Goal: Complete Application Form: Complete application form

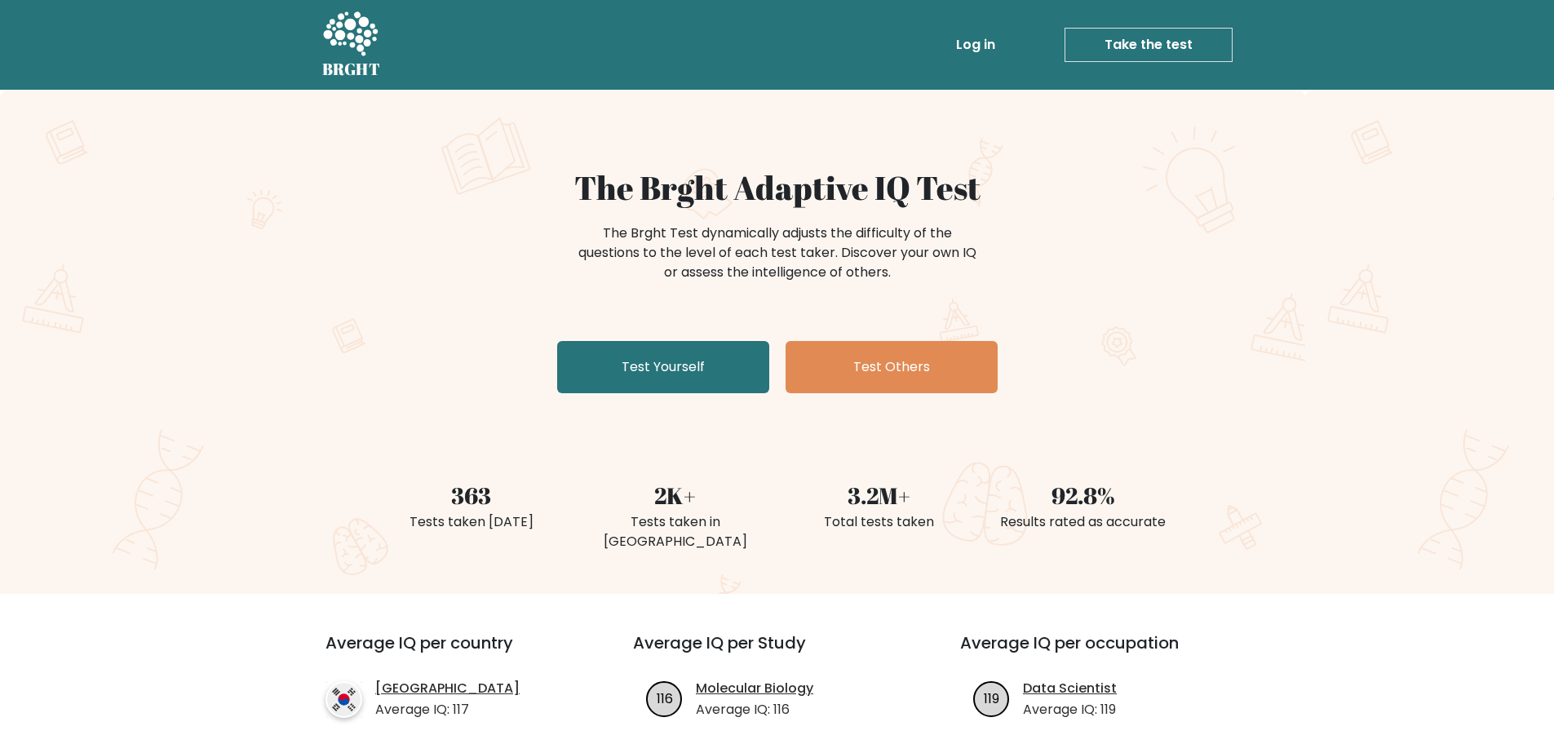
click at [359, 18] on icon at bounding box center [350, 35] width 56 height 49
click at [720, 374] on link "Test Yourself" at bounding box center [663, 367] width 212 height 52
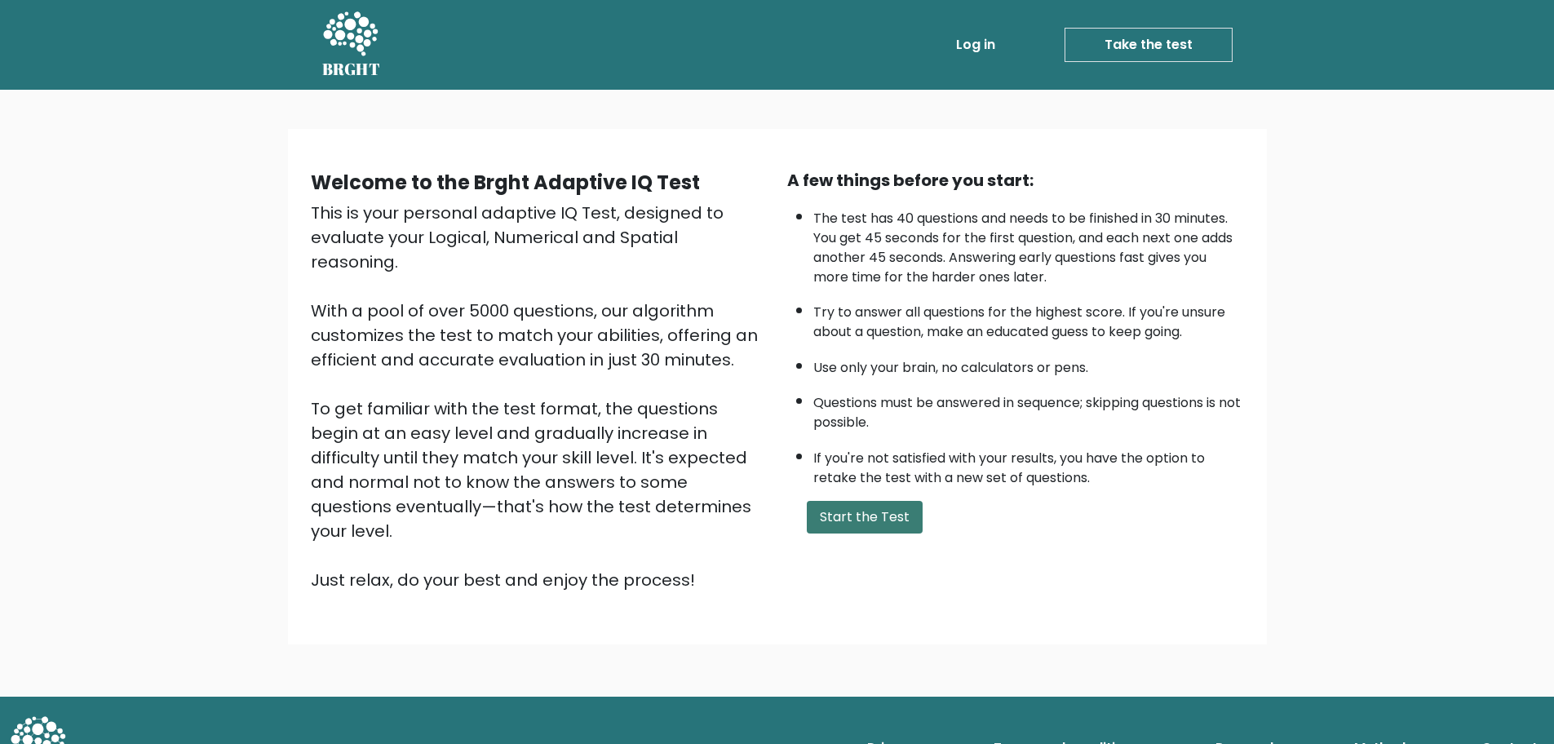
click at [844, 522] on button "Start the Test" at bounding box center [865, 517] width 116 height 33
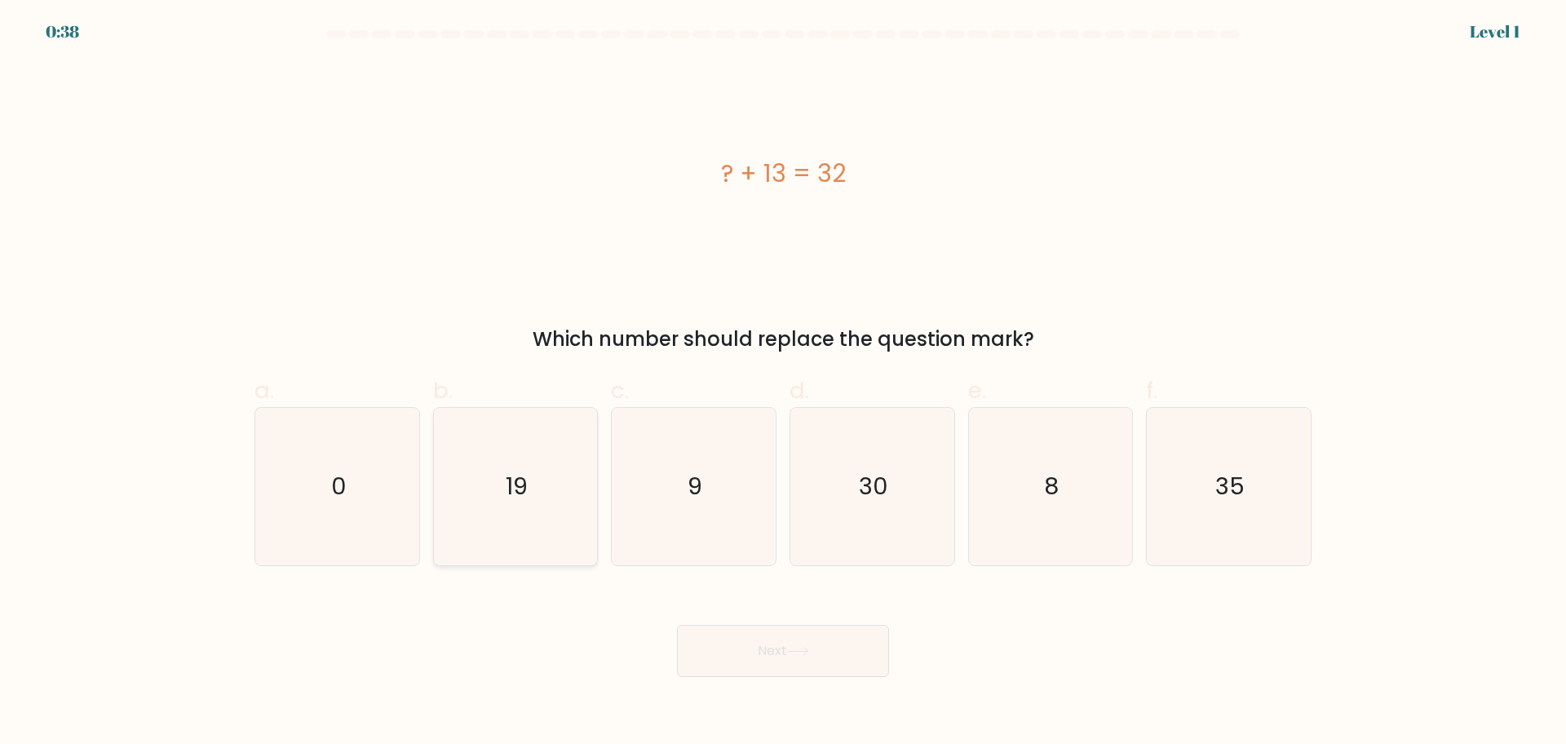
click at [542, 469] on icon "19" at bounding box center [514, 486] width 157 height 157
click at [783, 383] on input "b. 19" at bounding box center [783, 377] width 1 height 11
radio input "true"
click at [719, 656] on button "Next" at bounding box center [783, 651] width 212 height 52
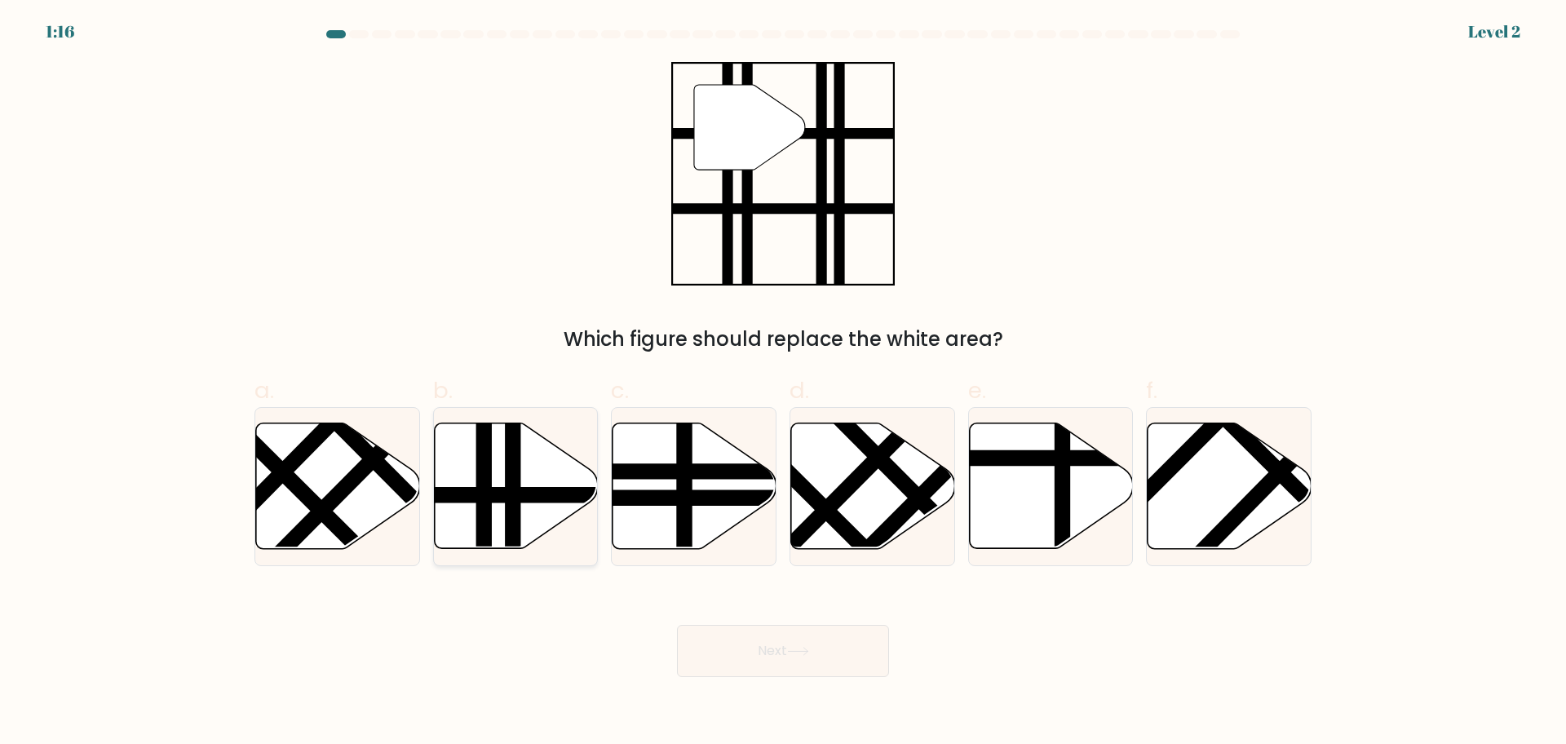
click at [513, 481] on line at bounding box center [513, 554] width 0 height 330
click at [783, 383] on input "b." at bounding box center [783, 377] width 1 height 11
radio input "true"
click at [746, 651] on button "Next" at bounding box center [783, 651] width 212 height 52
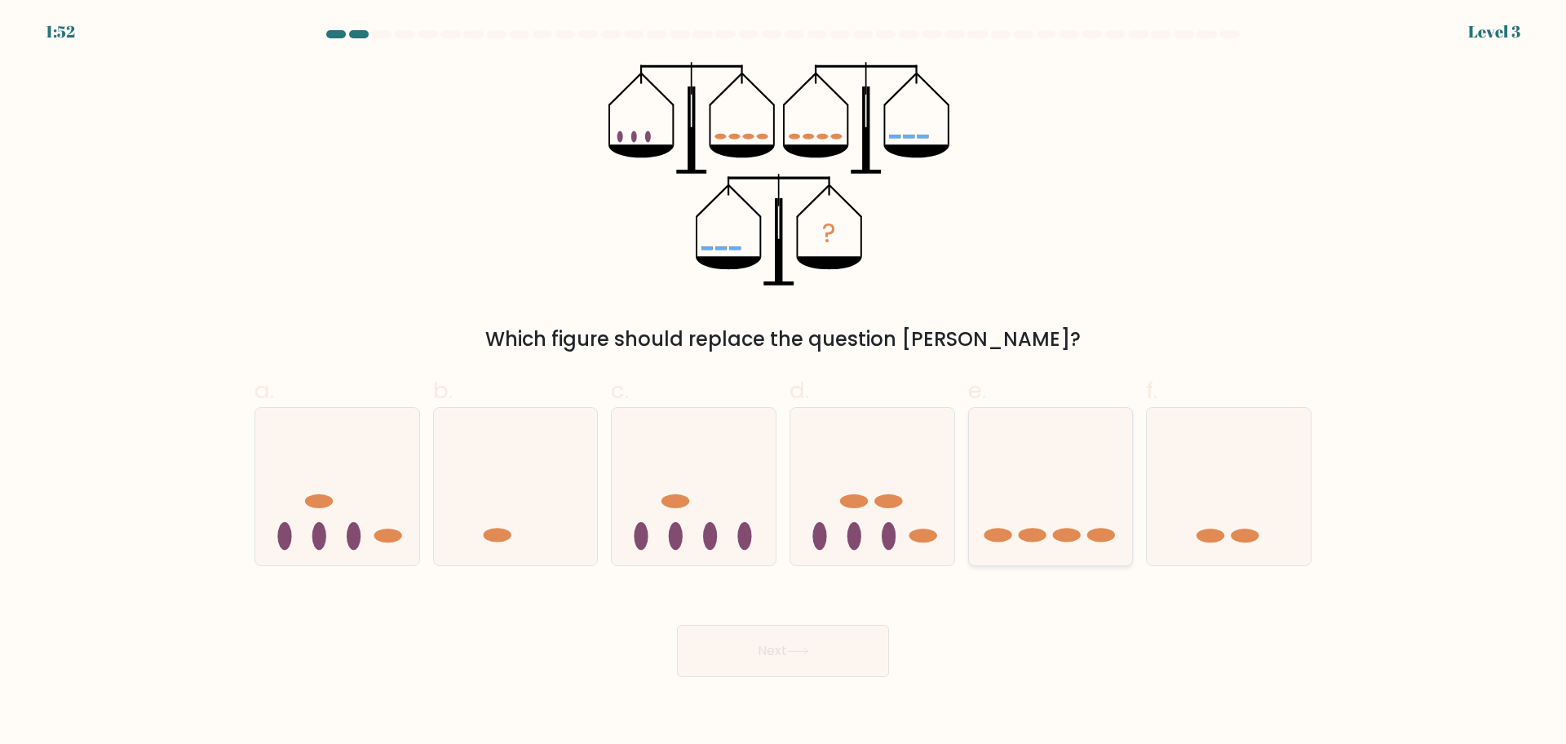
click at [1100, 500] on icon at bounding box center [1051, 485] width 164 height 135
click at [784, 383] on input "e." at bounding box center [783, 377] width 1 height 11
radio input "true"
click at [795, 637] on button "Next" at bounding box center [783, 651] width 212 height 52
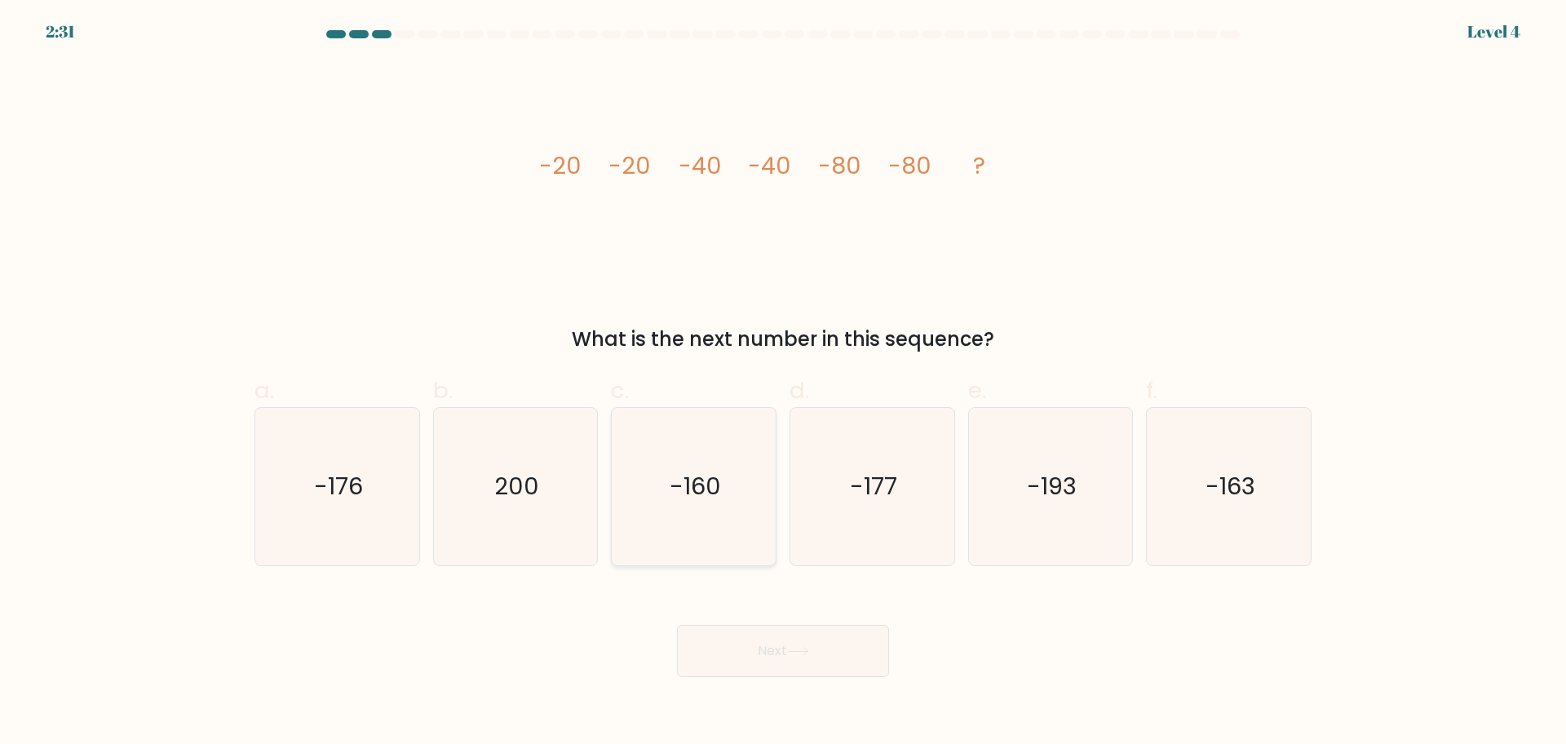
click at [641, 472] on icon "-160" at bounding box center [693, 486] width 157 height 157
click at [783, 383] on input "c. -160" at bounding box center [783, 377] width 1 height 11
radio input "true"
click at [759, 669] on button "Next" at bounding box center [783, 651] width 212 height 52
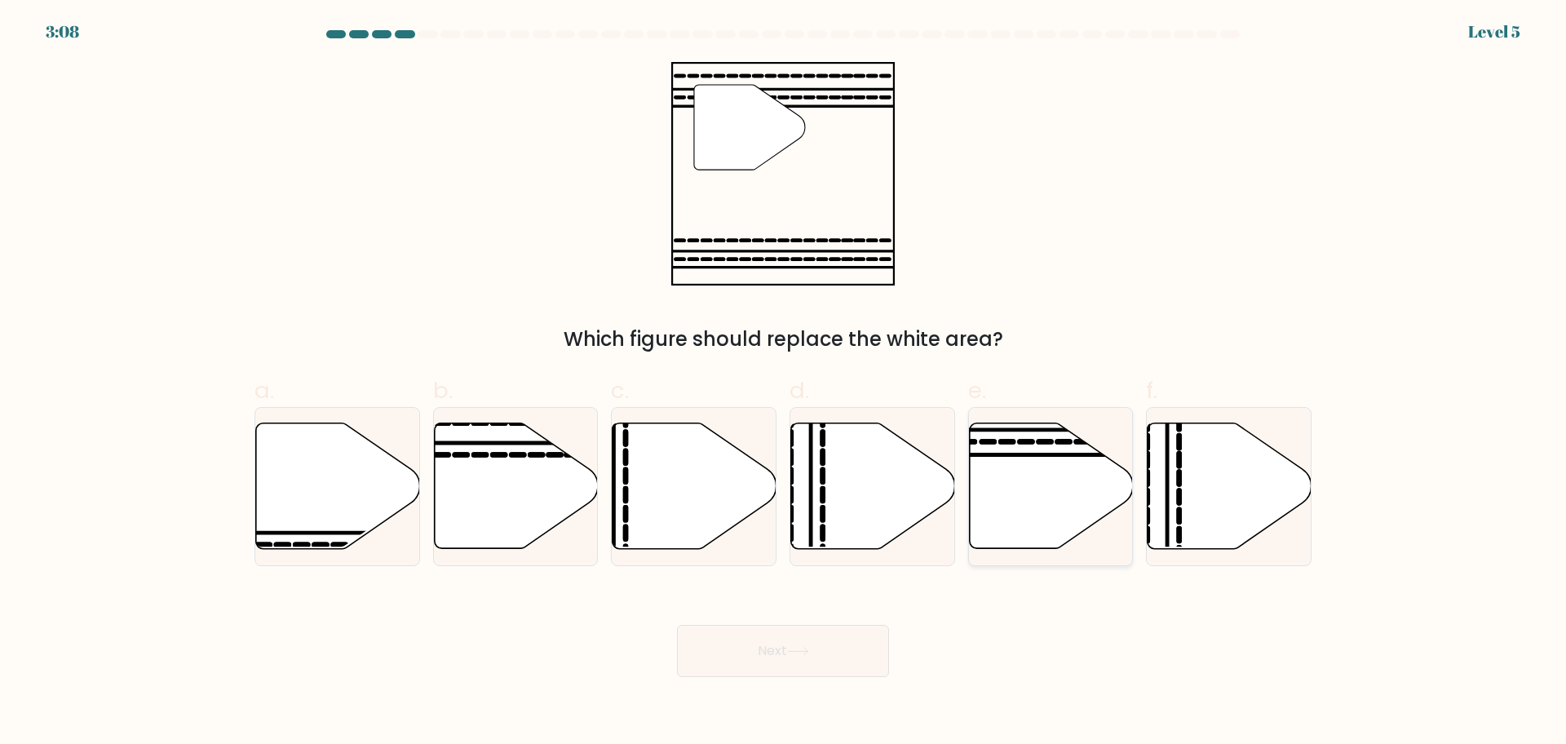
click at [1040, 458] on icon at bounding box center [1051, 486] width 164 height 126
click at [784, 383] on input "e." at bounding box center [783, 377] width 1 height 11
radio input "true"
click at [812, 634] on button "Next" at bounding box center [783, 651] width 212 height 52
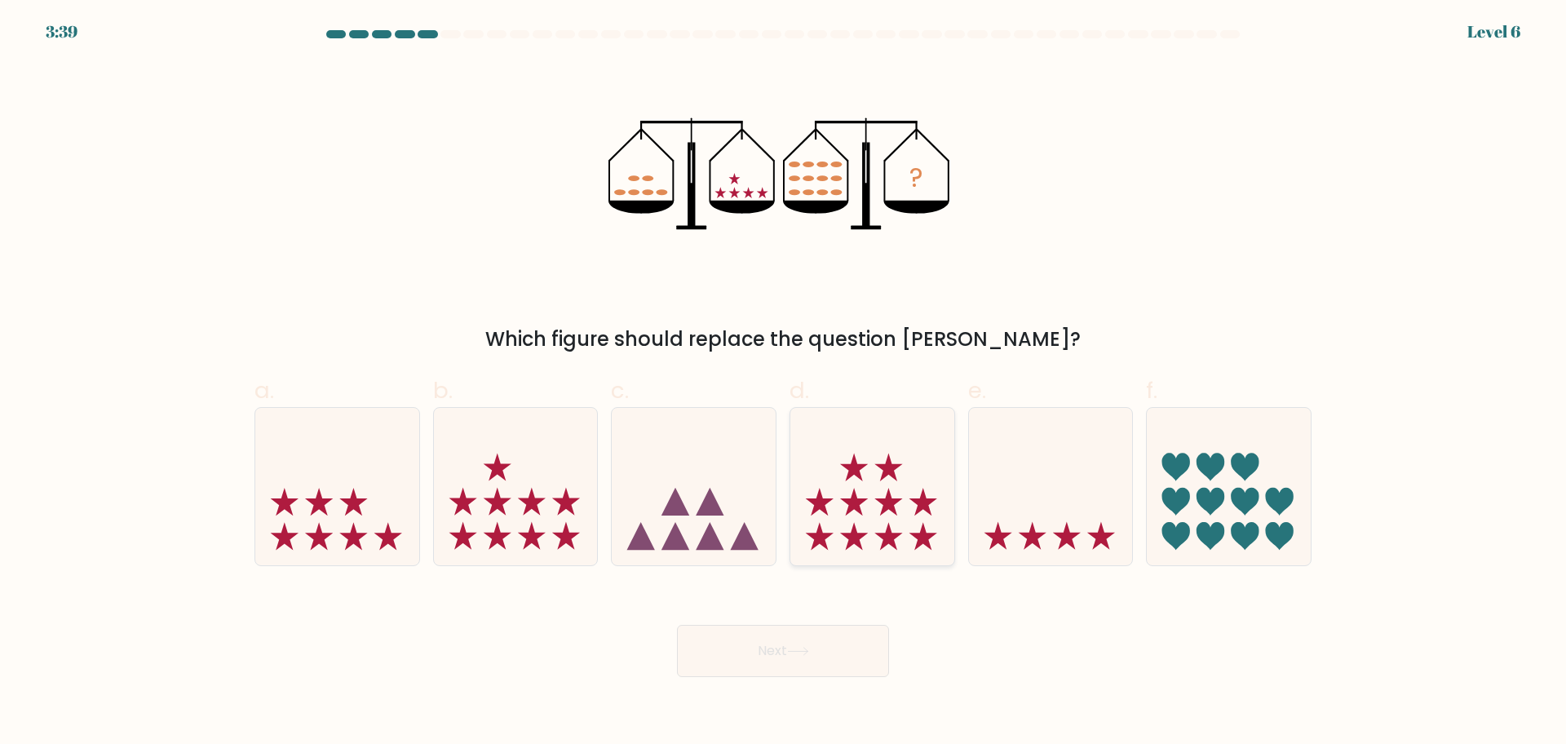
click at [865, 502] on icon at bounding box center [872, 485] width 164 height 135
click at [784, 383] on input "d." at bounding box center [783, 377] width 1 height 11
radio input "true"
click at [821, 653] on button "Next" at bounding box center [783, 651] width 212 height 52
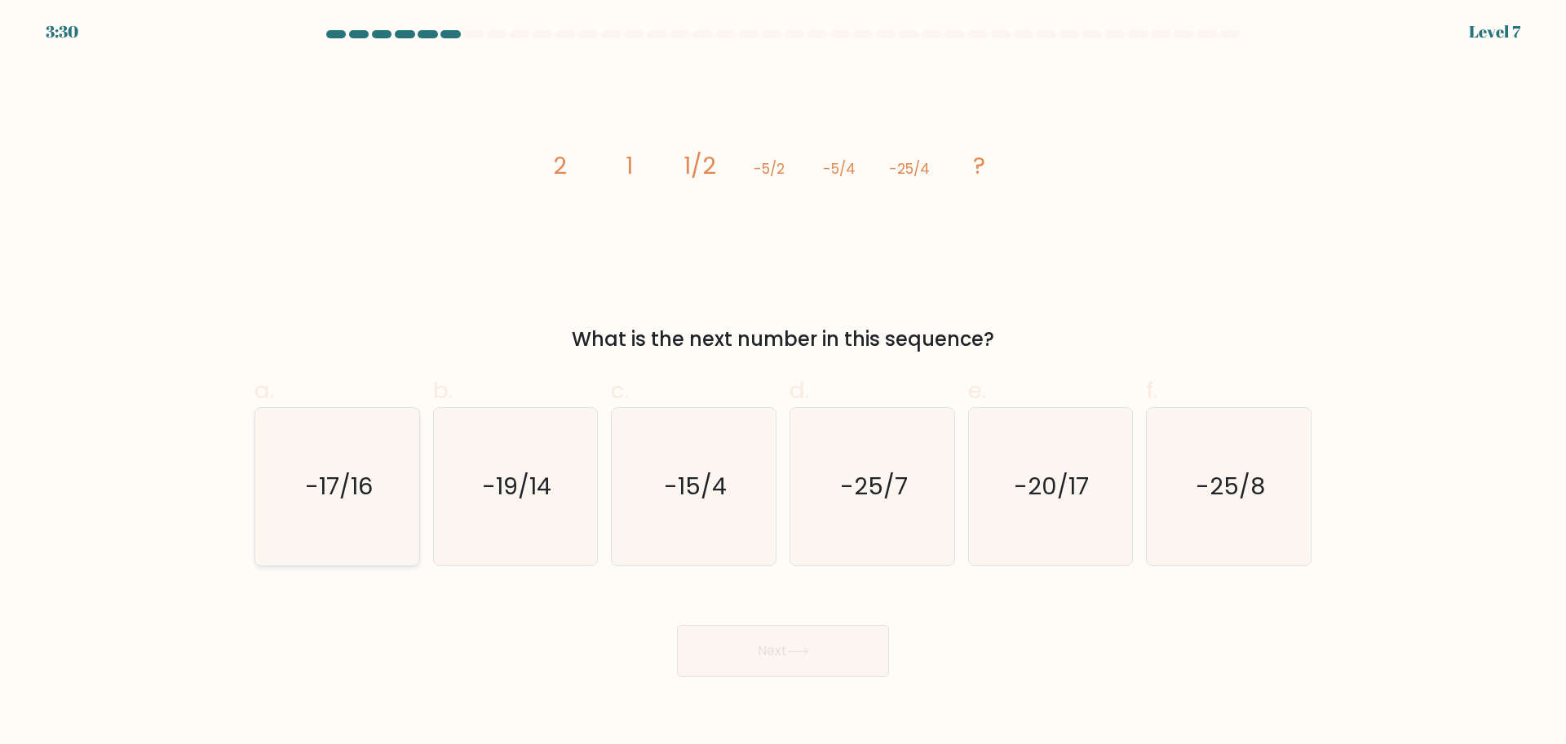
click at [401, 456] on icon "-17/16" at bounding box center [337, 486] width 157 height 157
click at [783, 383] on input "a. -17/16" at bounding box center [783, 377] width 1 height 11
radio input "true"
click at [1179, 477] on icon "-25/8" at bounding box center [1228, 486] width 157 height 157
click at [784, 383] on input "f. -25/8" at bounding box center [783, 377] width 1 height 11
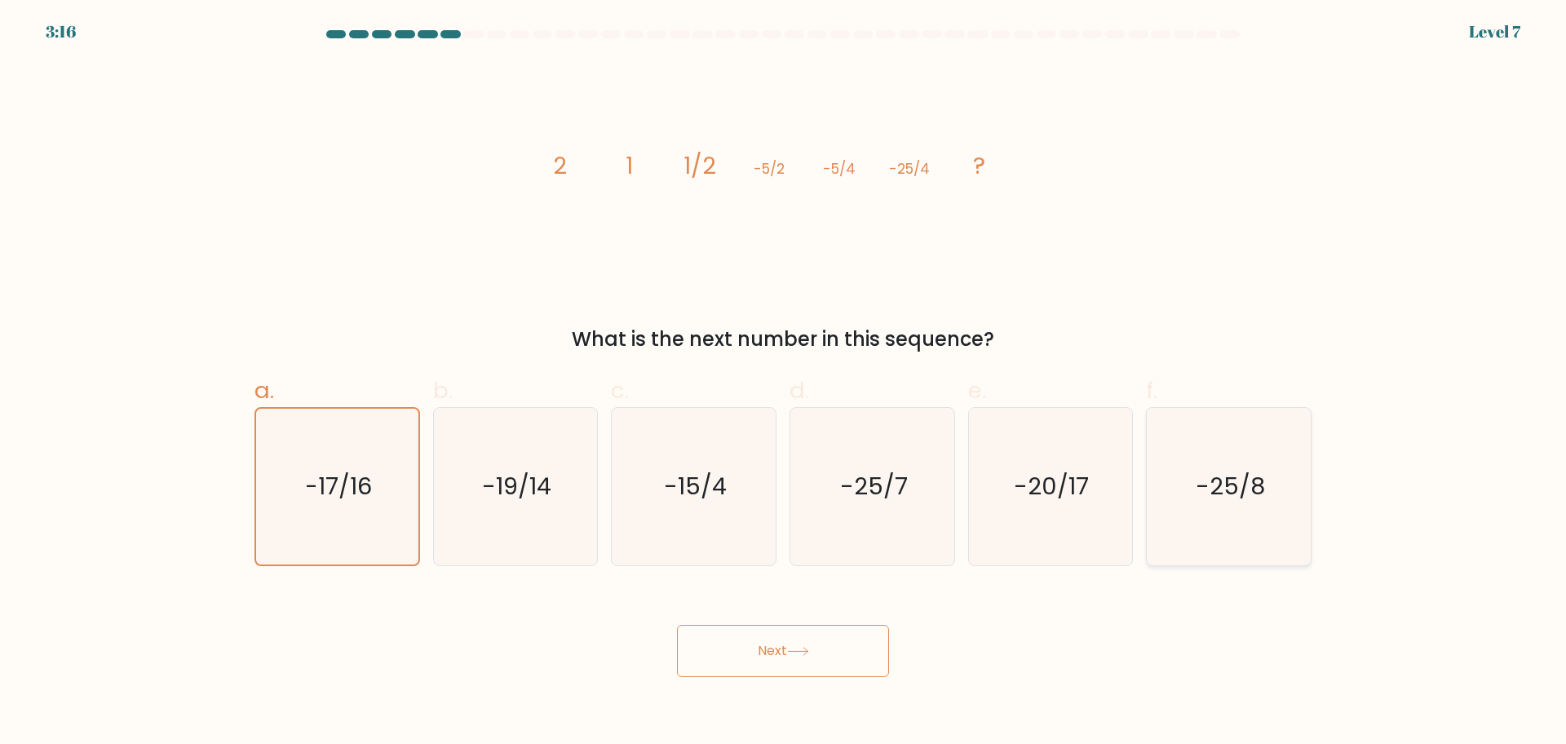
radio input "true"
click at [809, 646] on button "Next" at bounding box center [783, 651] width 212 height 52
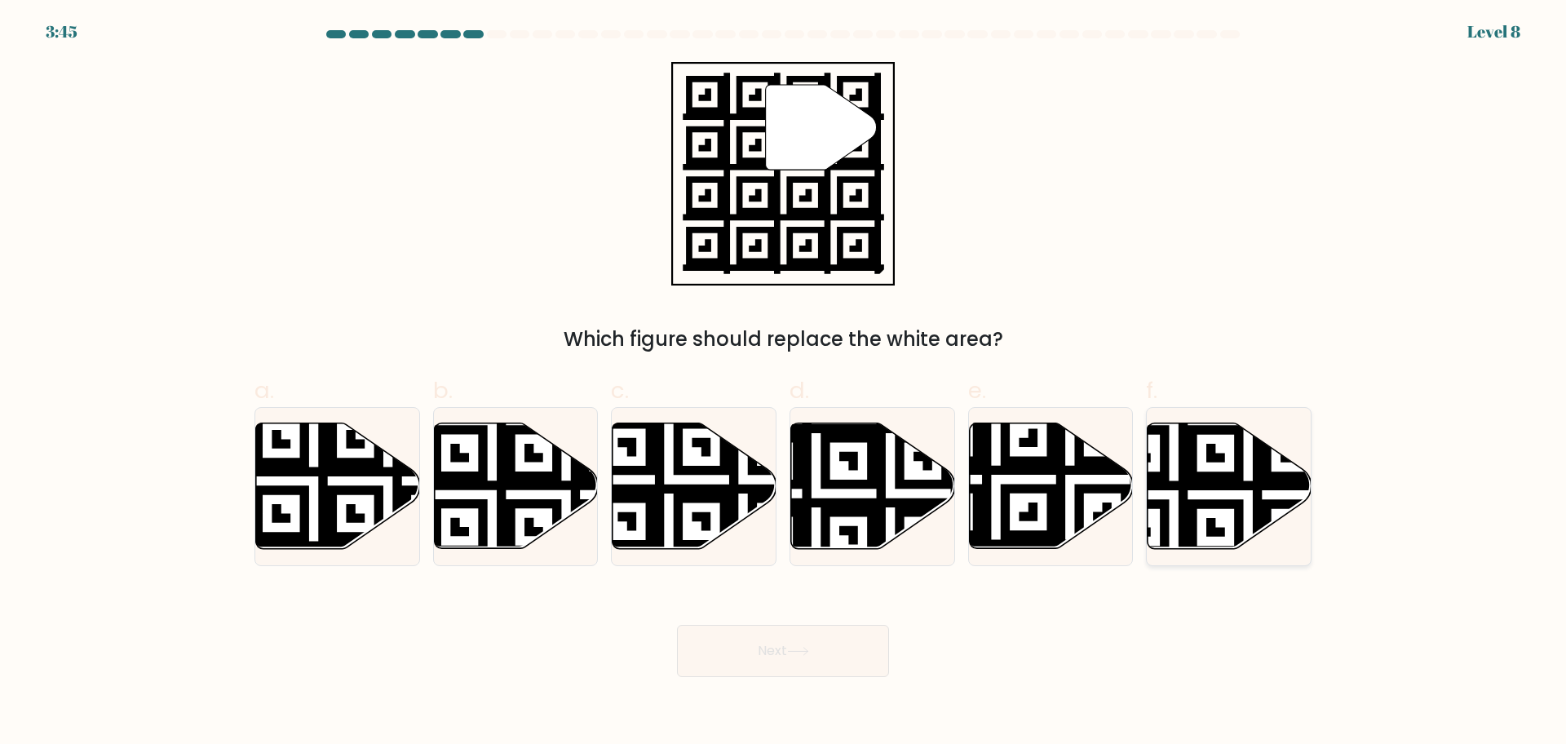
click at [1228, 464] on icon at bounding box center [1230, 486] width 164 height 126
click at [784, 383] on input "f." at bounding box center [783, 377] width 1 height 11
radio input "true"
click at [787, 641] on button "Next" at bounding box center [783, 651] width 212 height 52
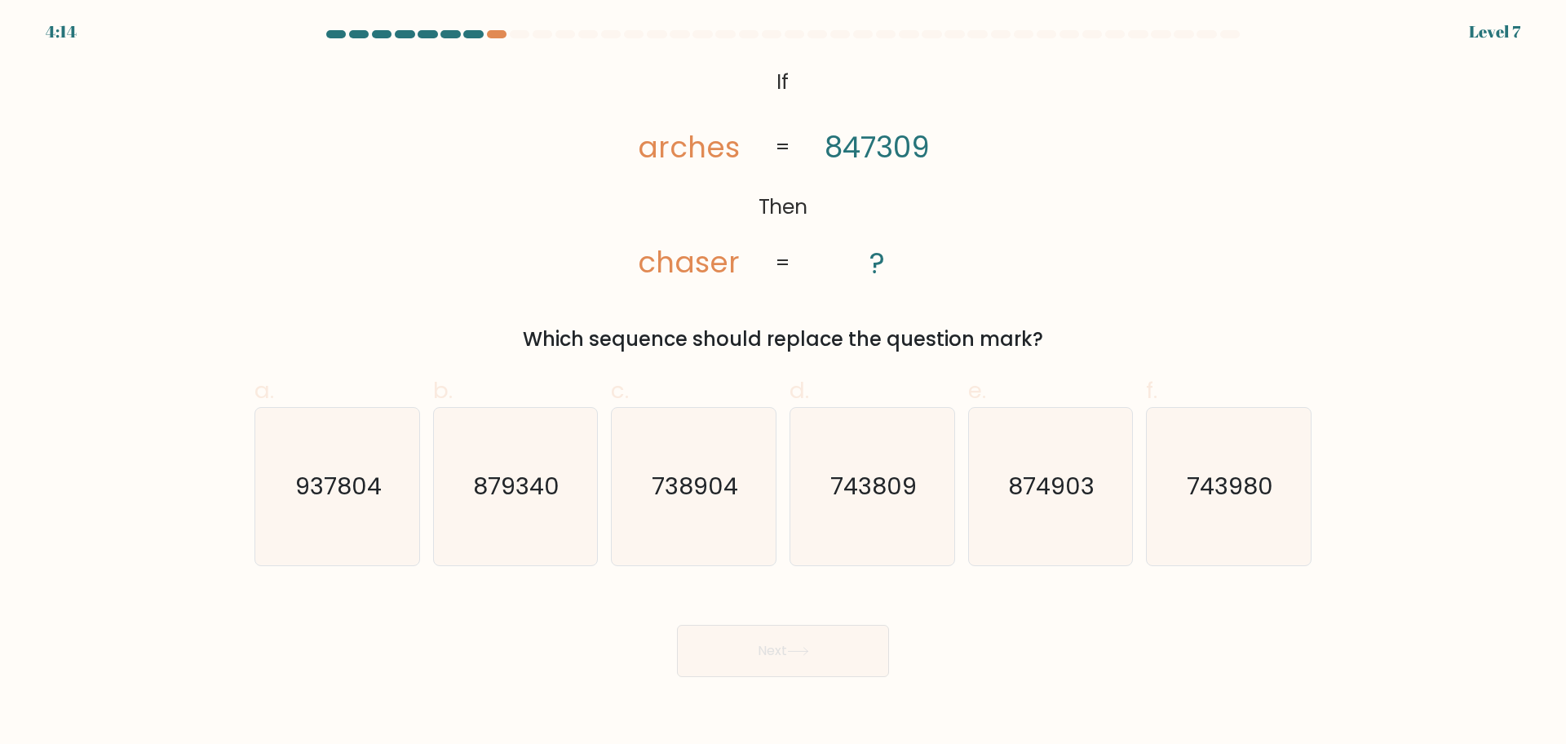
click at [646, 269] on tspan "chaser" at bounding box center [689, 262] width 102 height 40
click at [670, 474] on text "738904" at bounding box center [696, 486] width 86 height 33
click at [783, 383] on input "c. 738904" at bounding box center [783, 377] width 1 height 11
radio input "true"
click at [770, 653] on button "Next" at bounding box center [783, 651] width 212 height 52
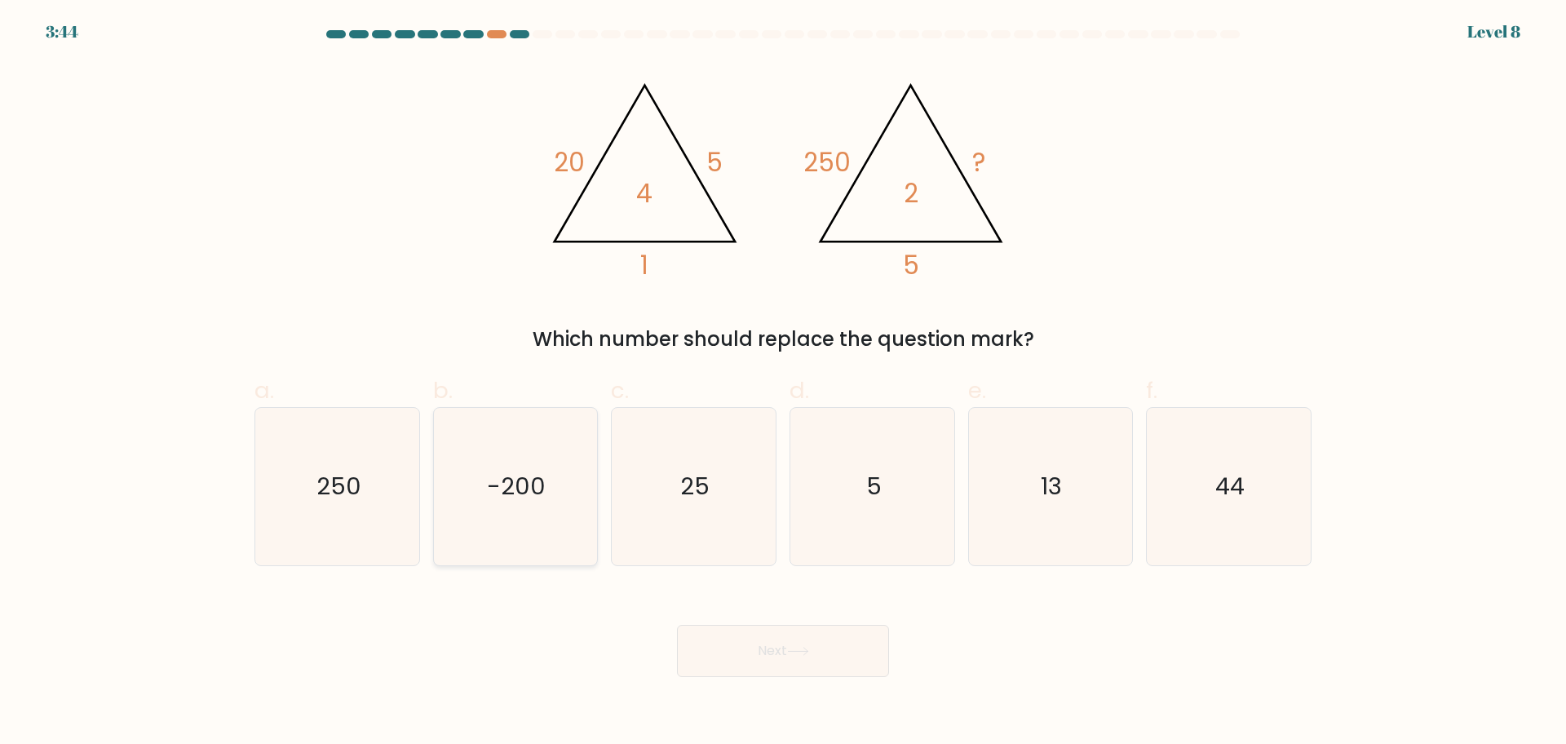
click at [567, 491] on icon "-200" at bounding box center [514, 486] width 157 height 157
click at [783, 383] on input "b. -200" at bounding box center [783, 377] width 1 height 11
radio input "true"
click at [686, 476] on text "25" at bounding box center [695, 486] width 29 height 33
click at [783, 383] on input "c. 25" at bounding box center [783, 377] width 1 height 11
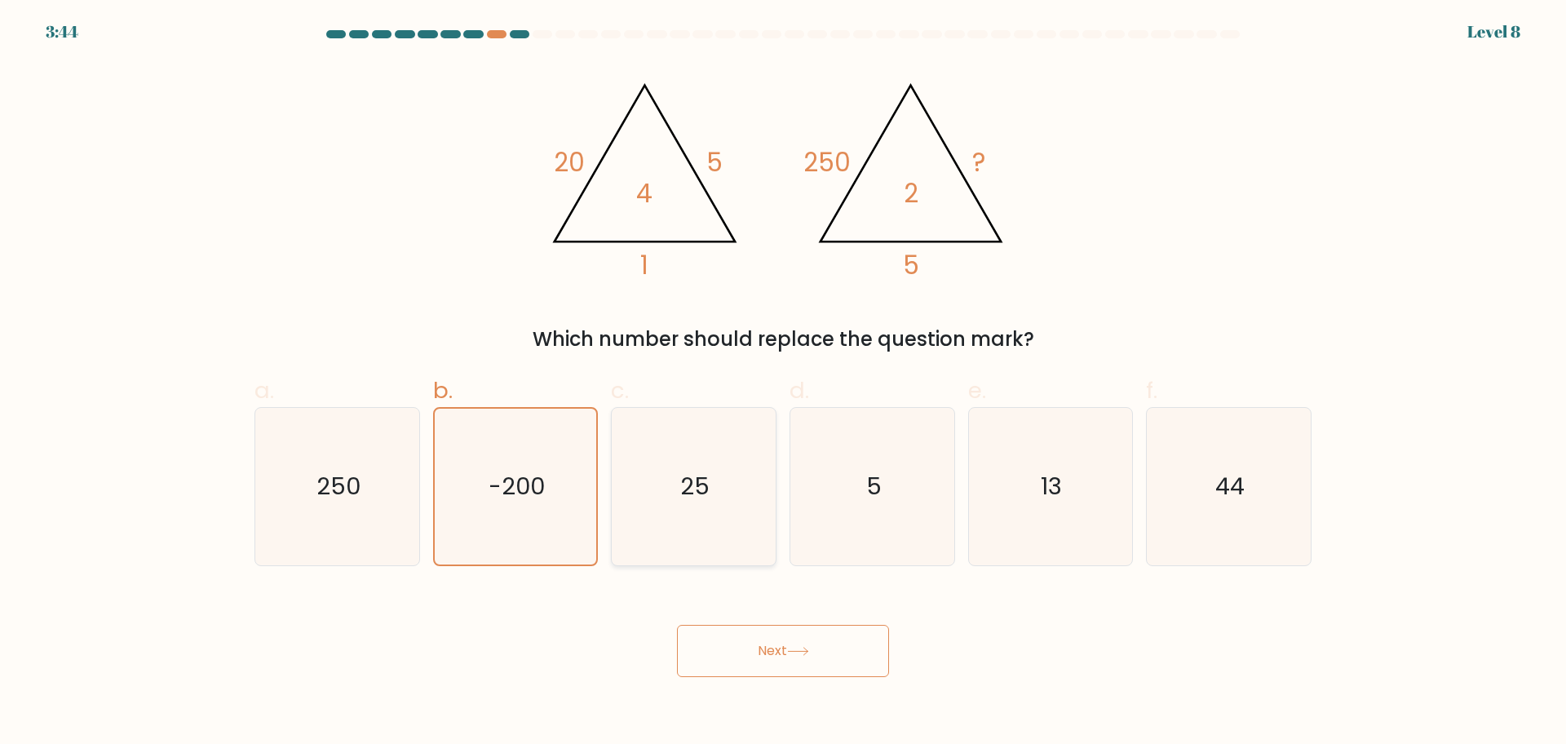
radio input "true"
click at [740, 631] on button "Next" at bounding box center [783, 651] width 212 height 52
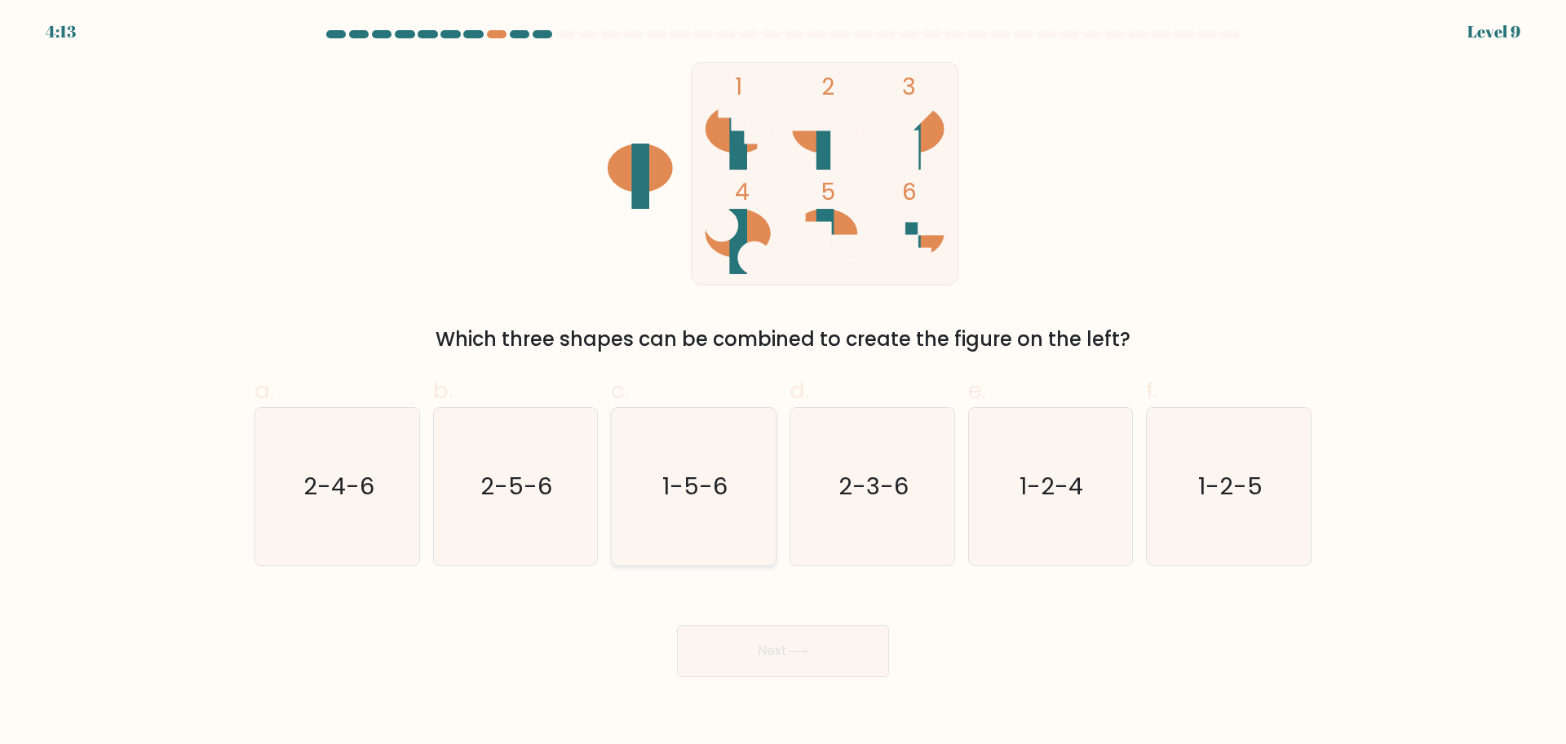
click at [757, 483] on icon "1-5-6" at bounding box center [693, 486] width 157 height 157
click at [783, 383] on input "c. 1-5-6" at bounding box center [783, 377] width 1 height 11
radio input "true"
click at [769, 657] on button "Next" at bounding box center [783, 651] width 212 height 52
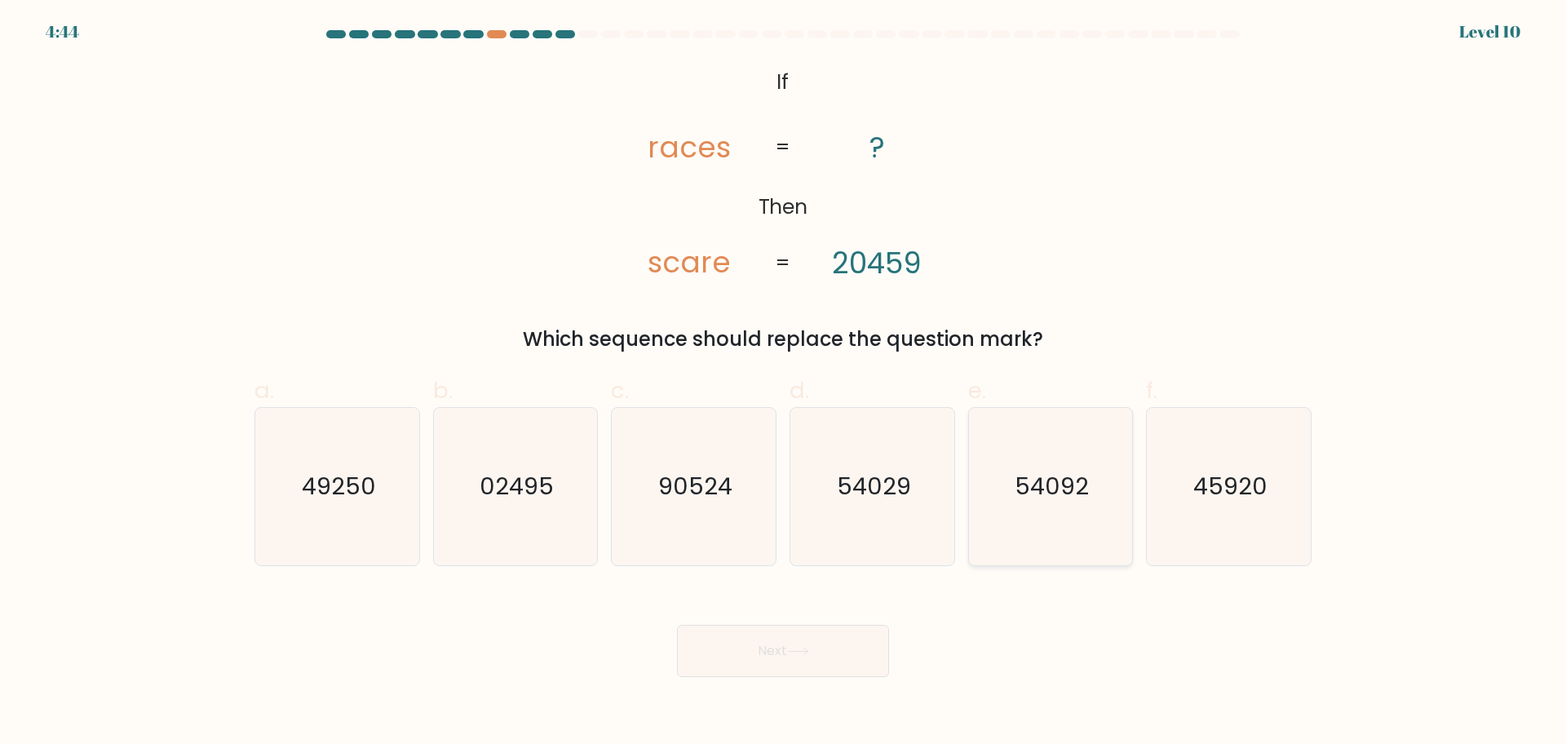
click at [1060, 445] on icon "54092" at bounding box center [1049, 486] width 157 height 157
click at [784, 383] on input "e. 54092" at bounding box center [783, 377] width 1 height 11
radio input "true"
click at [770, 659] on button "Next" at bounding box center [783, 651] width 212 height 52
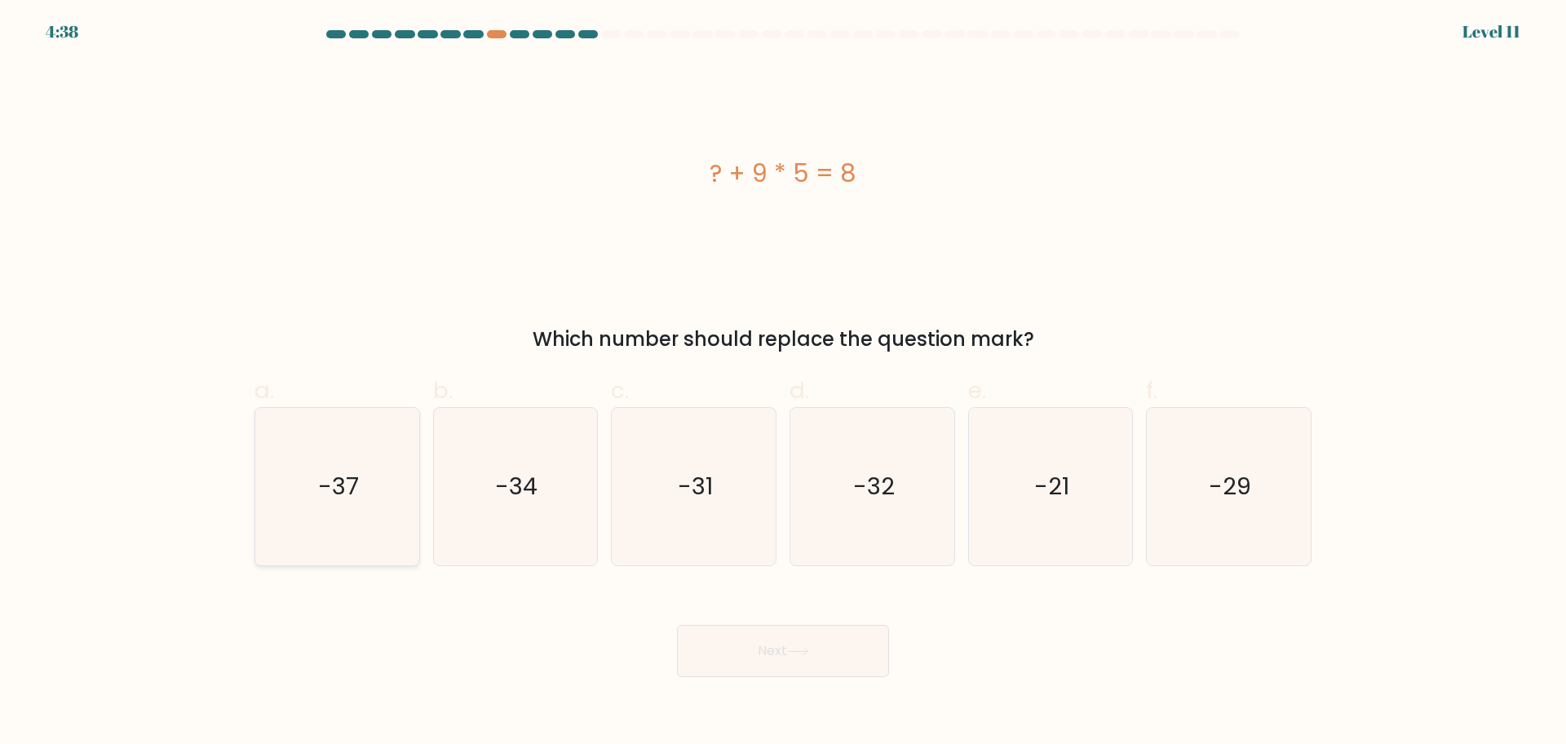
click at [349, 457] on icon "-37" at bounding box center [337, 486] width 157 height 157
click at [783, 383] on input "a. -37" at bounding box center [783, 377] width 1 height 11
radio input "true"
click at [749, 654] on button "Next" at bounding box center [783, 651] width 212 height 52
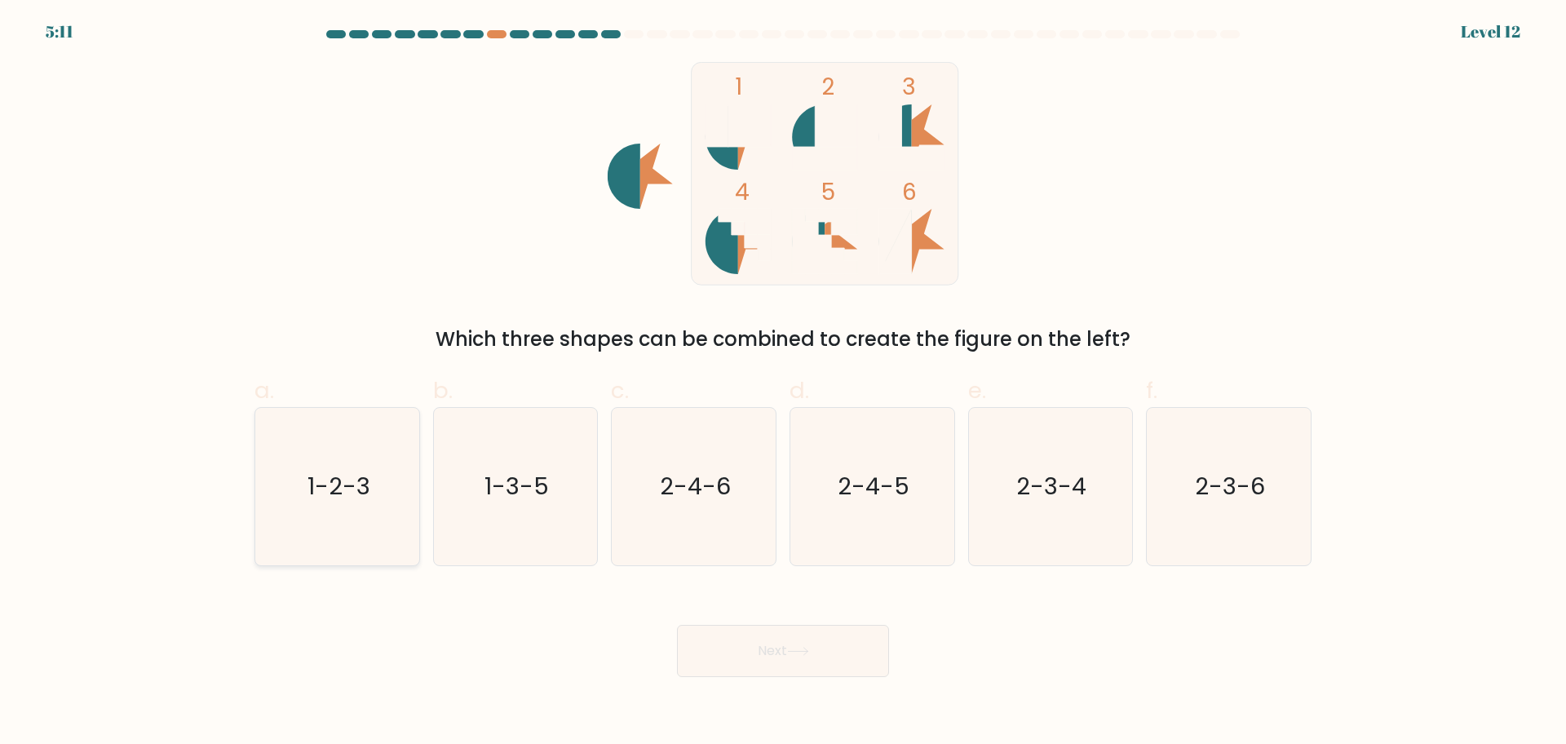
click at [337, 480] on text "1-2-3" at bounding box center [339, 486] width 63 height 33
click at [783, 383] on input "a. 1-2-3" at bounding box center [783, 377] width 1 height 11
radio input "true"
click at [759, 625] on button "Next" at bounding box center [783, 651] width 212 height 52
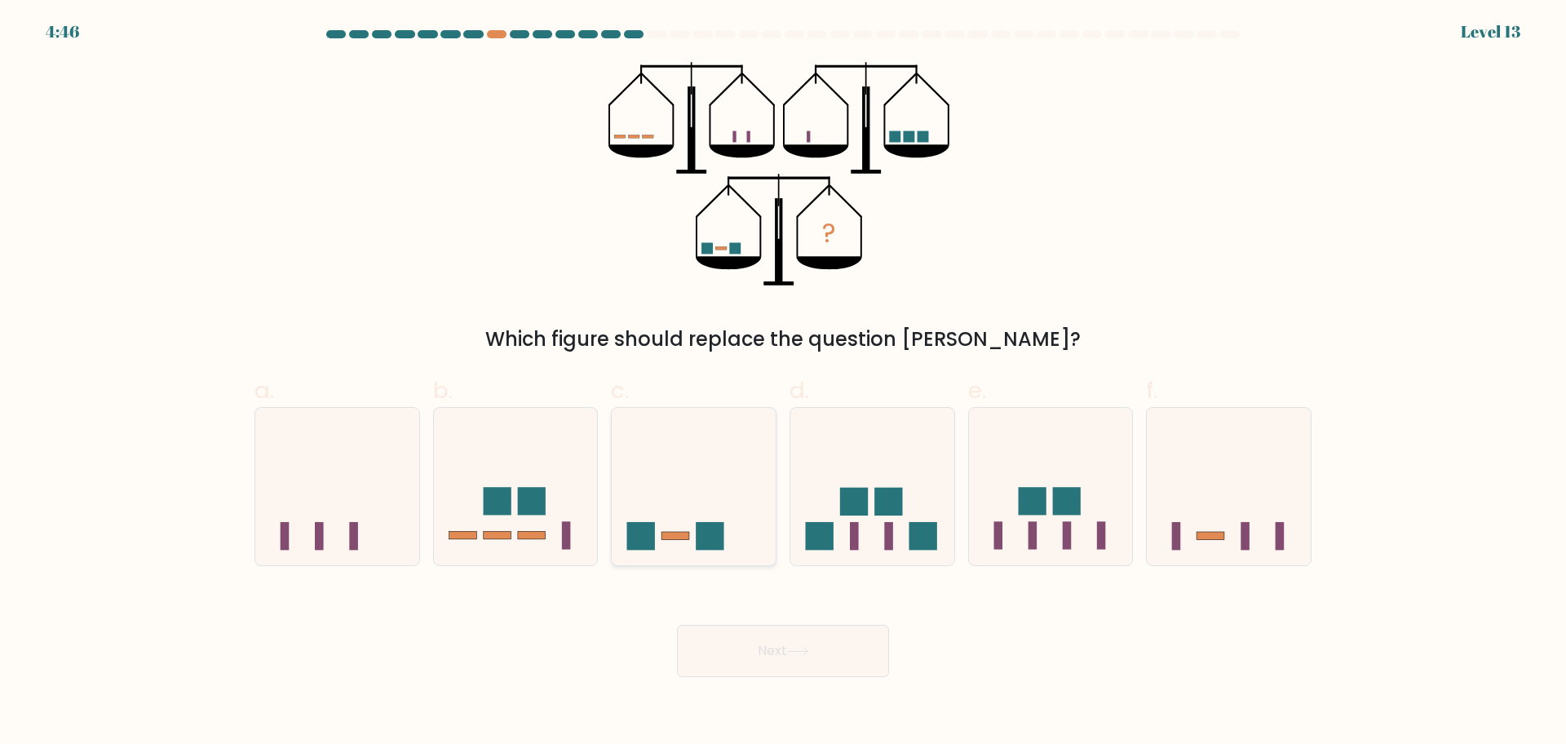
click at [733, 473] on icon at bounding box center [694, 485] width 164 height 135
click at [783, 383] on input "c." at bounding box center [783, 377] width 1 height 11
radio input "true"
click at [805, 651] on icon at bounding box center [798, 651] width 20 height 7
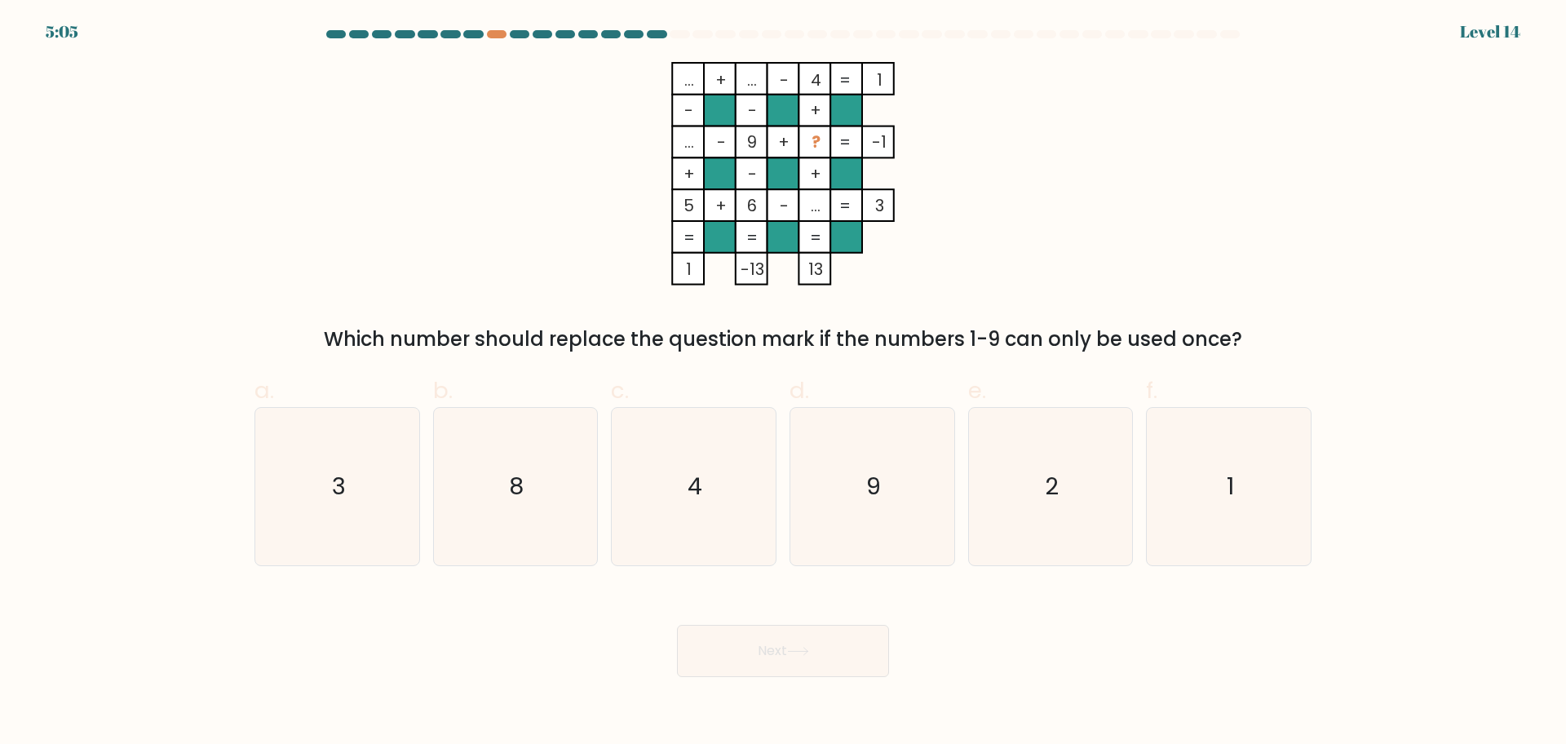
click at [813, 205] on tspan "..." at bounding box center [816, 205] width 10 height 23
click at [1175, 442] on icon "1" at bounding box center [1228, 486] width 157 height 157
click at [784, 383] on input "f. 1" at bounding box center [783, 377] width 1 height 11
radio input "true"
click at [819, 664] on button "Next" at bounding box center [783, 651] width 212 height 52
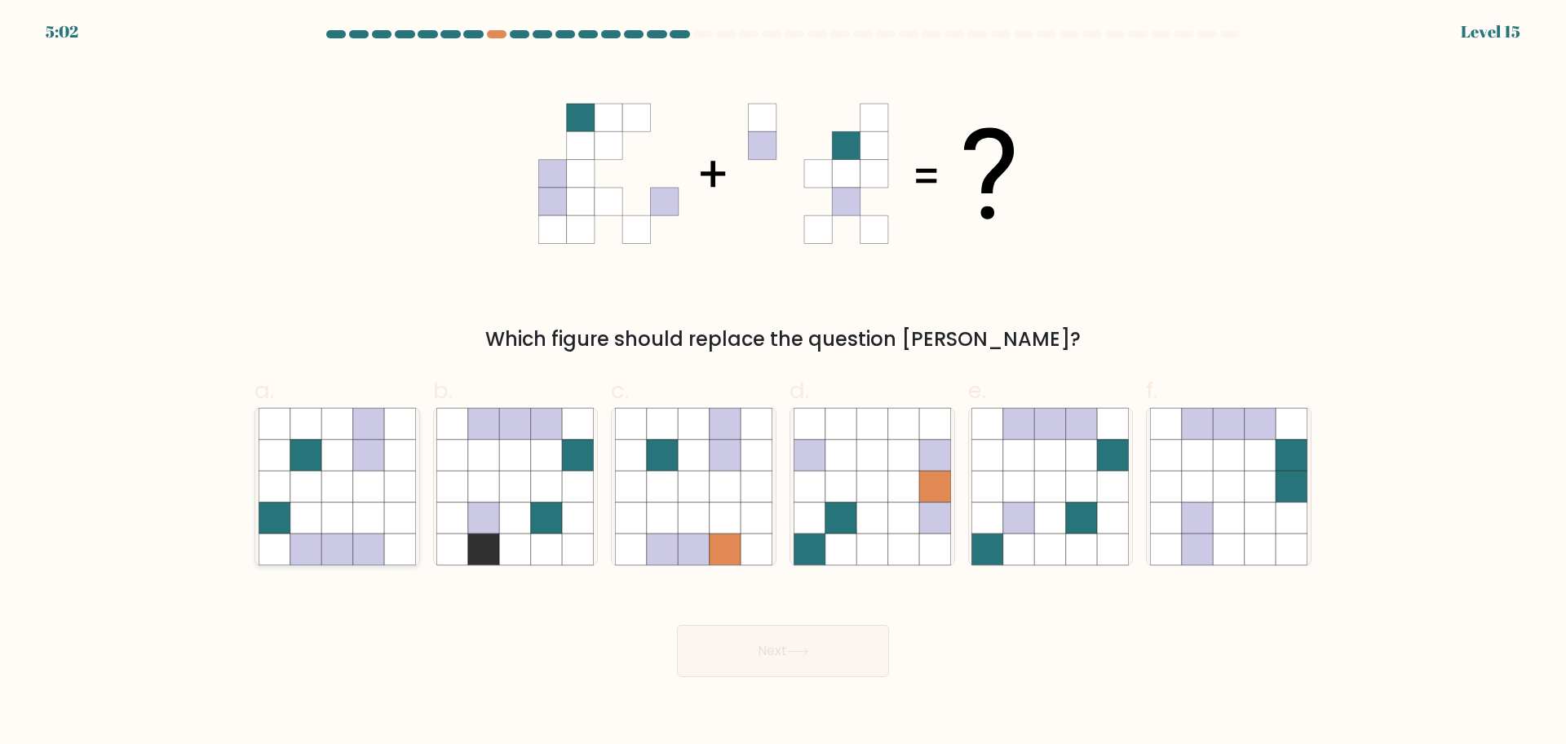
click at [407, 457] on icon at bounding box center [399, 455] width 31 height 31
click at [783, 383] on input "a." at bounding box center [783, 377] width 1 height 11
radio input "true"
click at [775, 644] on button "Next" at bounding box center [783, 651] width 212 height 52
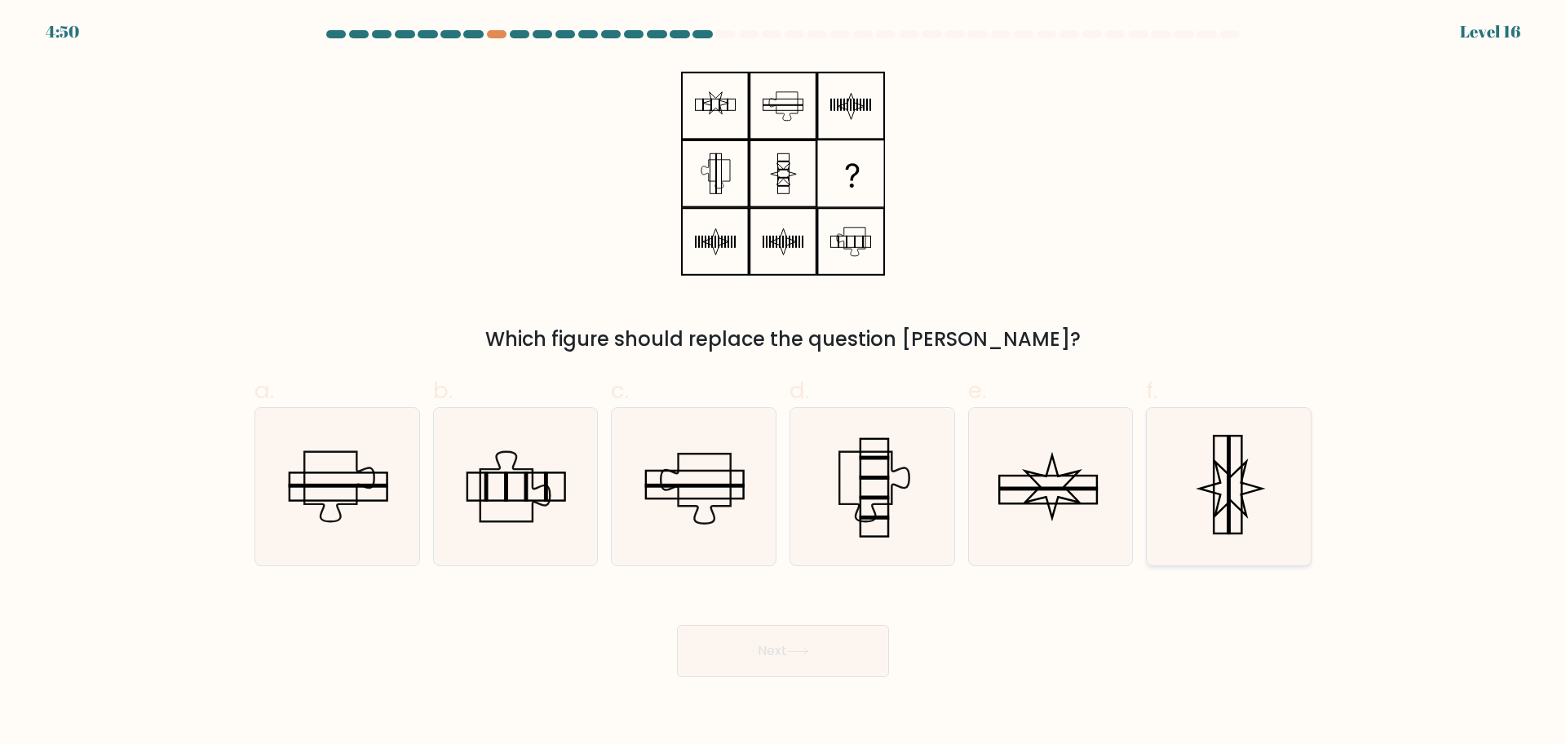
click at [1223, 466] on icon at bounding box center [1228, 486] width 157 height 157
click at [784, 383] on input "f." at bounding box center [783, 377] width 1 height 11
radio input "true"
click at [753, 643] on button "Next" at bounding box center [783, 651] width 212 height 52
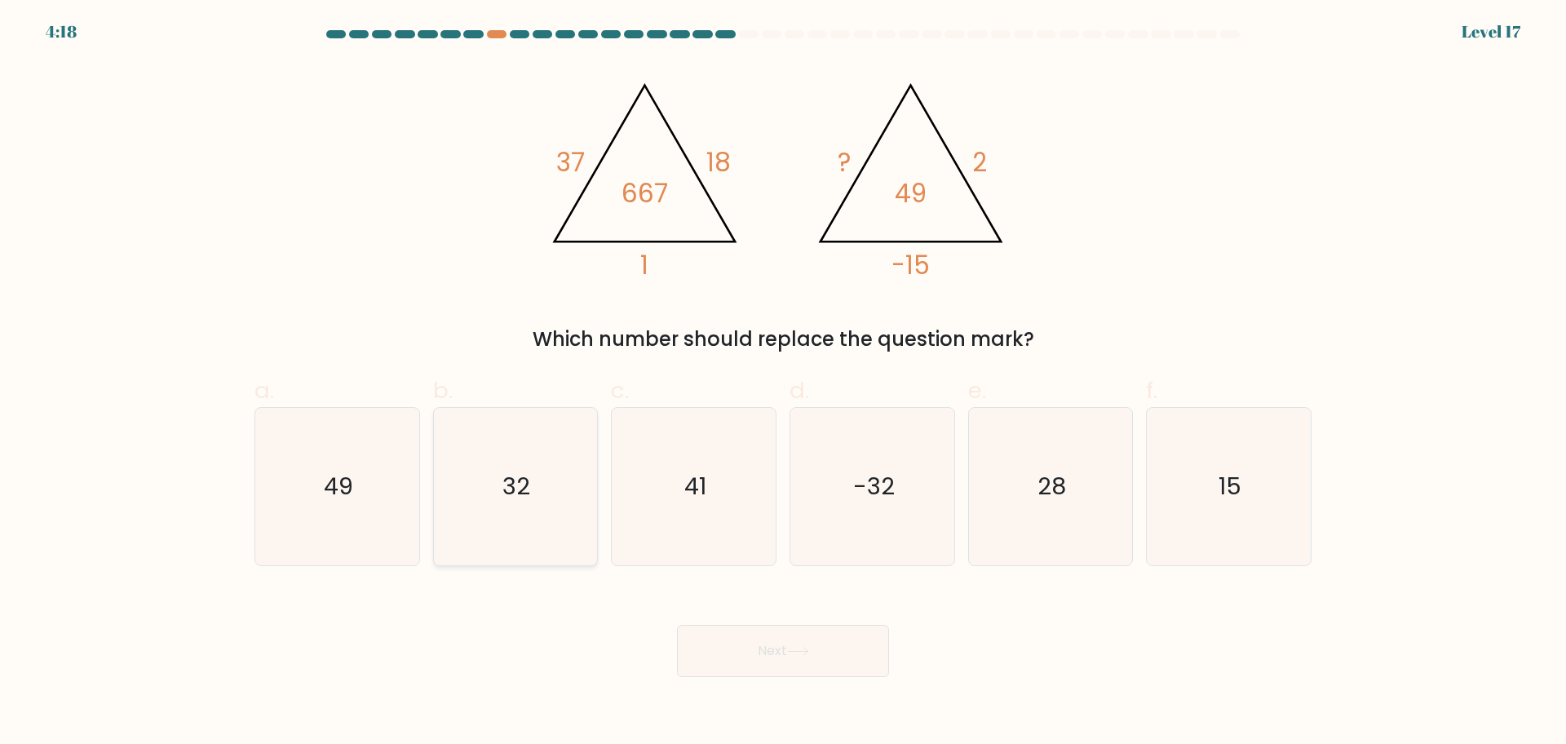
click at [493, 478] on icon "32" at bounding box center [514, 486] width 157 height 157
click at [783, 383] on input "b. 32" at bounding box center [783, 377] width 1 height 11
radio input "true"
click at [754, 643] on button "Next" at bounding box center [783, 651] width 212 height 52
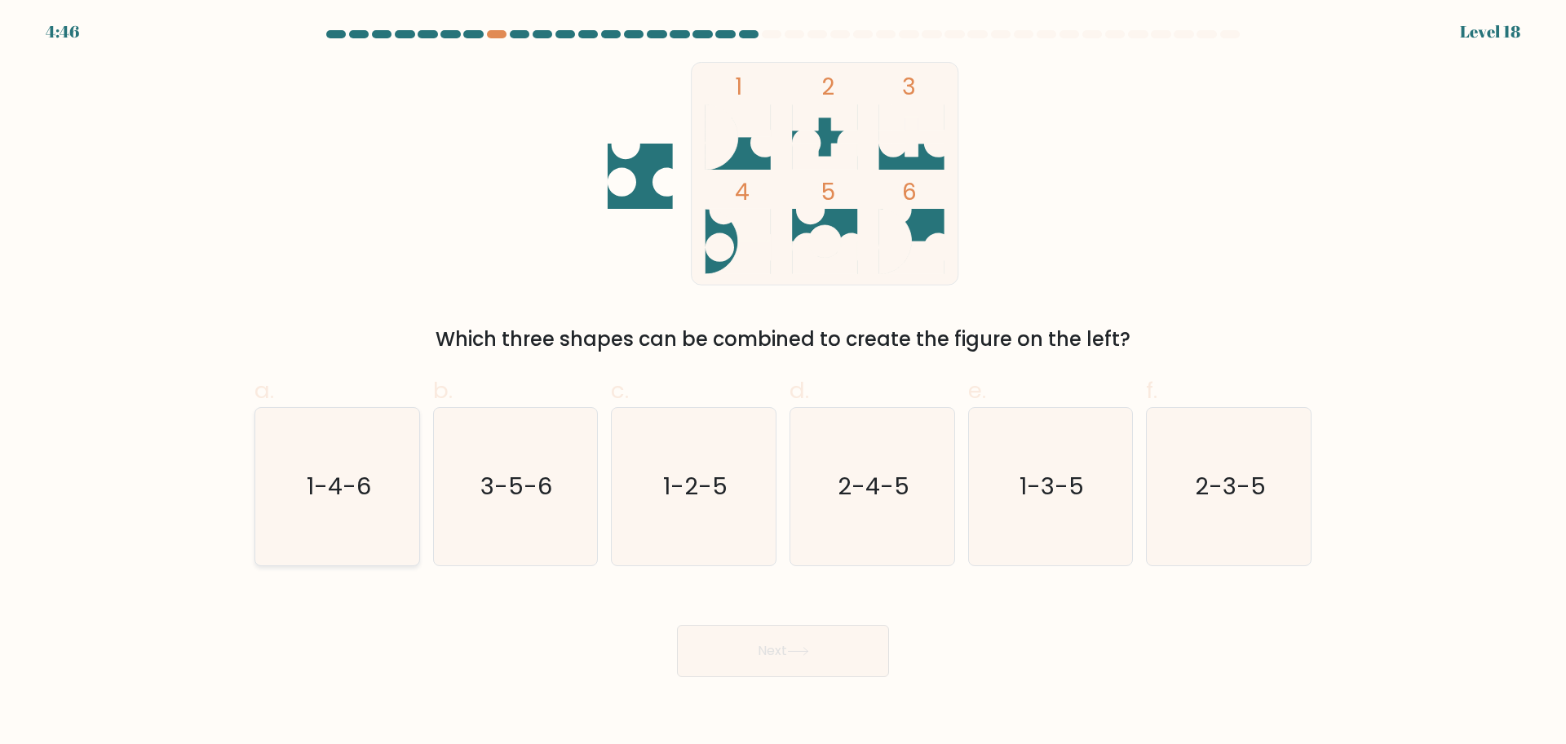
click at [304, 436] on icon "1-4-6" at bounding box center [337, 486] width 157 height 157
click at [783, 383] on input "a. 1-4-6" at bounding box center [783, 377] width 1 height 11
radio input "true"
click at [841, 613] on div "Next" at bounding box center [783, 631] width 1077 height 91
click at [806, 670] on button "Next" at bounding box center [783, 651] width 212 height 52
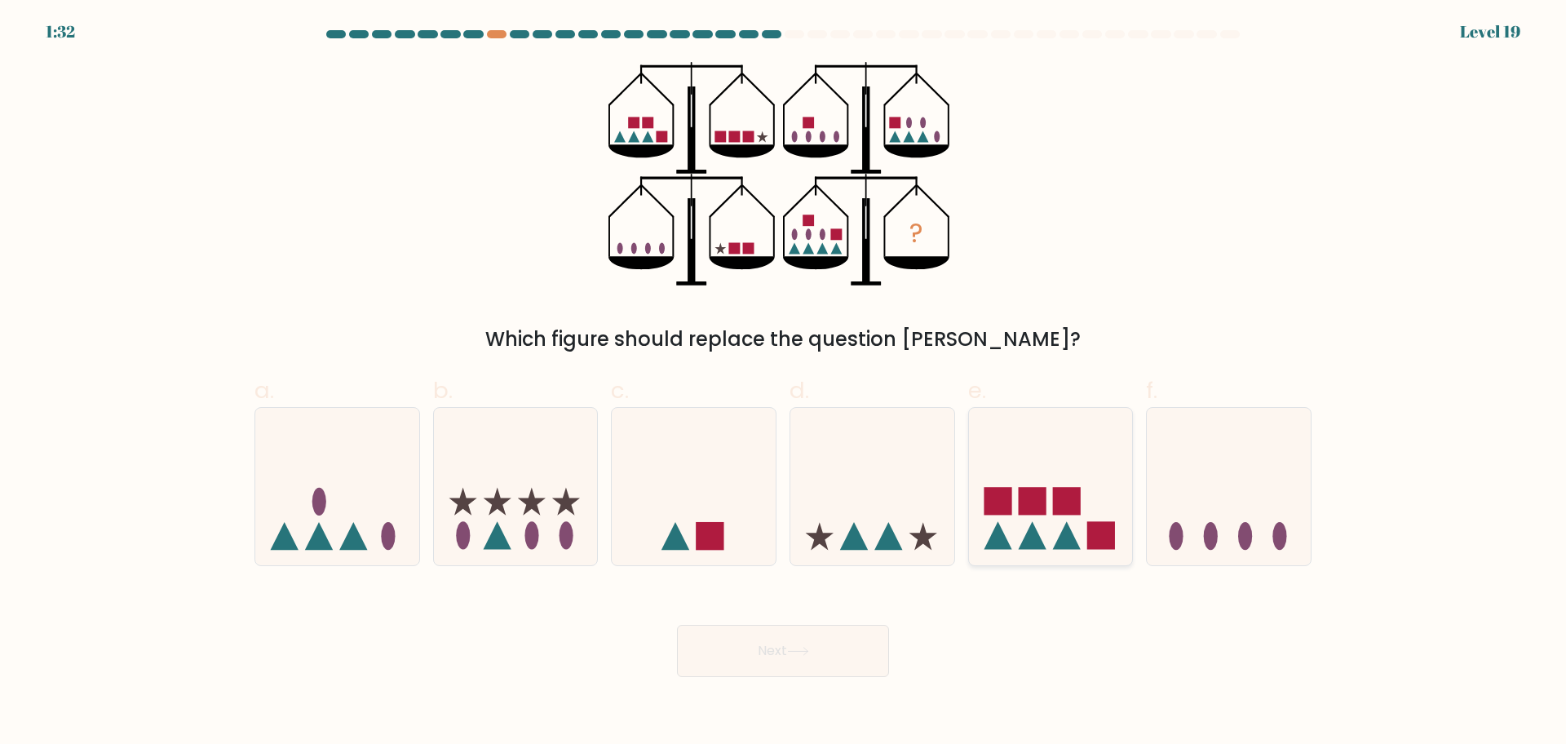
click at [1042, 508] on rect at bounding box center [1032, 502] width 28 height 28
click at [784, 383] on input "e." at bounding box center [783, 377] width 1 height 11
radio input "true"
click at [763, 660] on button "Next" at bounding box center [783, 651] width 212 height 52
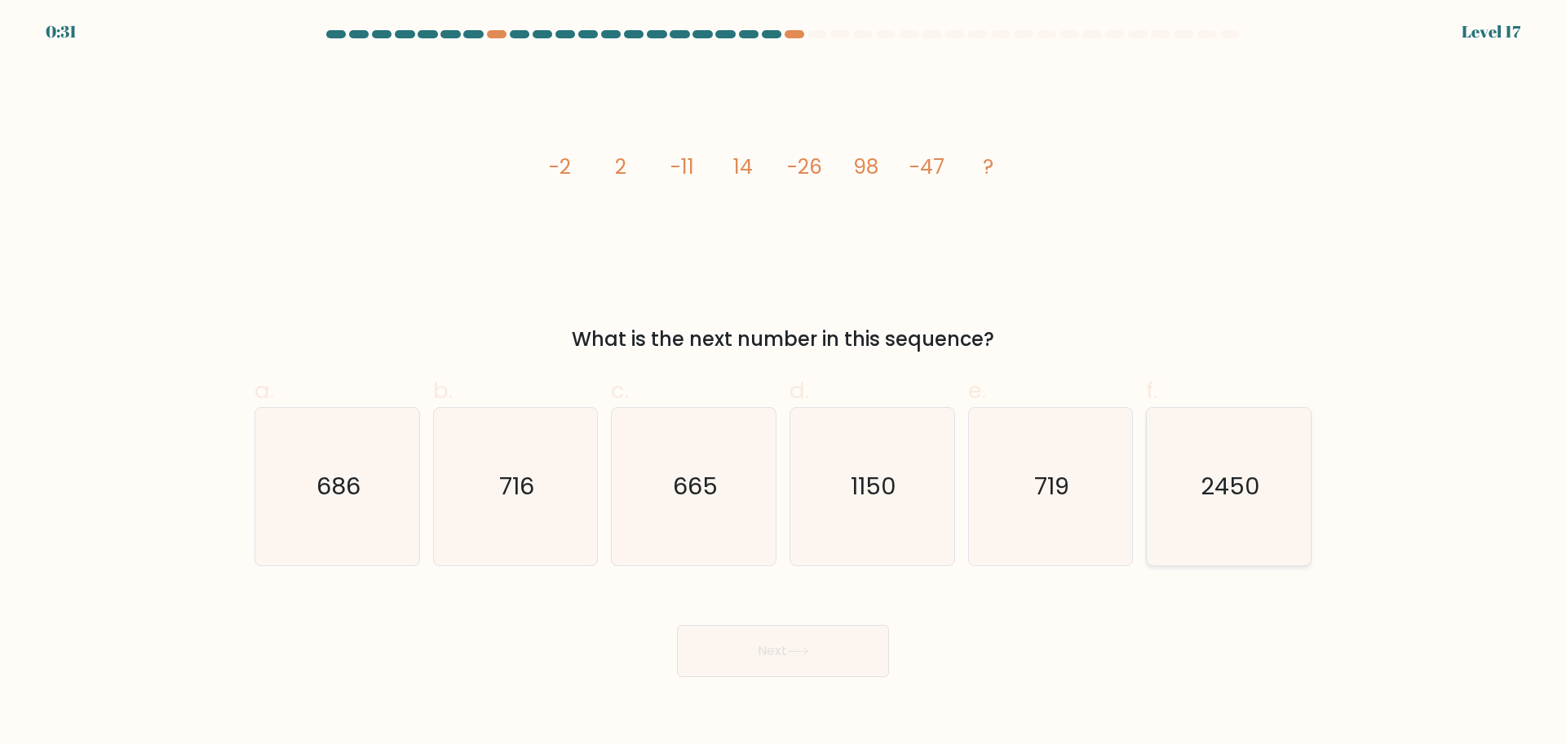
click at [1209, 451] on icon "2450" at bounding box center [1228, 486] width 157 height 157
click at [784, 383] on input "f. 2450" at bounding box center [783, 377] width 1 height 11
radio input "true"
click at [830, 649] on button "Next" at bounding box center [783, 651] width 212 height 52
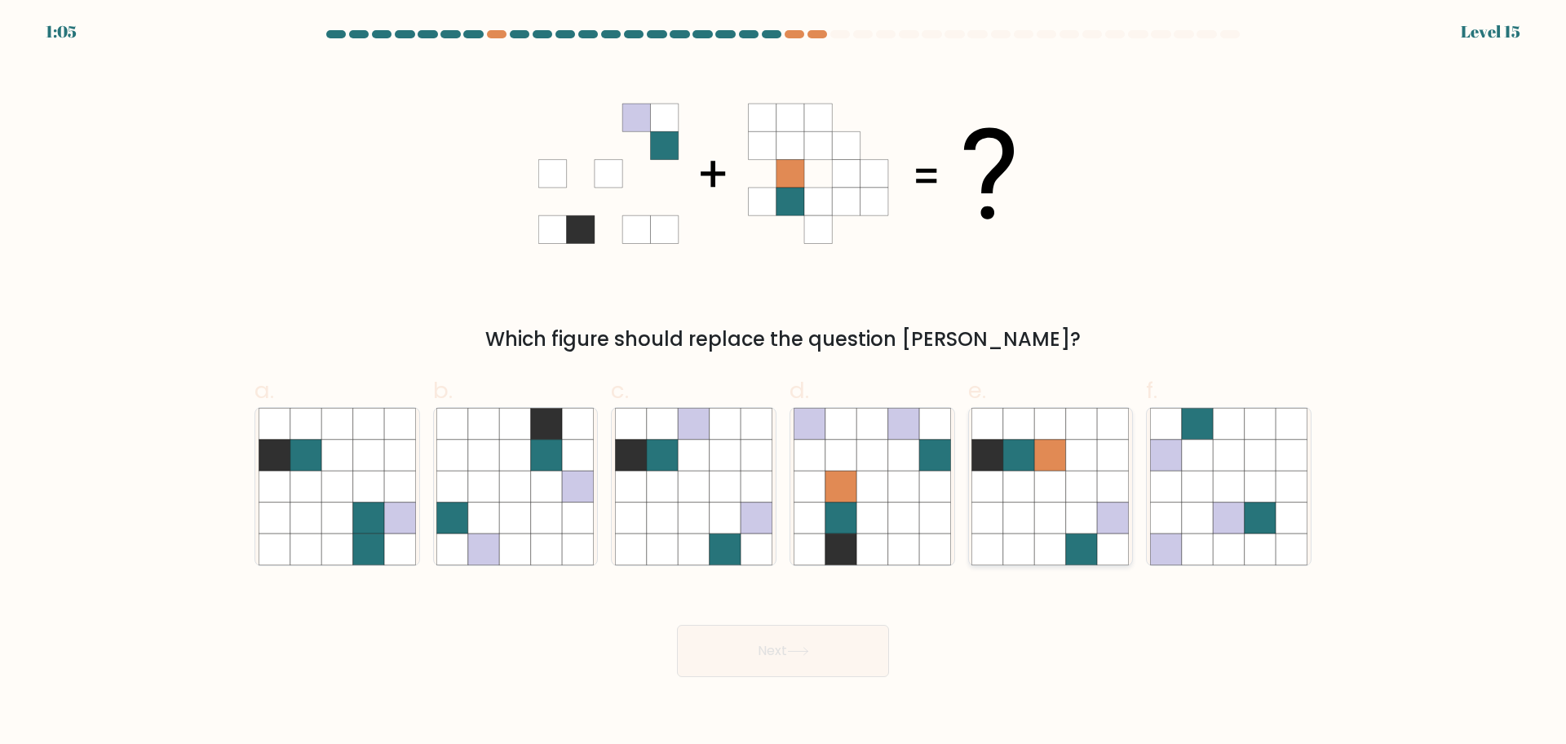
click at [1078, 458] on icon at bounding box center [1081, 455] width 31 height 31
click at [784, 383] on input "e." at bounding box center [783, 377] width 1 height 11
radio input "true"
click at [799, 653] on icon at bounding box center [798, 651] width 22 height 9
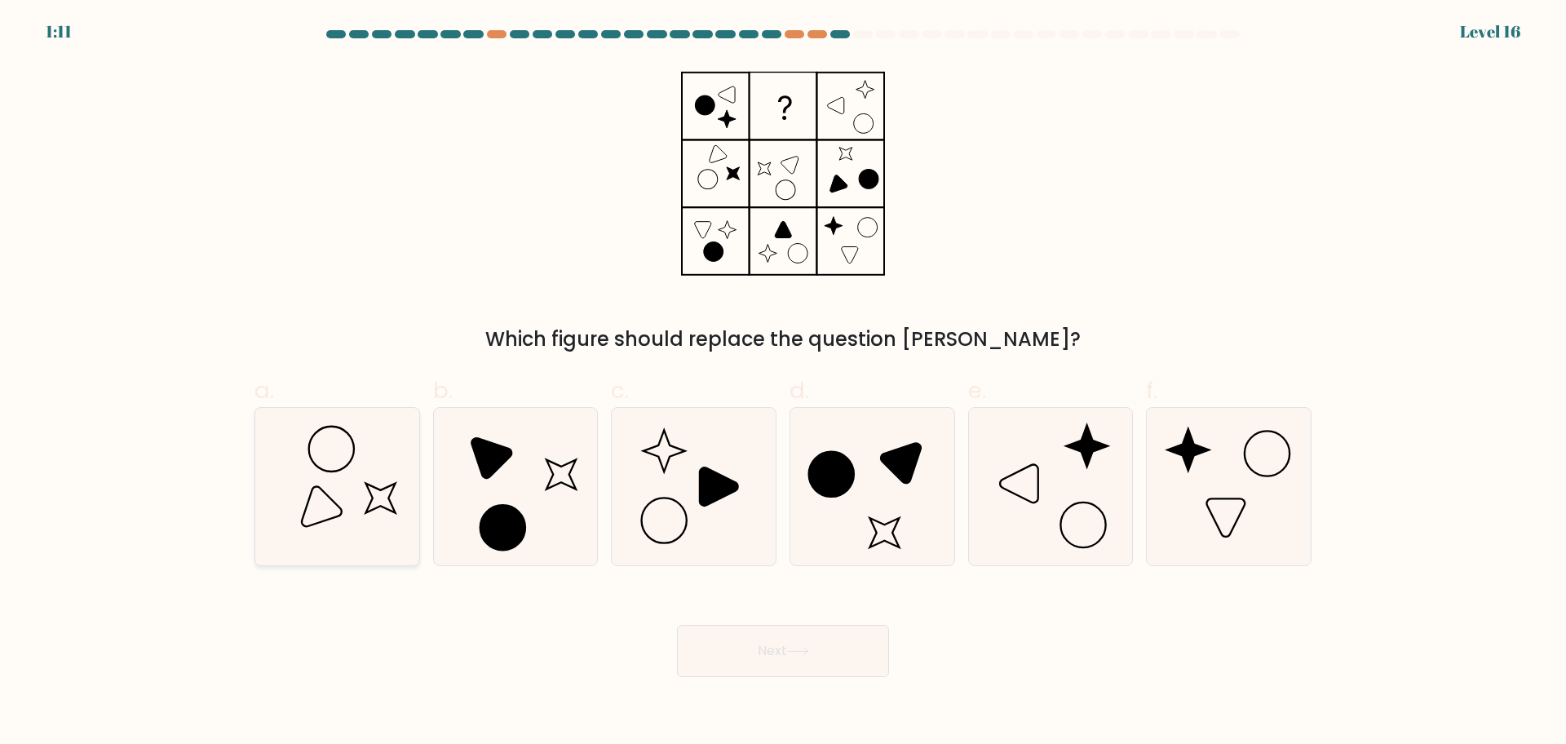
click at [358, 485] on icon at bounding box center [337, 486] width 157 height 157
click at [783, 383] on input "a." at bounding box center [783, 377] width 1 height 11
radio input "true"
click at [905, 449] on icon at bounding box center [901, 463] width 40 height 40
click at [784, 383] on input "d." at bounding box center [783, 377] width 1 height 11
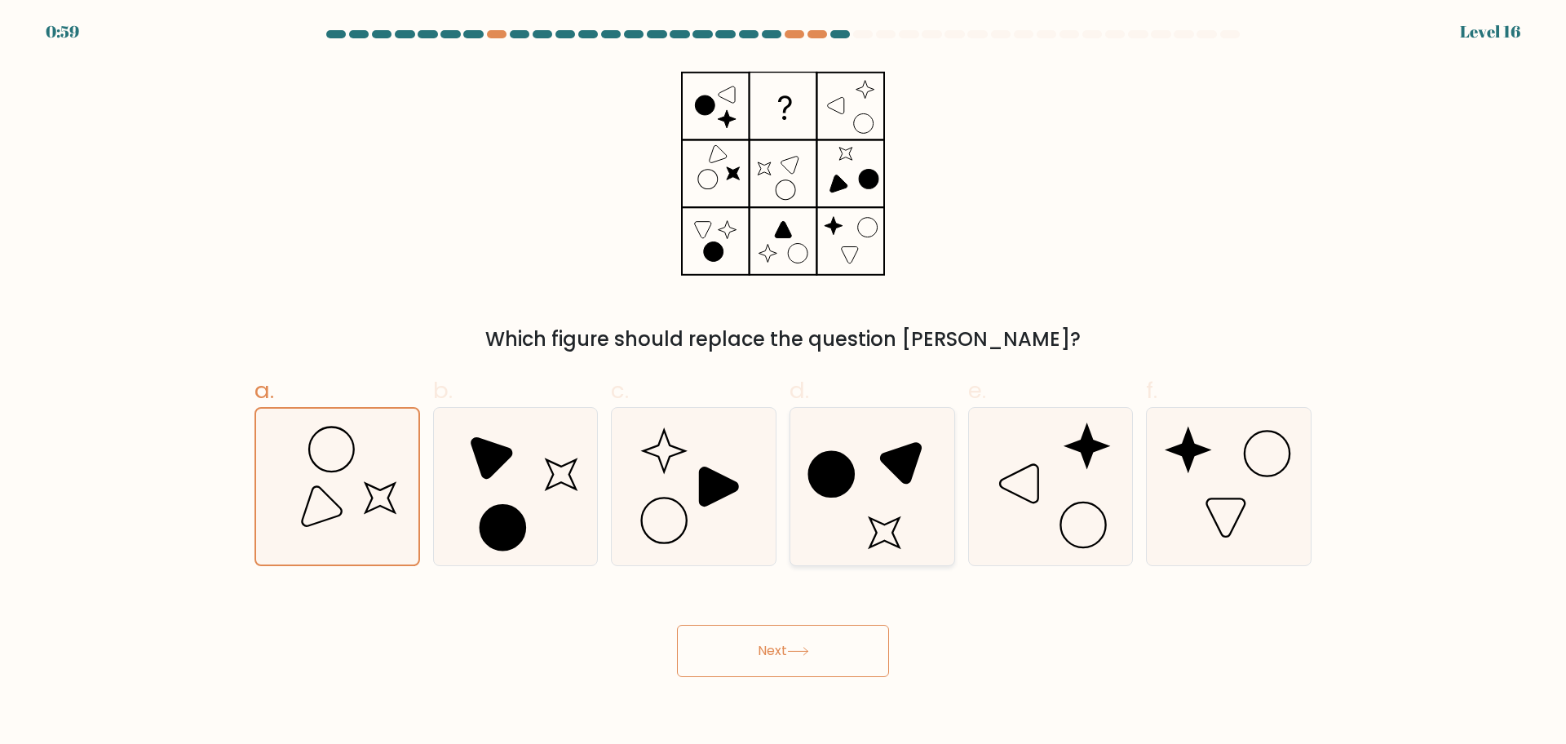
radio input "true"
click at [675, 476] on icon at bounding box center [693, 486] width 157 height 157
click at [783, 383] on input "c." at bounding box center [783, 377] width 1 height 11
radio input "true"
click at [752, 619] on div "Next" at bounding box center [783, 631] width 1077 height 91
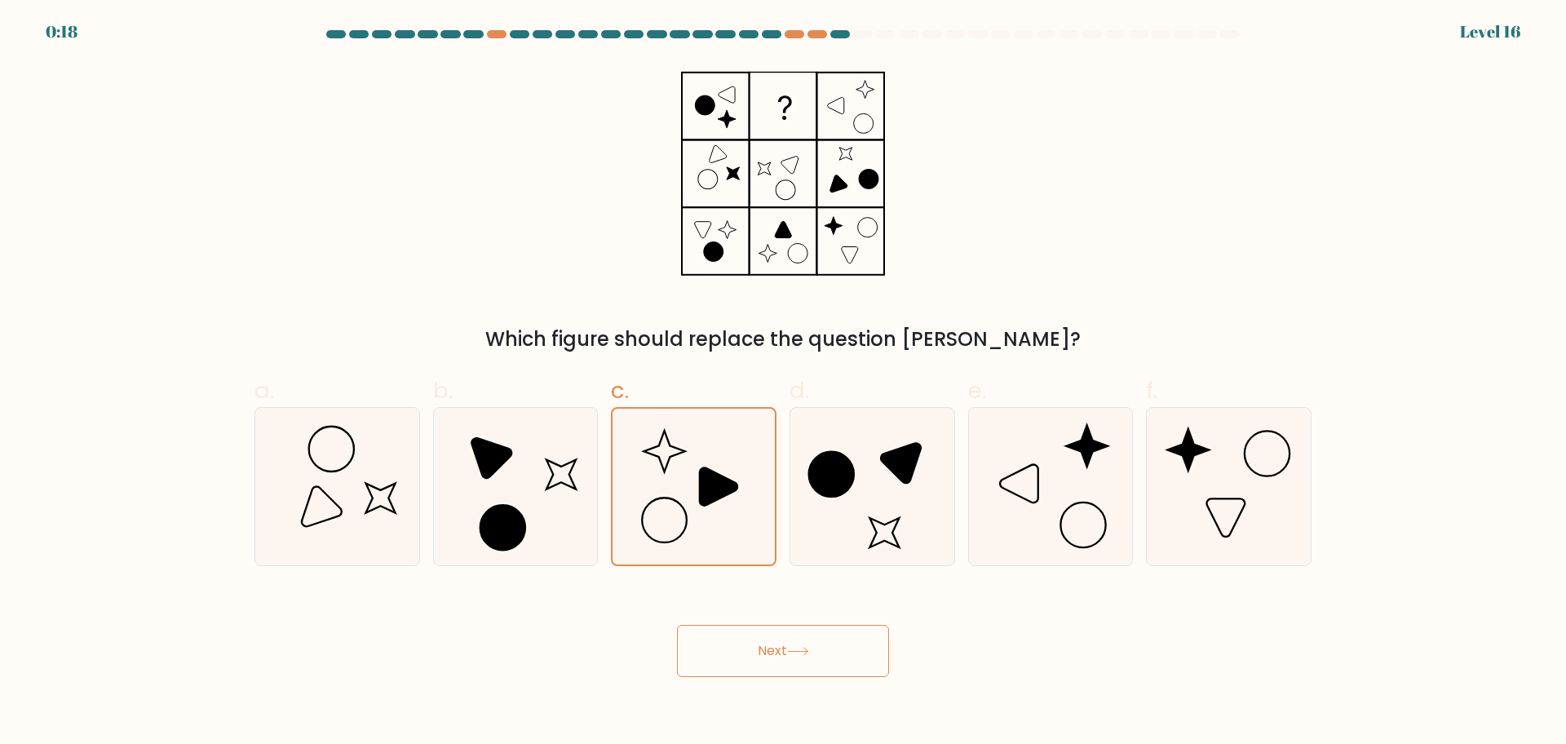
click at [754, 636] on button "Next" at bounding box center [783, 651] width 212 height 52
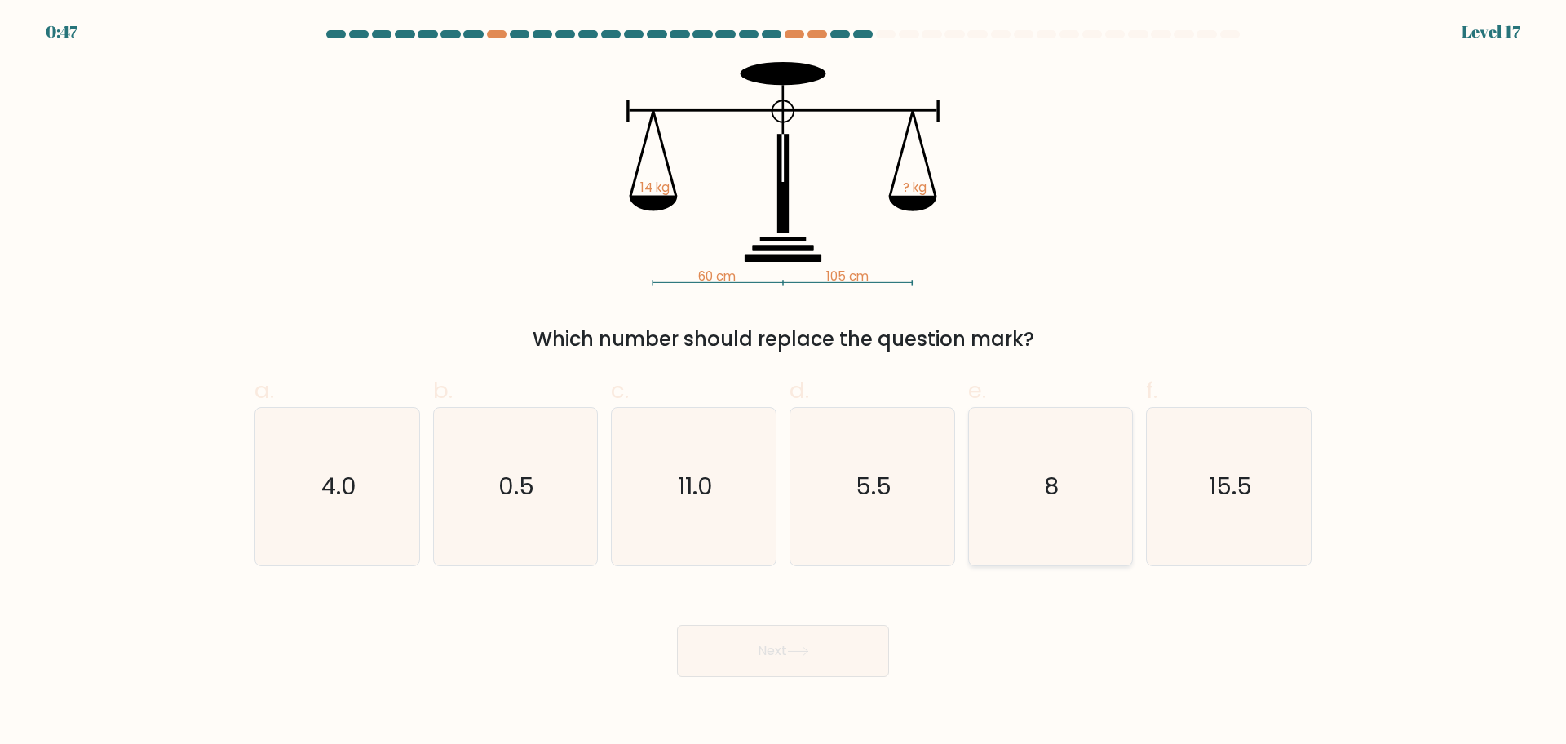
click at [1075, 453] on icon "8" at bounding box center [1049, 486] width 157 height 157
click at [784, 383] on input "e. 8" at bounding box center [783, 377] width 1 height 11
radio input "true"
click at [760, 636] on button "Next" at bounding box center [783, 651] width 212 height 52
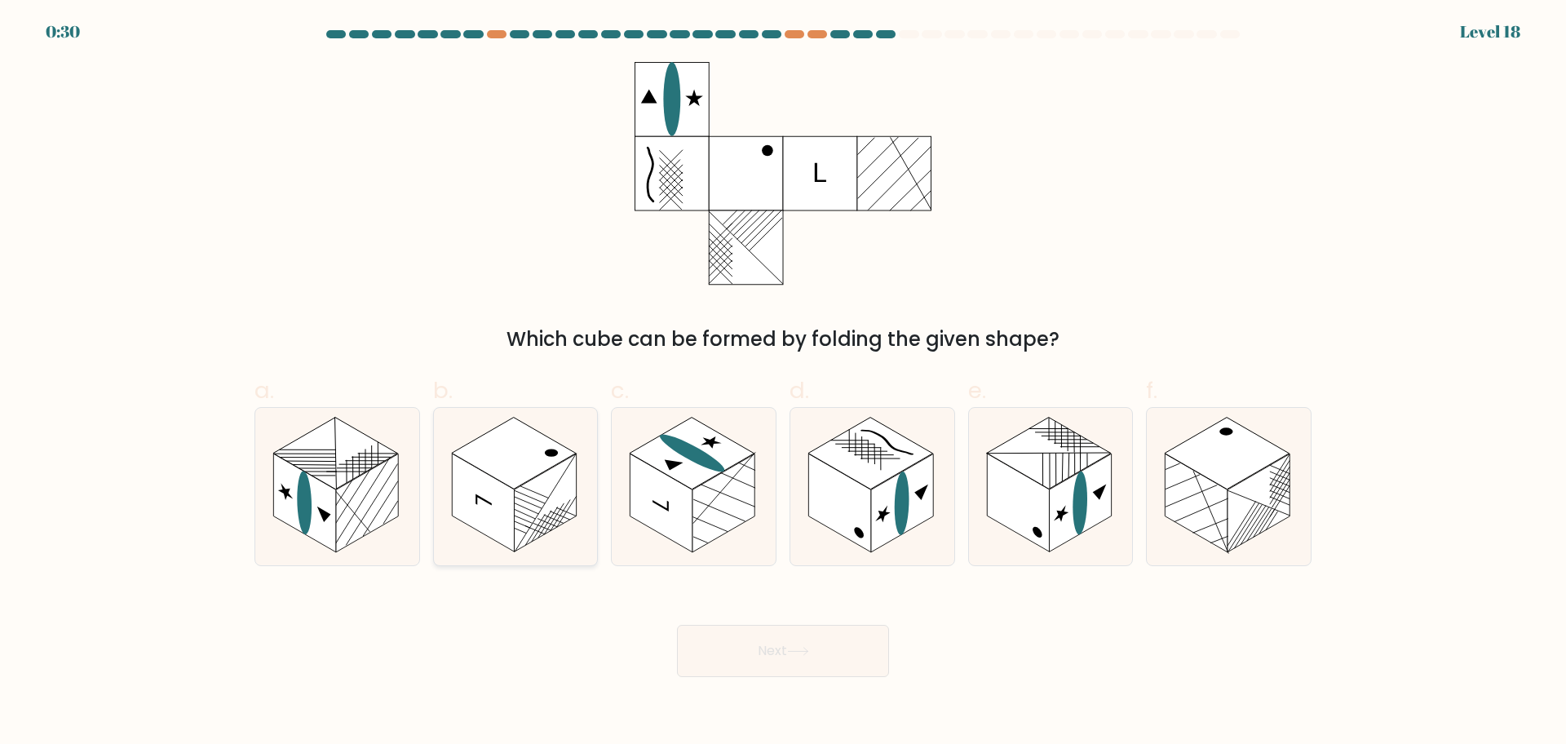
click at [573, 483] on rect at bounding box center [545, 503] width 62 height 99
click at [783, 383] on input "b." at bounding box center [783, 377] width 1 height 11
radio input "true"
click at [785, 639] on button "Next" at bounding box center [783, 651] width 212 height 52
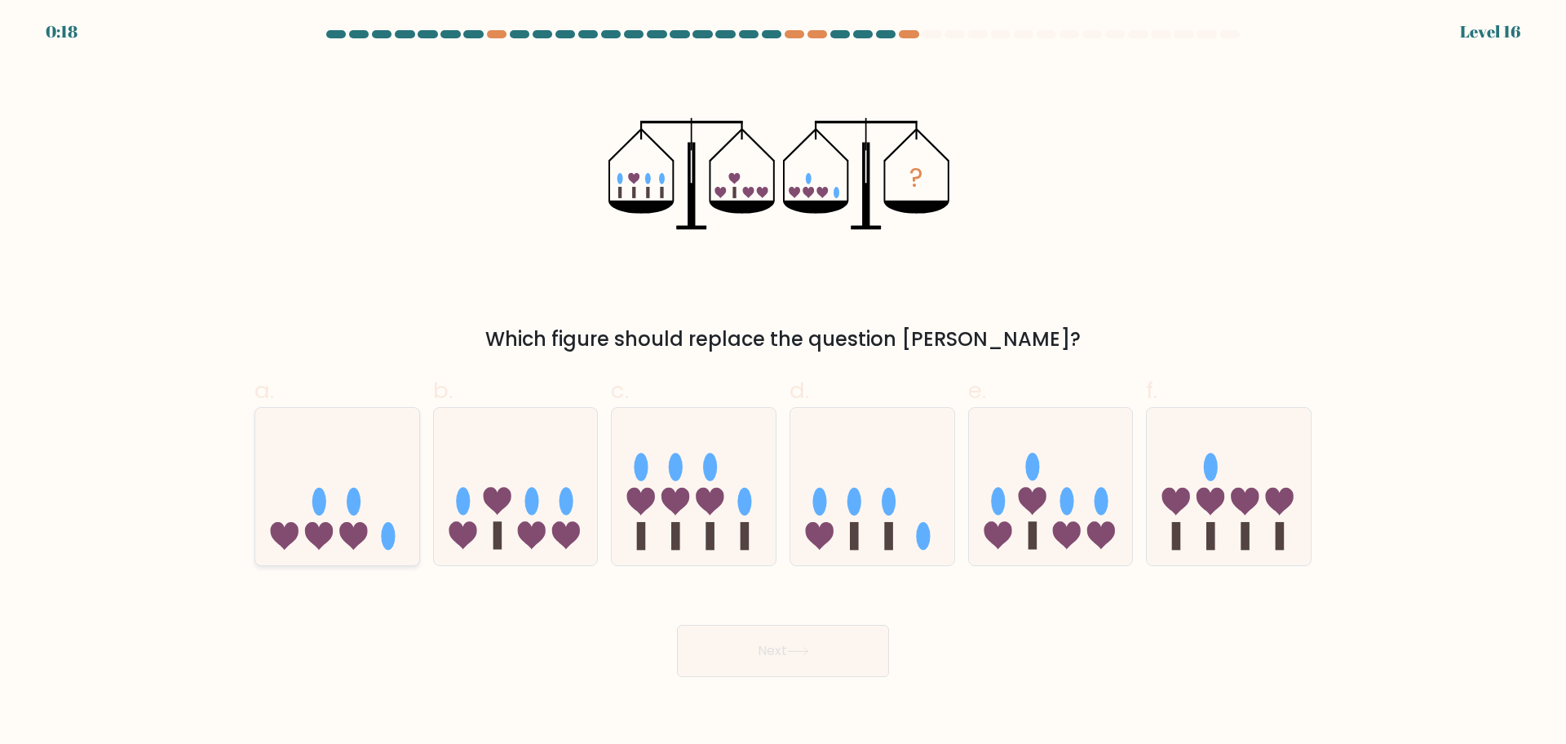
click at [348, 515] on icon at bounding box center [337, 485] width 164 height 135
click at [783, 383] on input "a." at bounding box center [783, 377] width 1 height 11
radio input "true"
click at [751, 636] on button "Next" at bounding box center [783, 651] width 212 height 52
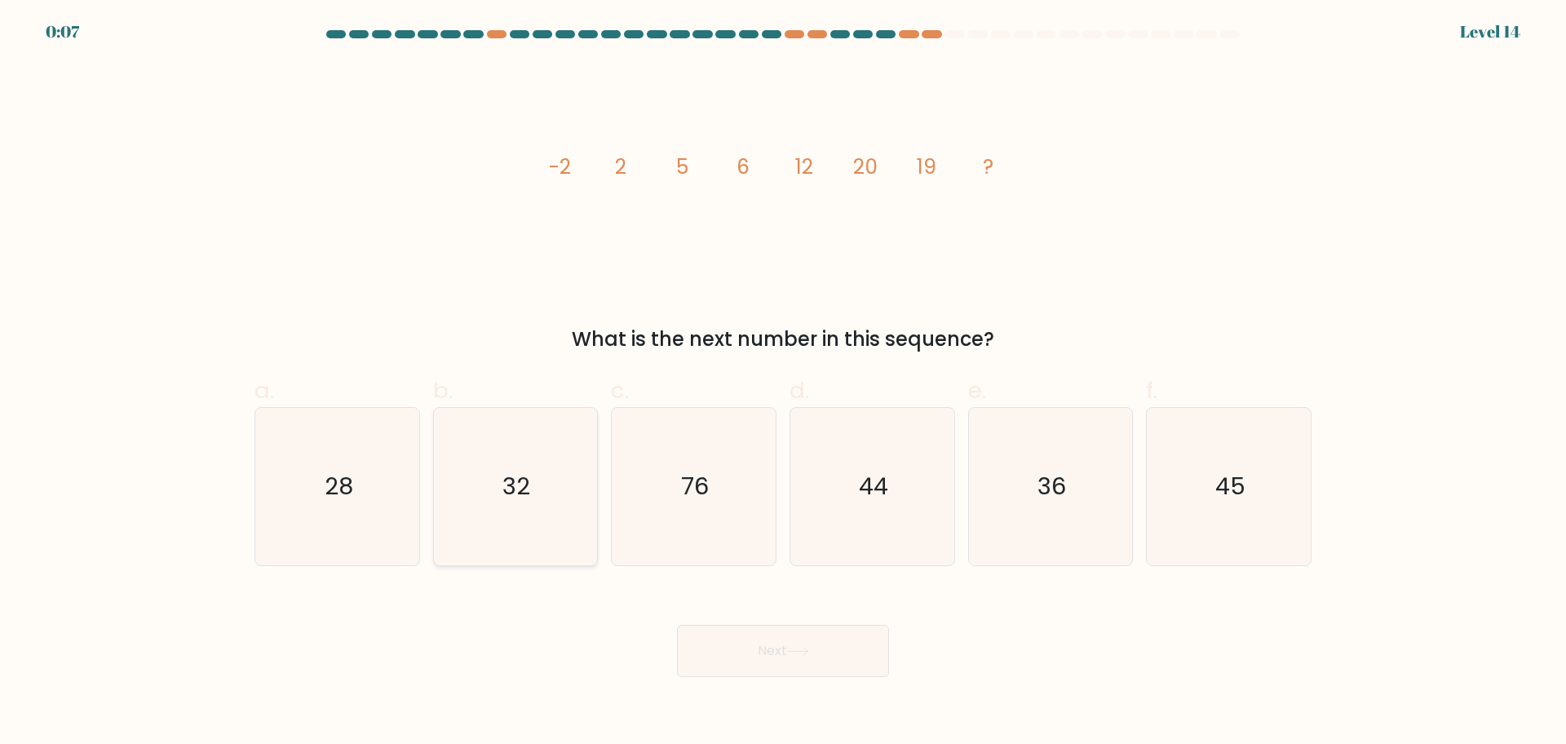
click at [484, 458] on icon "32" at bounding box center [514, 486] width 157 height 157
click at [783, 383] on input "b. 32" at bounding box center [783, 377] width 1 height 11
radio input "true"
click at [798, 655] on icon at bounding box center [798, 651] width 22 height 9
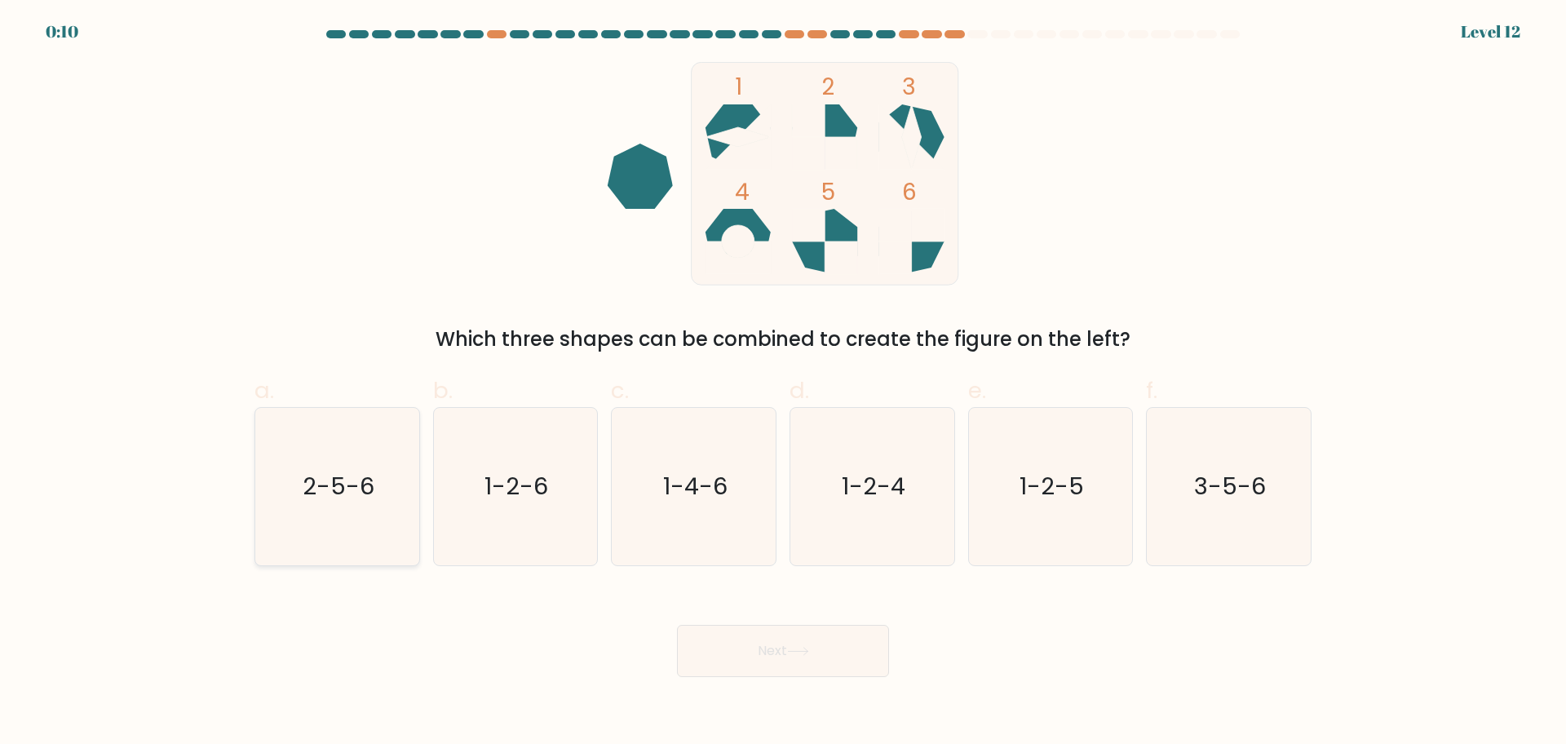
click at [350, 468] on icon "2-5-6" at bounding box center [337, 486] width 157 height 157
click at [783, 383] on input "a. 2-5-6" at bounding box center [783, 377] width 1 height 11
radio input "true"
click at [766, 653] on button "Next" at bounding box center [783, 651] width 212 height 52
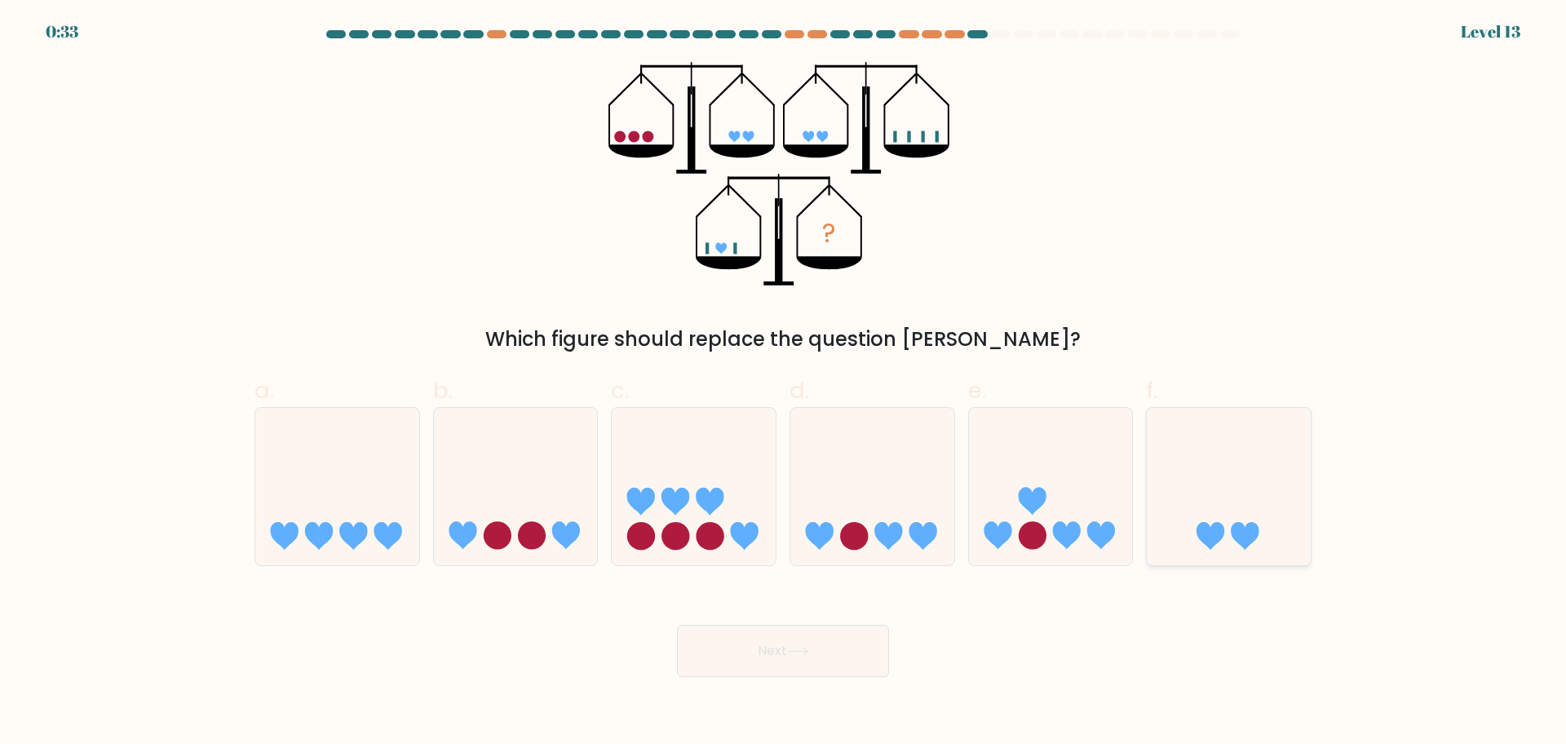
click at [1207, 502] on icon at bounding box center [1229, 485] width 164 height 135
click at [784, 383] on input "f." at bounding box center [783, 377] width 1 height 11
radio input "true"
click at [782, 639] on button "Next" at bounding box center [783, 651] width 212 height 52
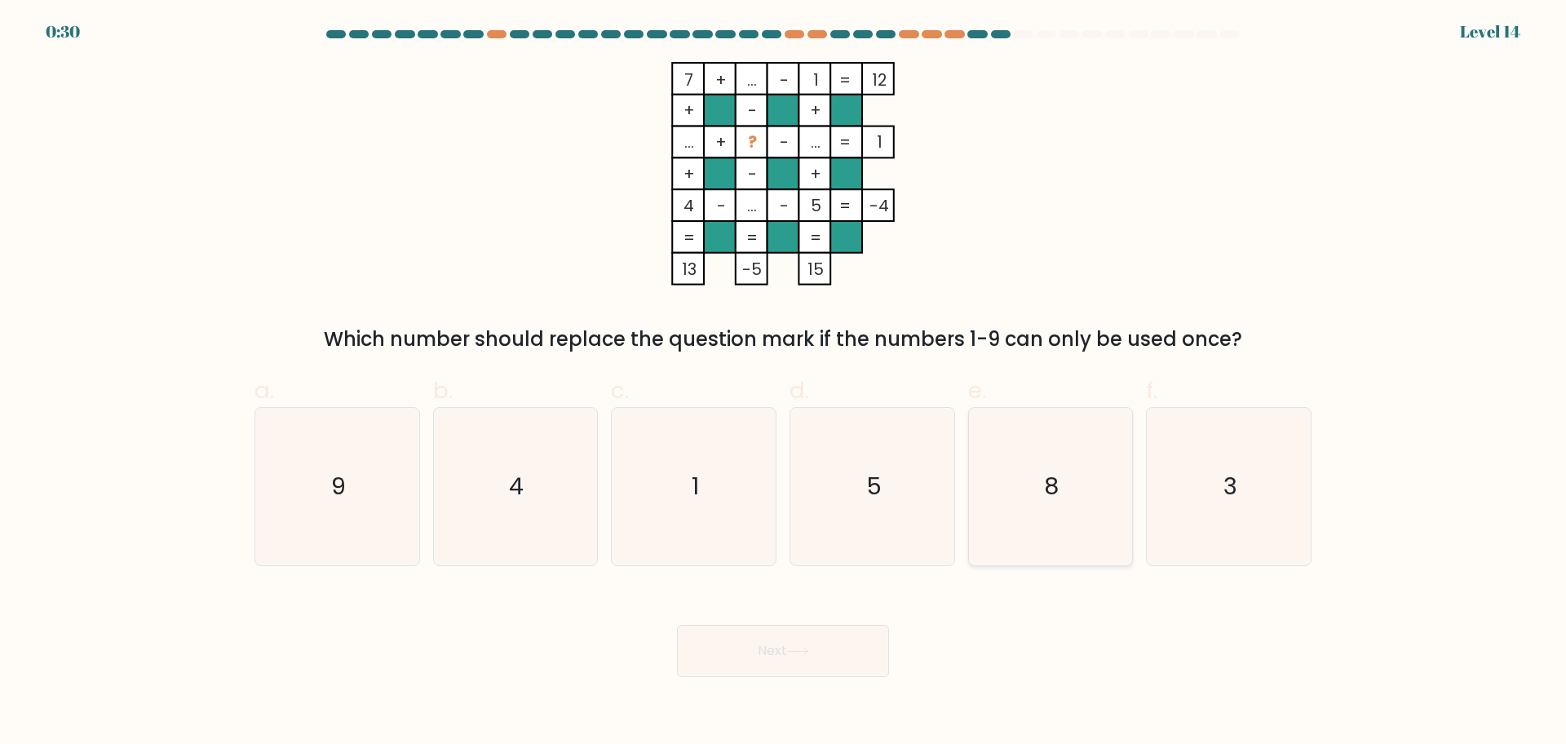
click at [1072, 463] on icon "8" at bounding box center [1049, 486] width 157 height 157
click at [784, 383] on input "e. 8" at bounding box center [783, 377] width 1 height 11
radio input "true"
click at [816, 648] on button "Next" at bounding box center [783, 651] width 212 height 52
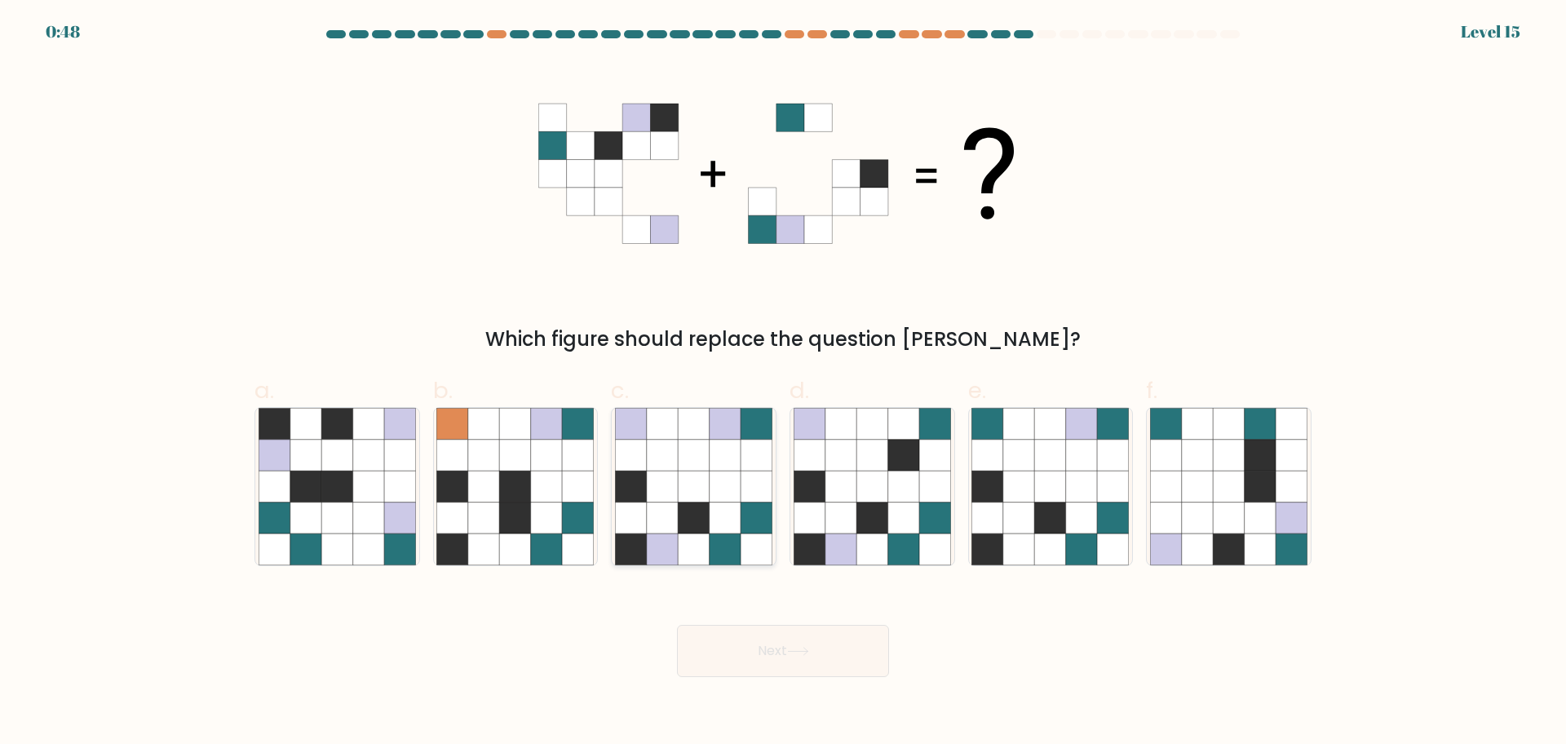
click at [695, 462] on icon at bounding box center [693, 455] width 31 height 31
click at [783, 383] on input "c." at bounding box center [783, 377] width 1 height 11
radio input "true"
click at [808, 628] on button "Next" at bounding box center [783, 651] width 212 height 52
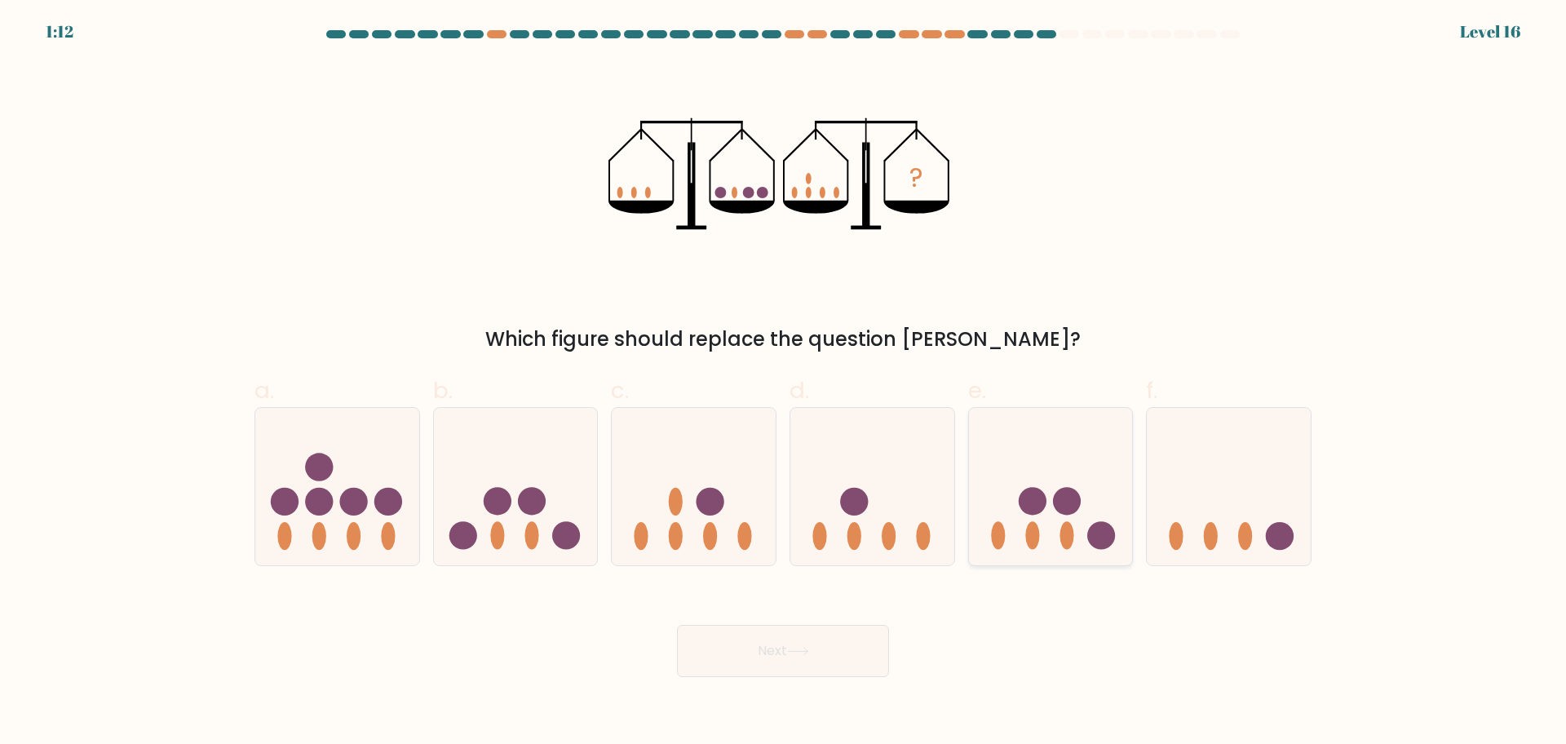
click at [1053, 496] on icon at bounding box center [1051, 485] width 164 height 135
click at [784, 383] on input "e." at bounding box center [783, 377] width 1 height 11
radio input "true"
click at [843, 647] on button "Next" at bounding box center [783, 651] width 212 height 52
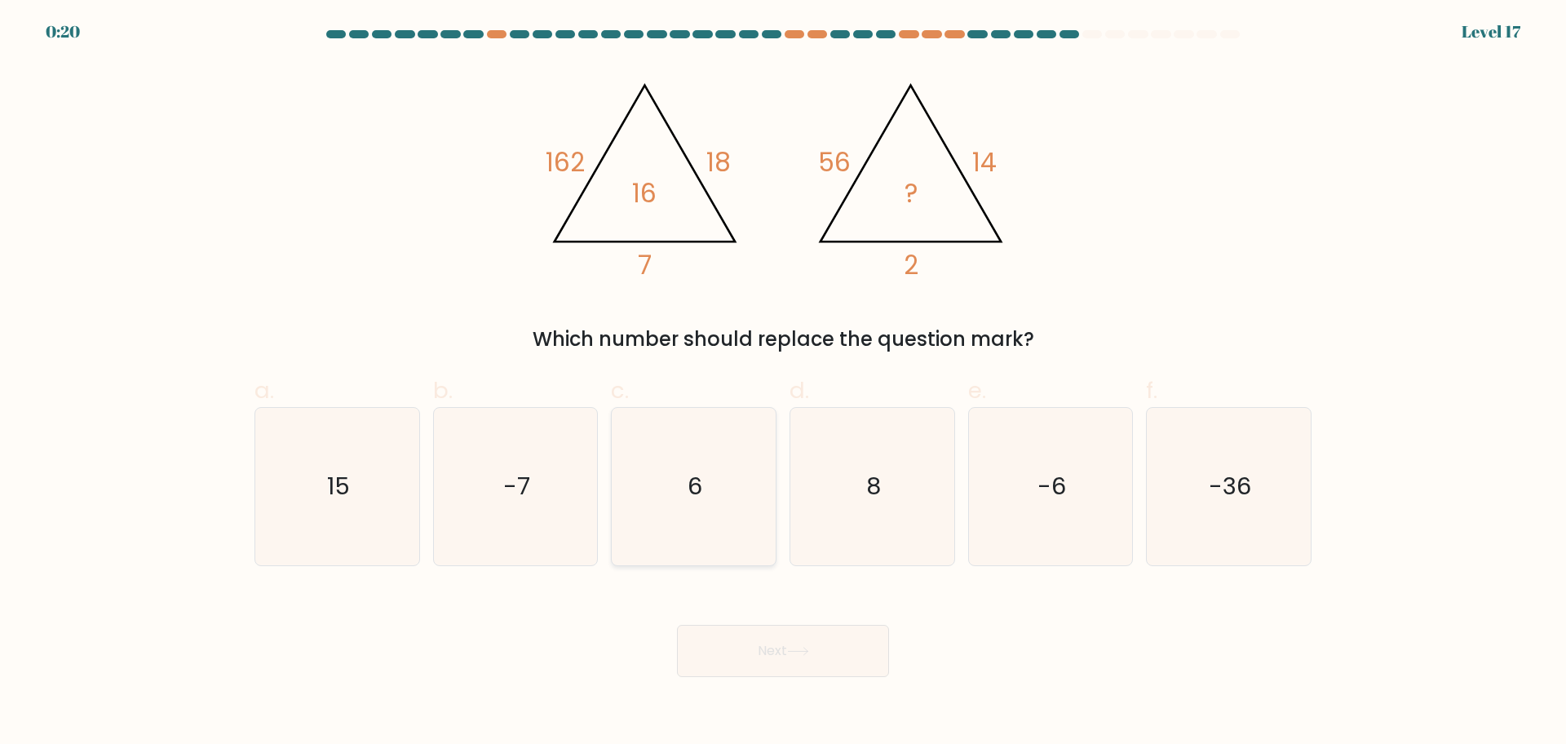
drag, startPoint x: 749, startPoint y: 503, endPoint x: 738, endPoint y: 507, distance: 11.4
click at [746, 505] on icon "6" at bounding box center [693, 486] width 157 height 157
click at [783, 383] on input "c. 6" at bounding box center [783, 377] width 1 height 11
radio input "true"
click at [772, 644] on button "Next" at bounding box center [783, 651] width 212 height 52
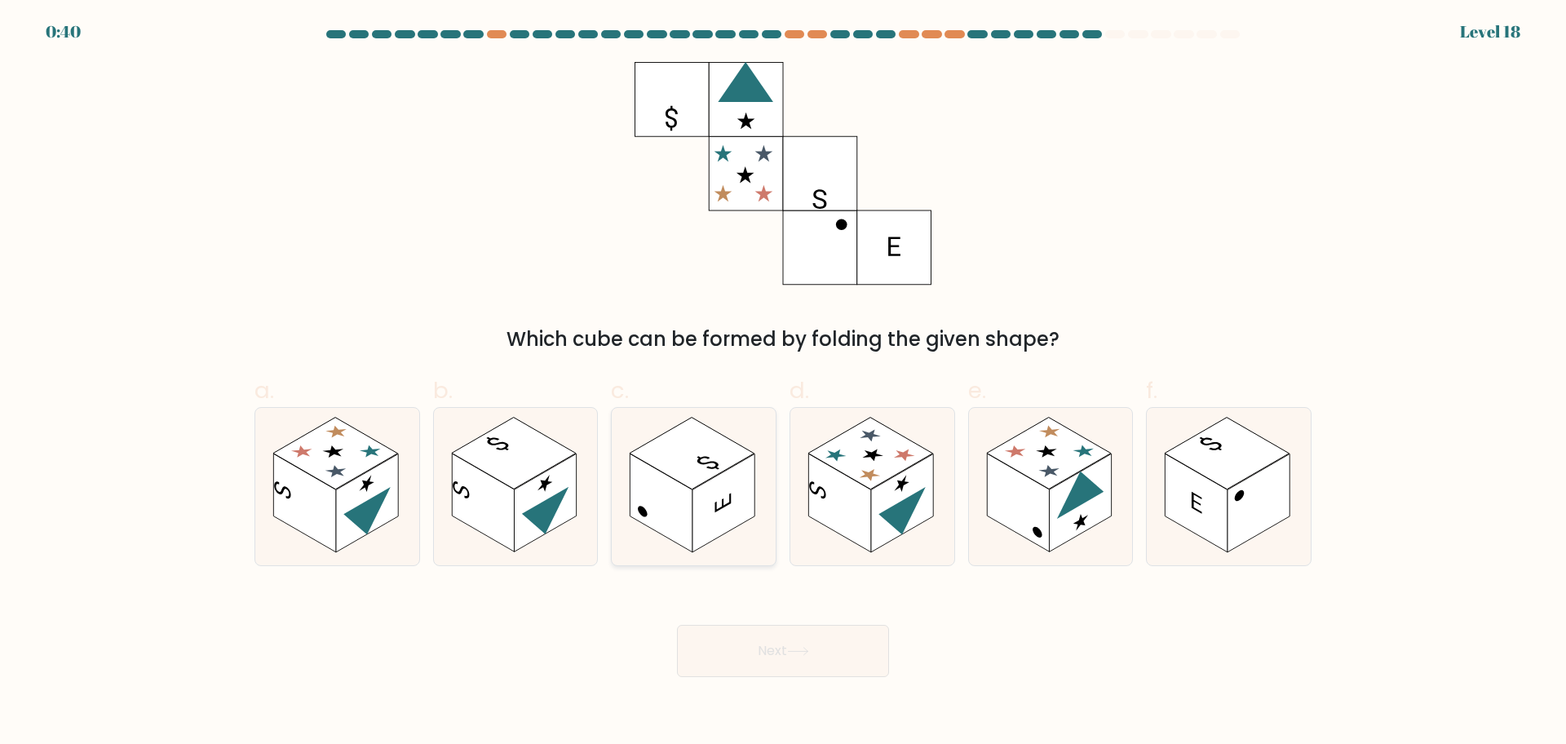
click at [743, 468] on rect at bounding box center [723, 503] width 62 height 99
click at [783, 383] on input "c." at bounding box center [783, 377] width 1 height 11
radio input "true"
click at [873, 471] on icon at bounding box center [868, 474] width 29 height 17
click at [784, 383] on input "d." at bounding box center [783, 377] width 1 height 11
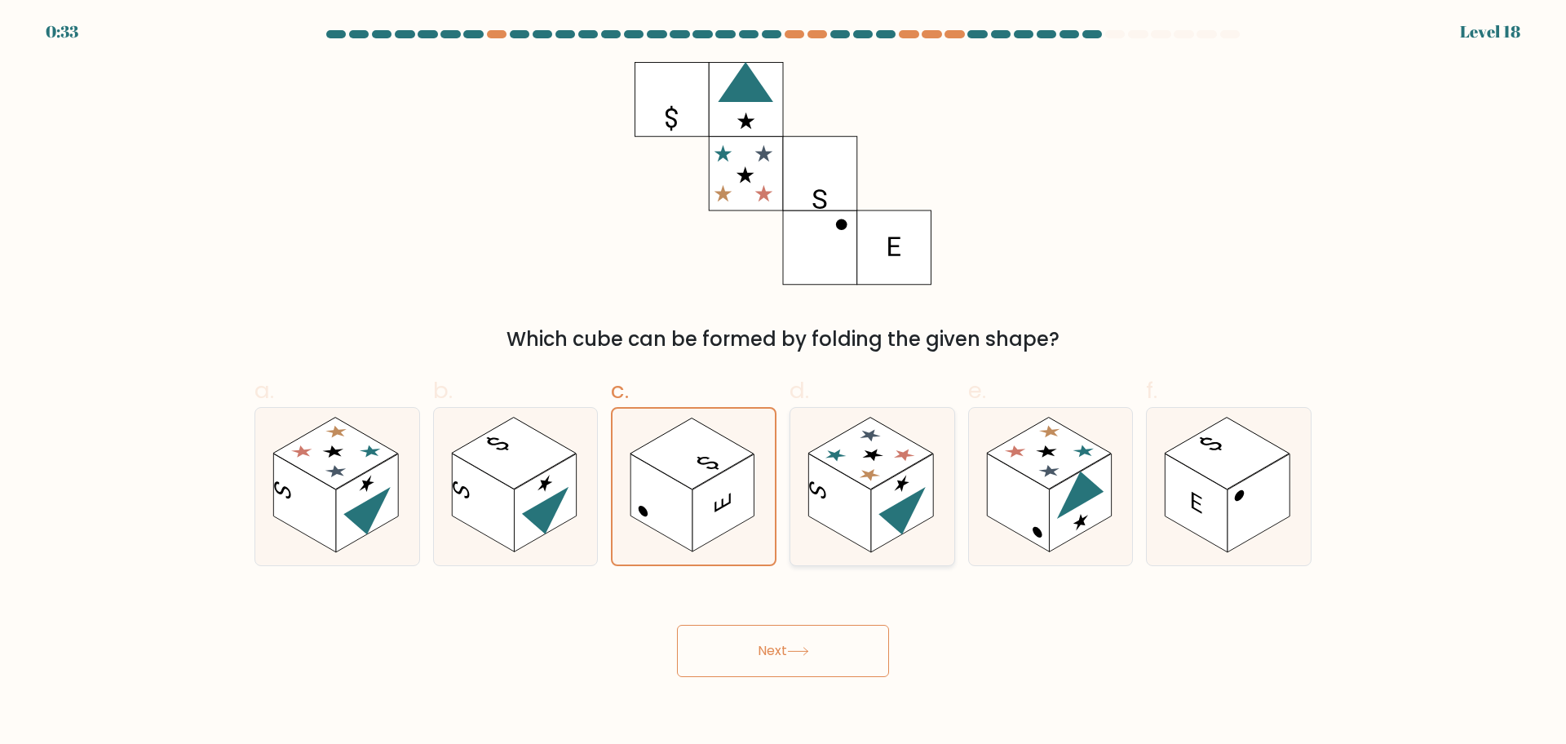
radio input "true"
click at [856, 629] on button "Next" at bounding box center [783, 651] width 212 height 52
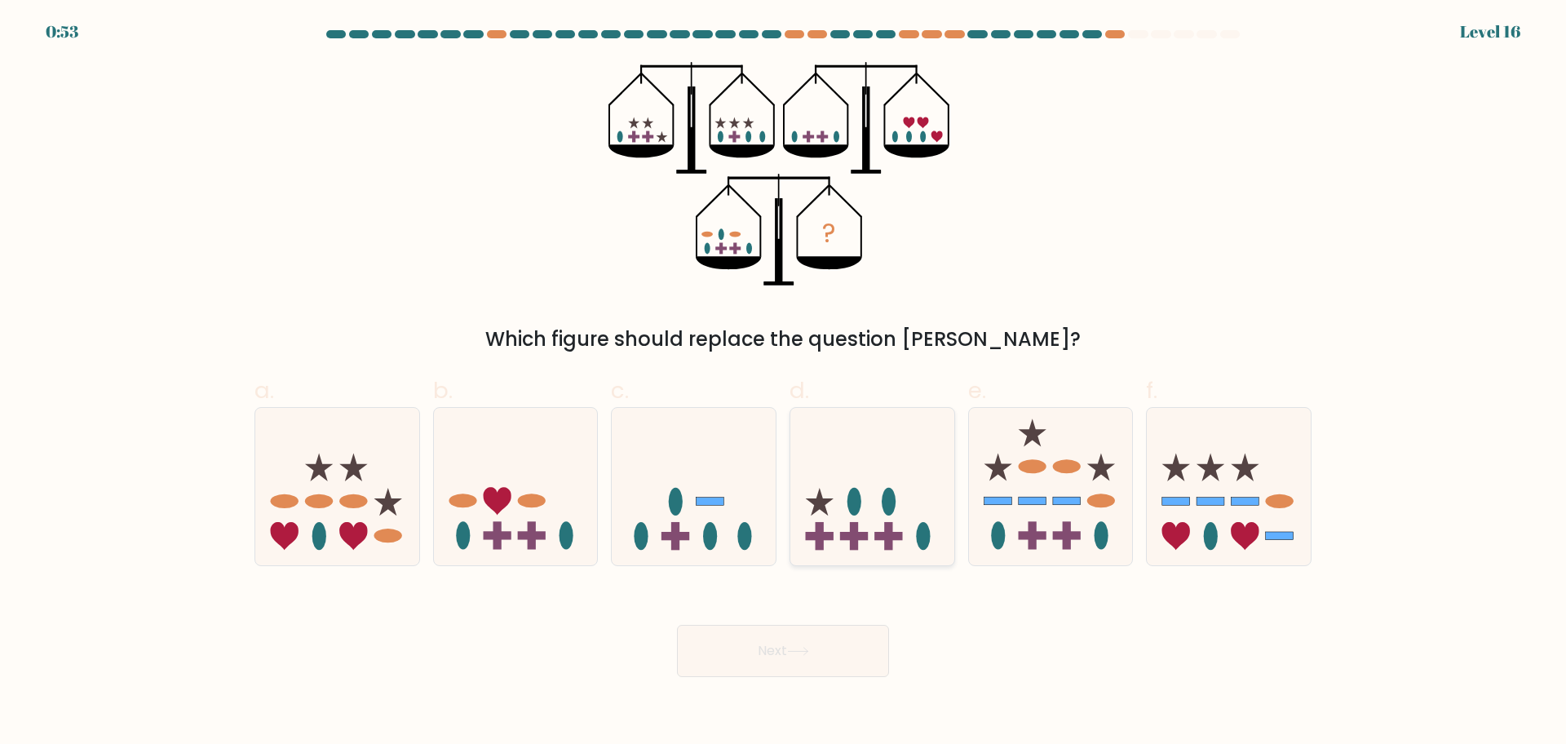
click at [799, 448] on icon at bounding box center [872, 485] width 164 height 135
click at [784, 383] on input "d." at bounding box center [783, 377] width 1 height 11
radio input "true"
click at [750, 613] on div "Next" at bounding box center [783, 631] width 1077 height 91
click at [750, 644] on button "Next" at bounding box center [783, 651] width 212 height 52
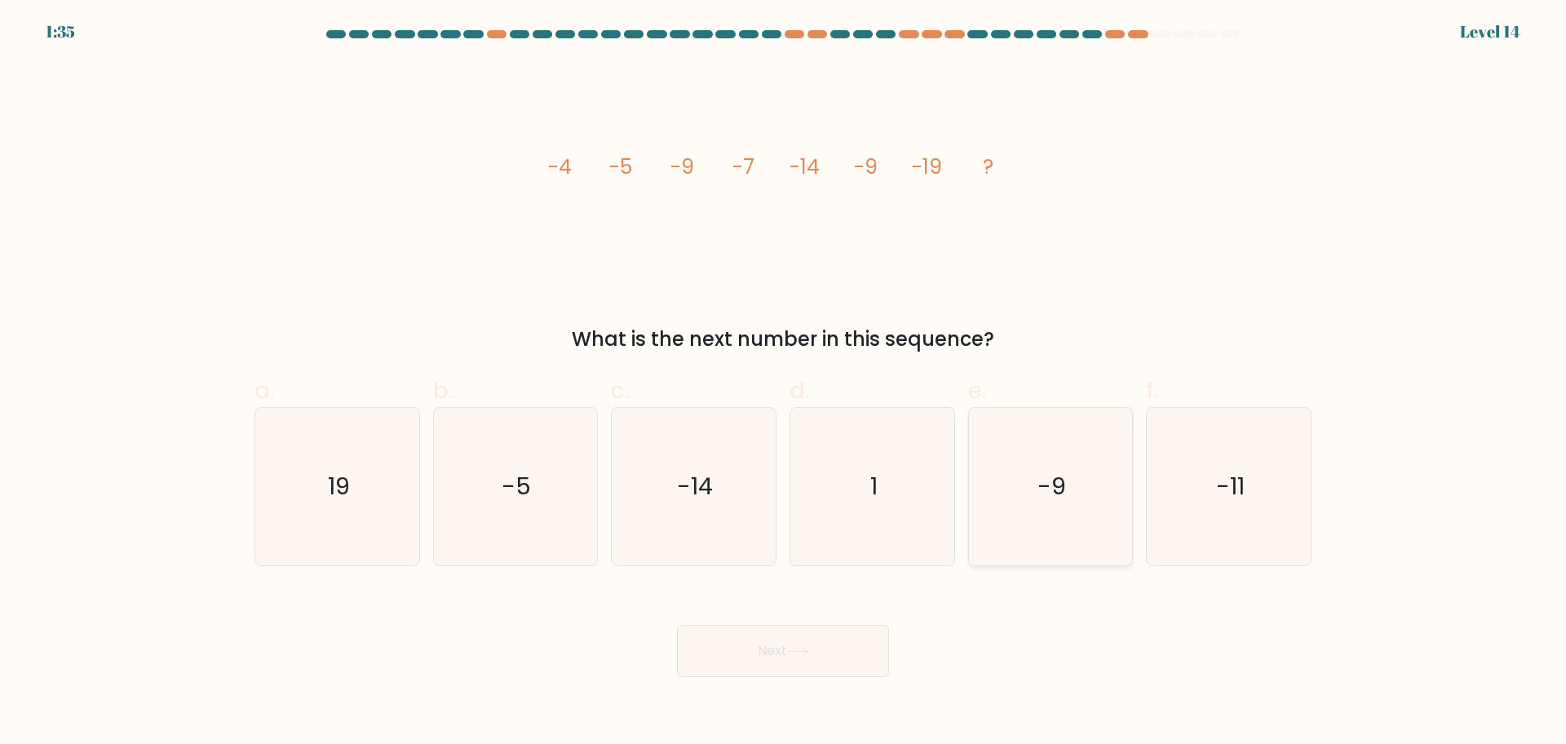
click at [1078, 485] on icon "-9" at bounding box center [1049, 486] width 157 height 157
click at [784, 383] on input "e. -9" at bounding box center [783, 377] width 1 height 11
radio input "true"
click at [843, 645] on button "Next" at bounding box center [783, 651] width 212 height 52
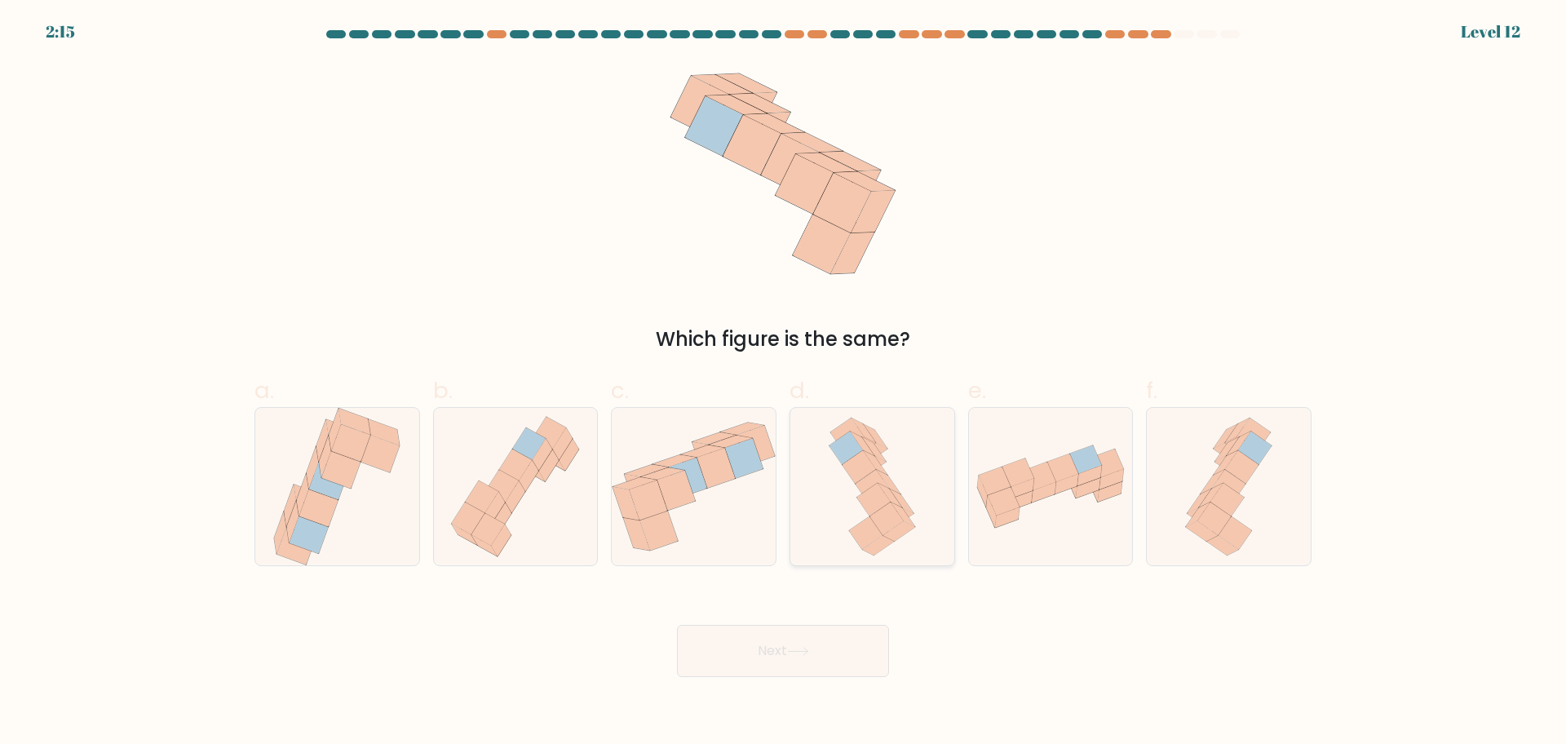
click at [913, 460] on icon at bounding box center [872, 486] width 100 height 157
click at [784, 383] on input "d." at bounding box center [783, 377] width 1 height 11
radio input "true"
click at [769, 659] on button "Next" at bounding box center [783, 651] width 212 height 52
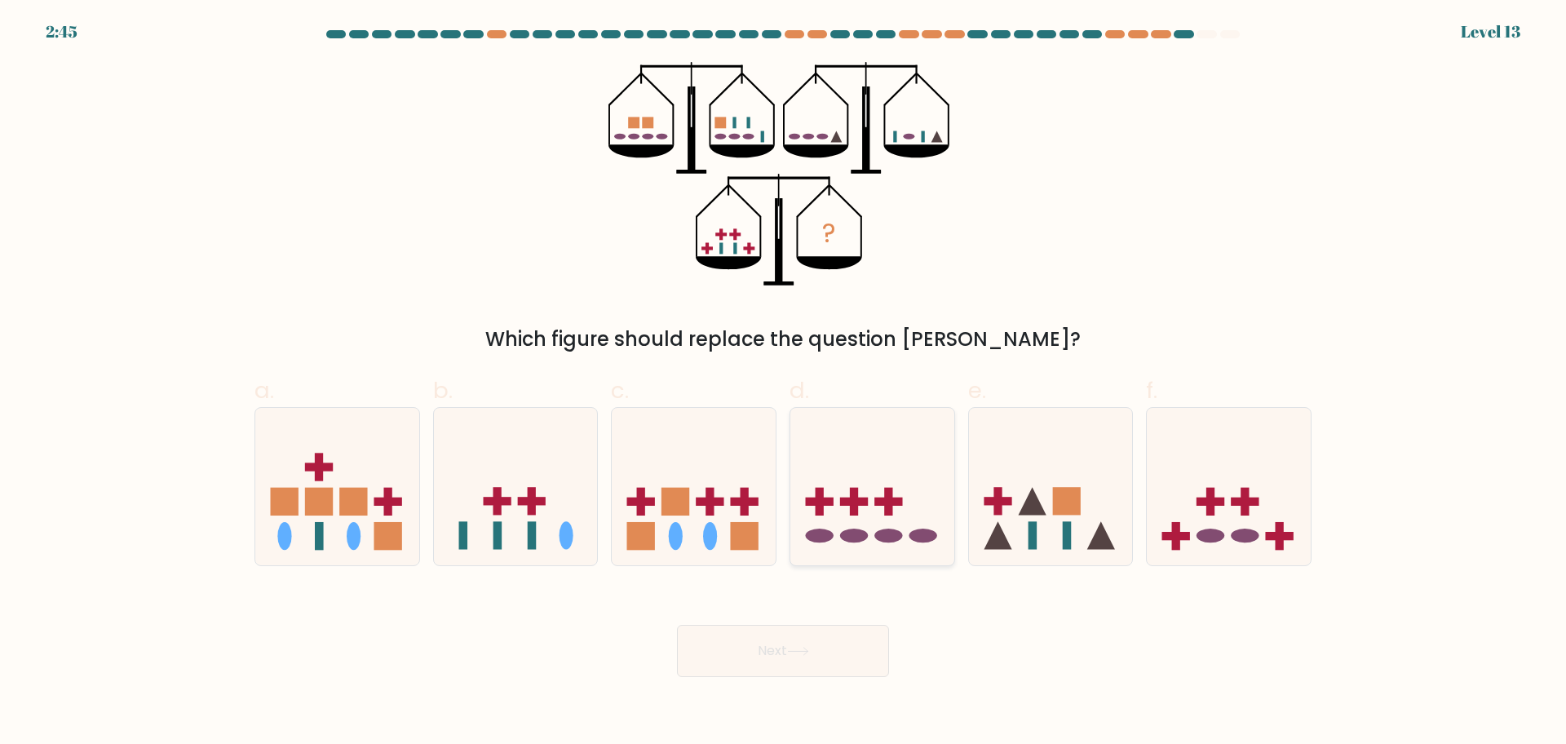
click at [918, 483] on icon at bounding box center [872, 485] width 164 height 135
click at [784, 383] on input "d." at bounding box center [783, 377] width 1 height 11
radio input "true"
click at [703, 480] on icon at bounding box center [694, 485] width 164 height 135
click at [783, 383] on input "c." at bounding box center [783, 377] width 1 height 11
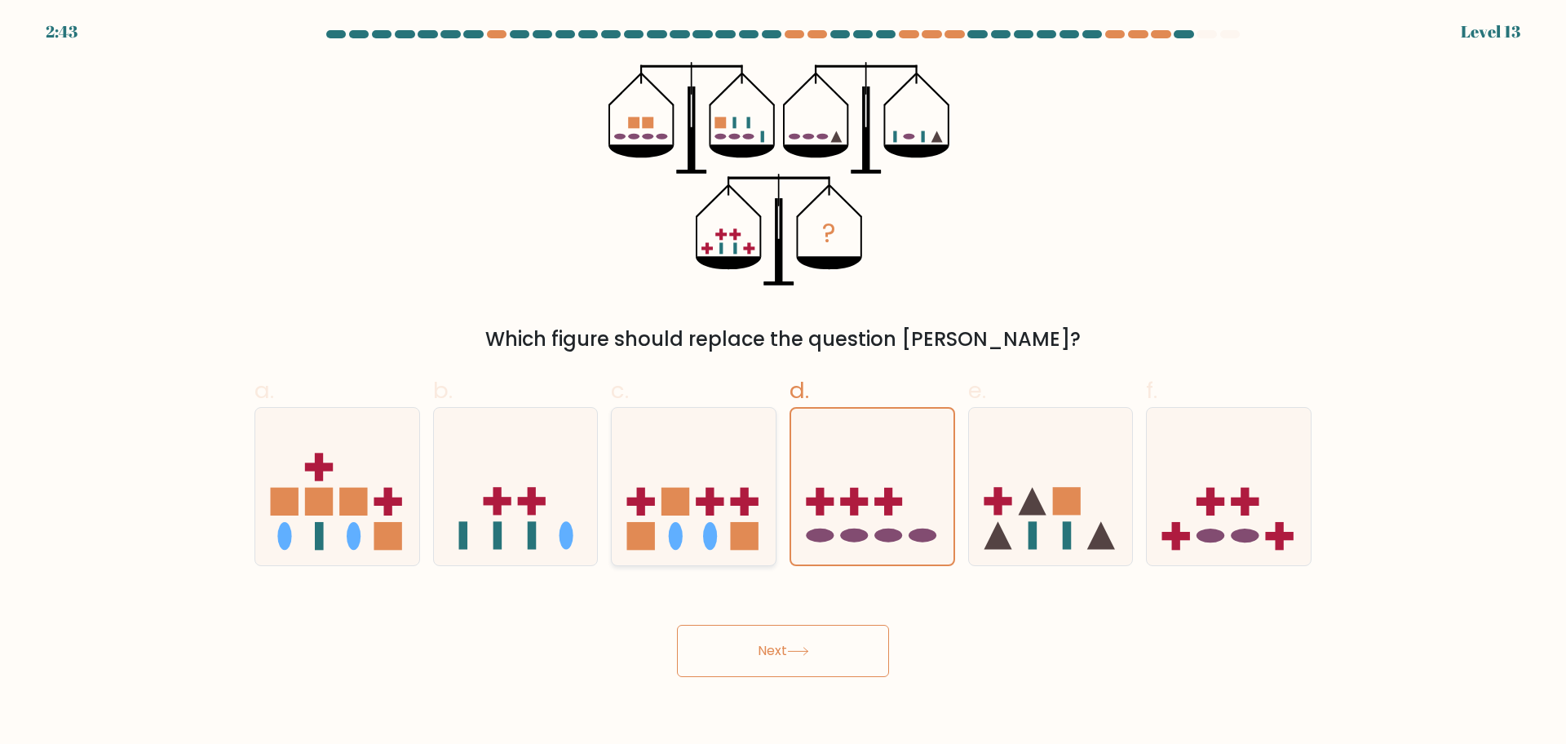
radio input "true"
click at [732, 646] on button "Next" at bounding box center [783, 651] width 212 height 52
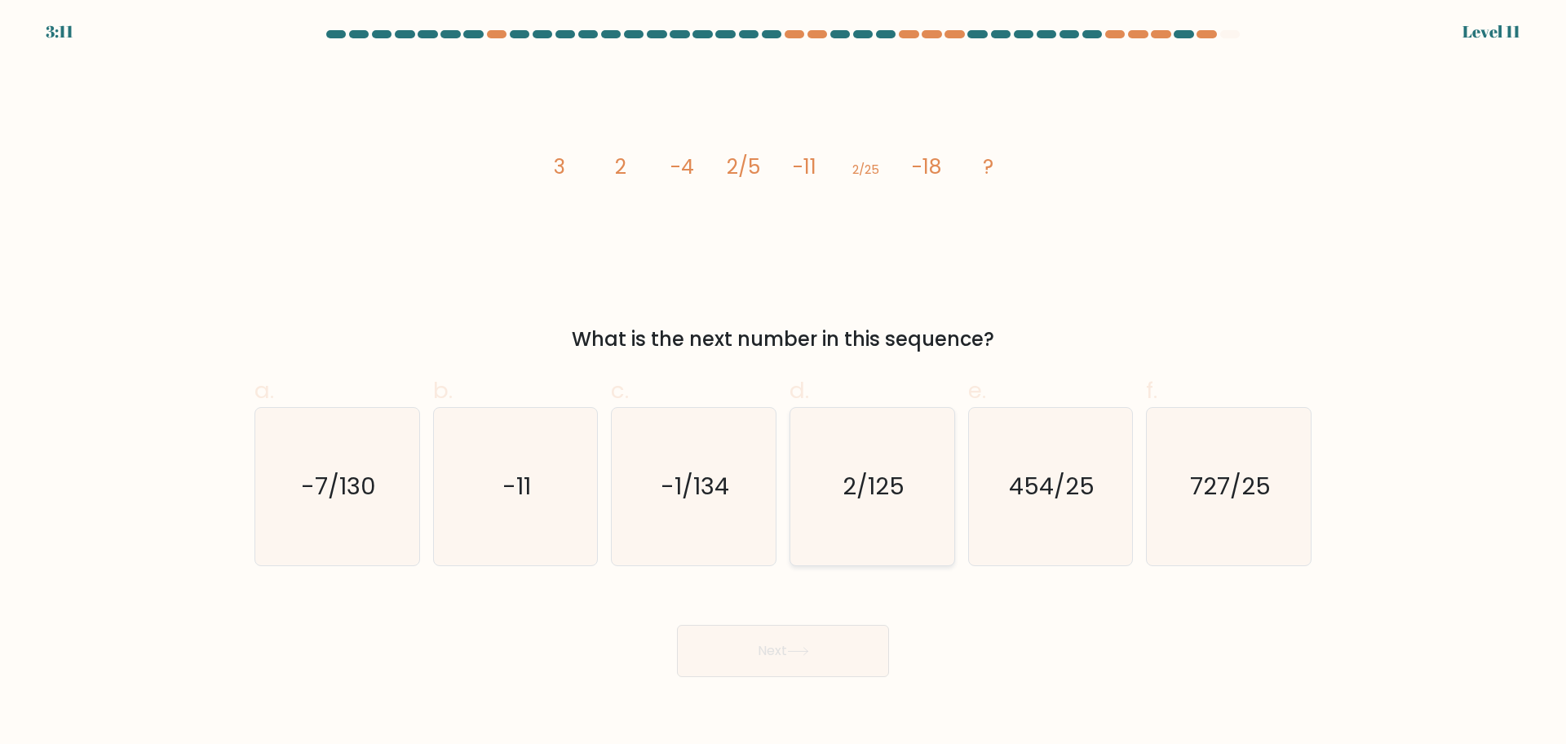
click at [922, 485] on icon "2/125" at bounding box center [872, 486] width 157 height 157
click at [784, 383] on input "d. 2/125" at bounding box center [783, 377] width 1 height 11
radio input "true"
click at [843, 652] on button "Next" at bounding box center [783, 651] width 212 height 52
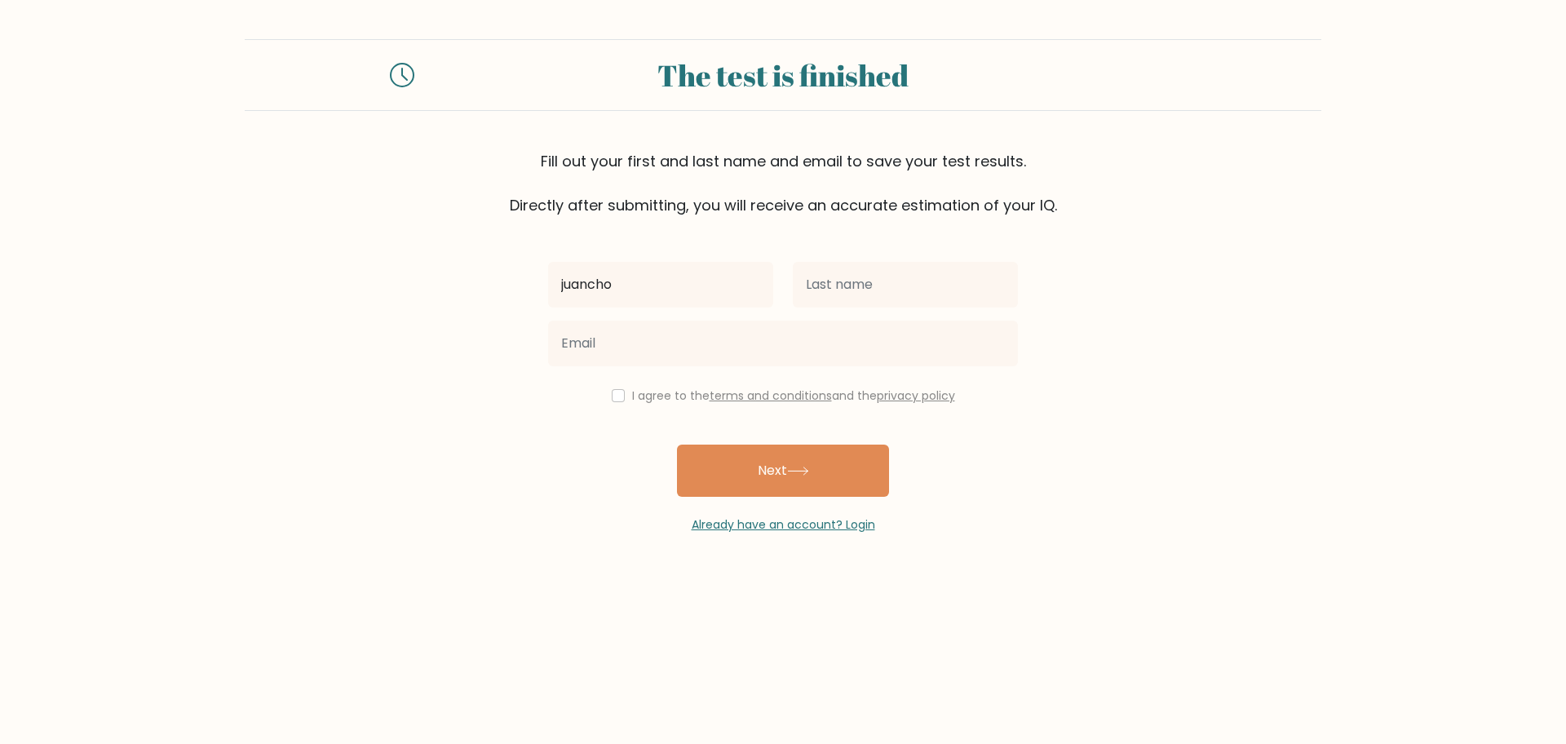
type input "juancho"
type input ",ono"
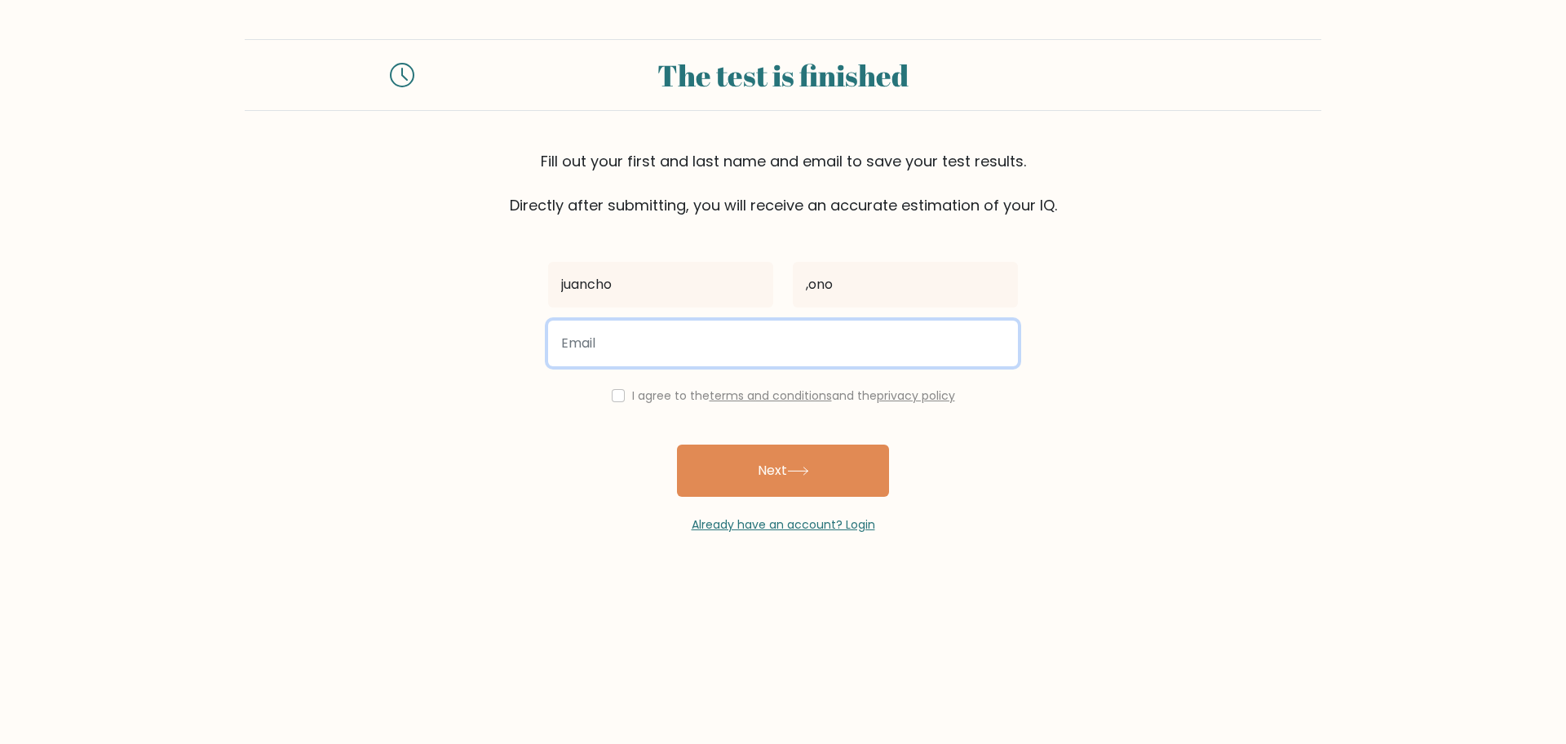
click at [715, 354] on input "email" at bounding box center [783, 344] width 470 height 46
type input "[EMAIL_ADDRESS][DOMAIN_NAME]"
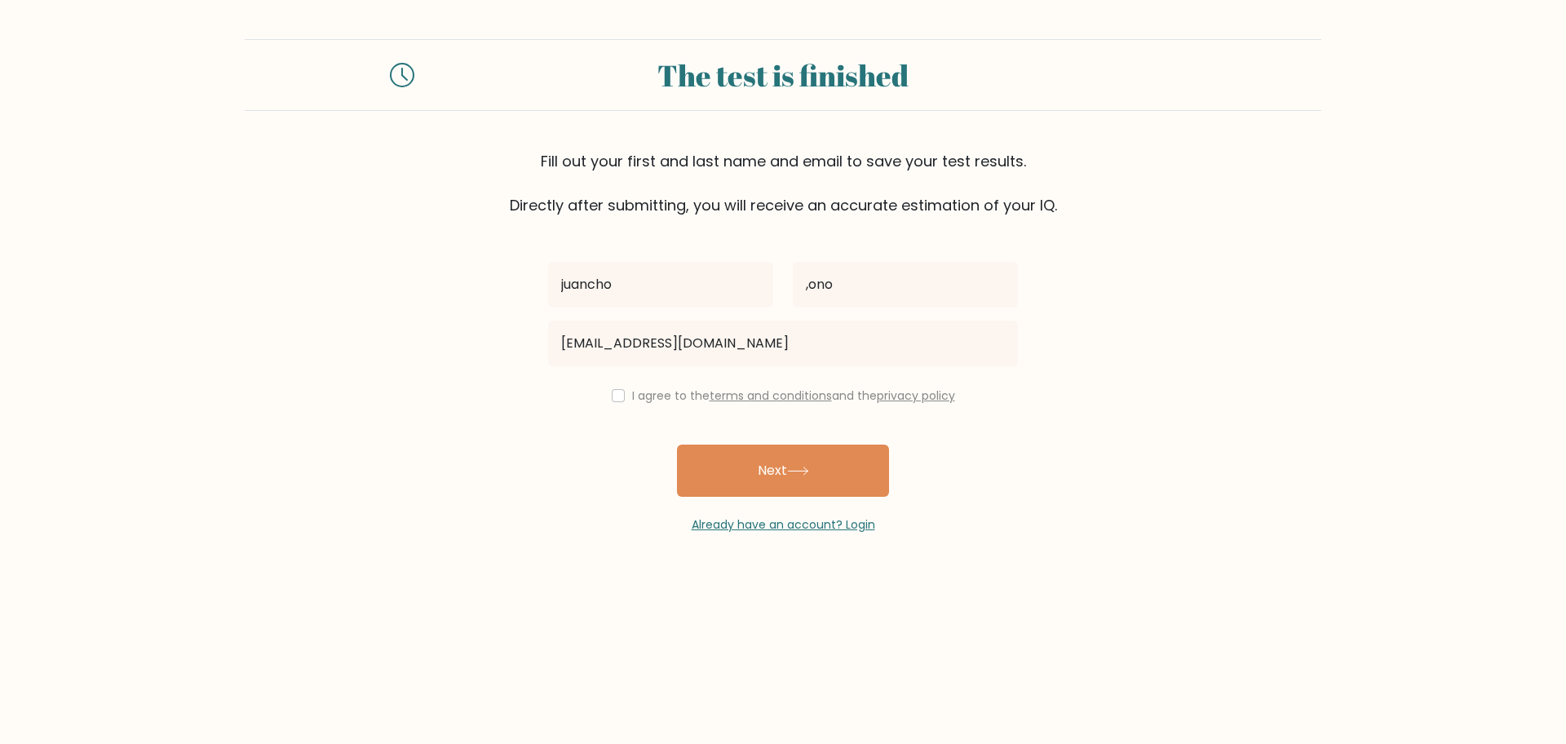
click at [642, 413] on div "juancho ,ono [EMAIL_ADDRESS][DOMAIN_NAME] I agree to the terms and conditions a…" at bounding box center [782, 374] width 489 height 317
click at [642, 408] on div "juancho ,ono [EMAIL_ADDRESS][DOMAIN_NAME] I agree to the terms and conditions a…" at bounding box center [782, 374] width 489 height 317
click at [644, 397] on label "I agree to the terms and conditions and the privacy policy" at bounding box center [793, 395] width 323 height 16
click at [619, 392] on input "checkbox" at bounding box center [618, 395] width 13 height 13
checkbox input "true"
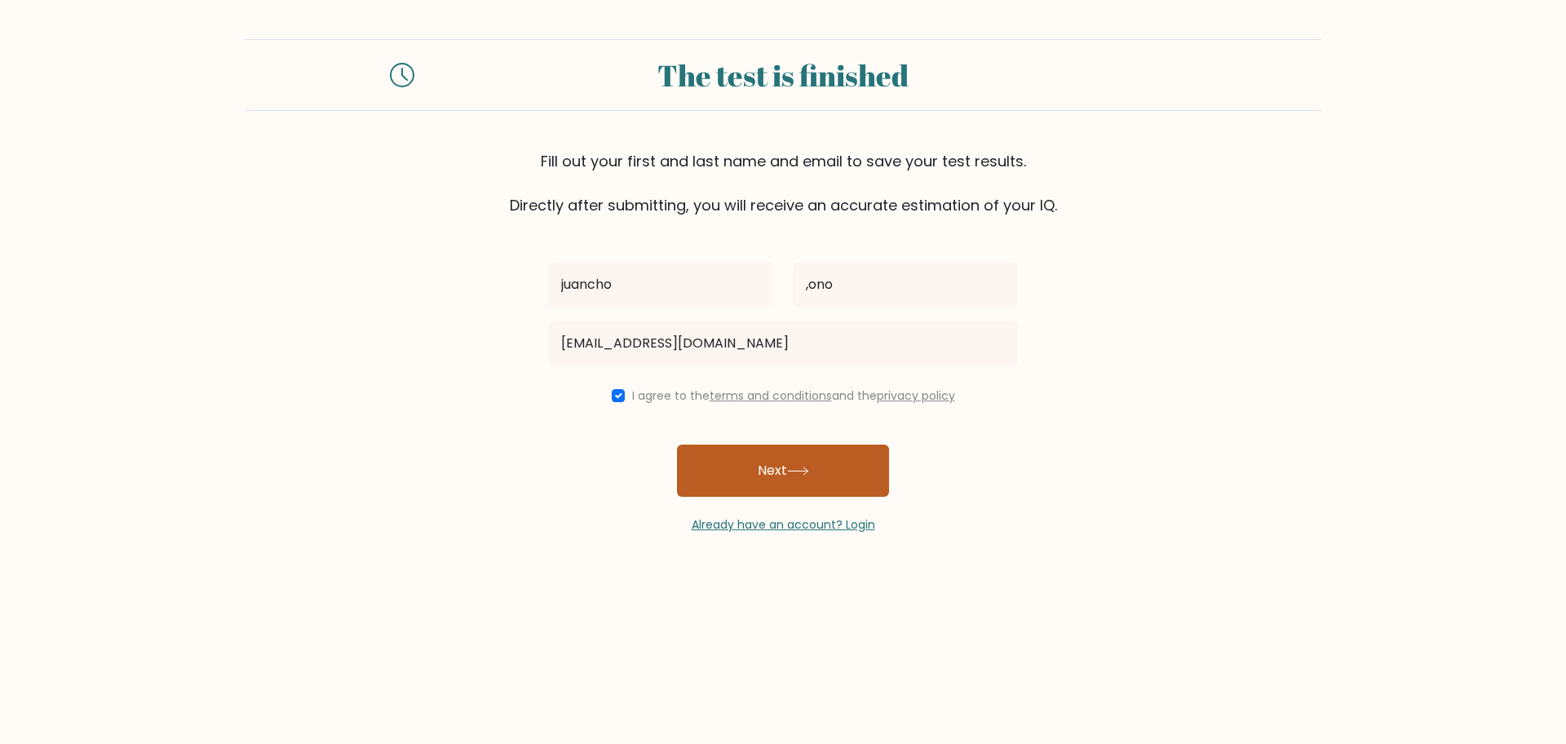
click at [757, 467] on button "Next" at bounding box center [783, 471] width 212 height 52
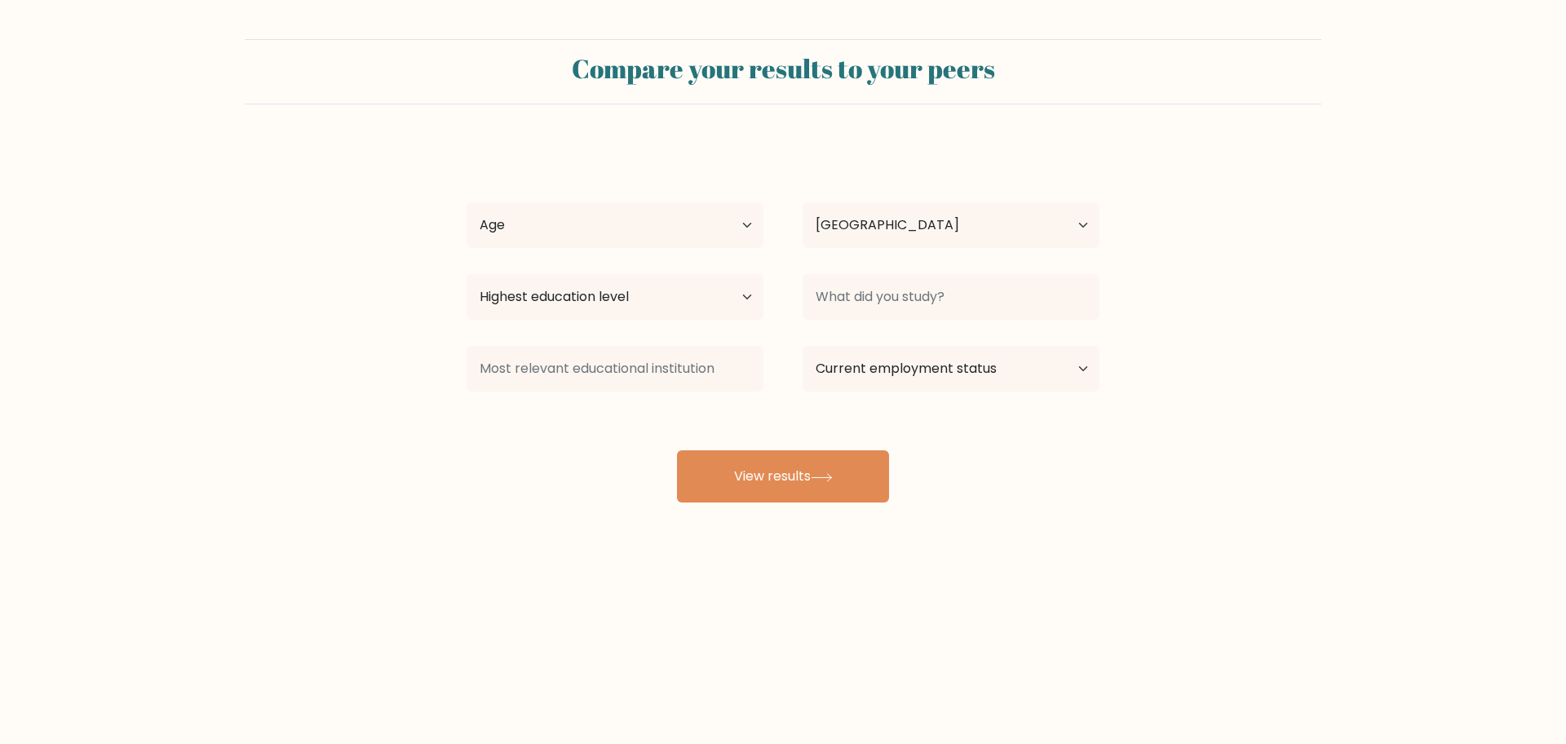
select select "BO"
click at [654, 219] on select "Age Under 18 years old 18-24 years old 25-34 years old 35-44 years old 45-54 ye…" at bounding box center [615, 225] width 297 height 46
select select "25_34"
click at [467, 202] on select "Age Under 18 years old 18-24 years old 25-34 years old 35-44 years old 45-54 ye…" at bounding box center [615, 225] width 297 height 46
click at [854, 236] on select "Country Afghanistan Albania Algeria American Samoa Andorra Angola Anguilla Anta…" at bounding box center [951, 225] width 297 height 46
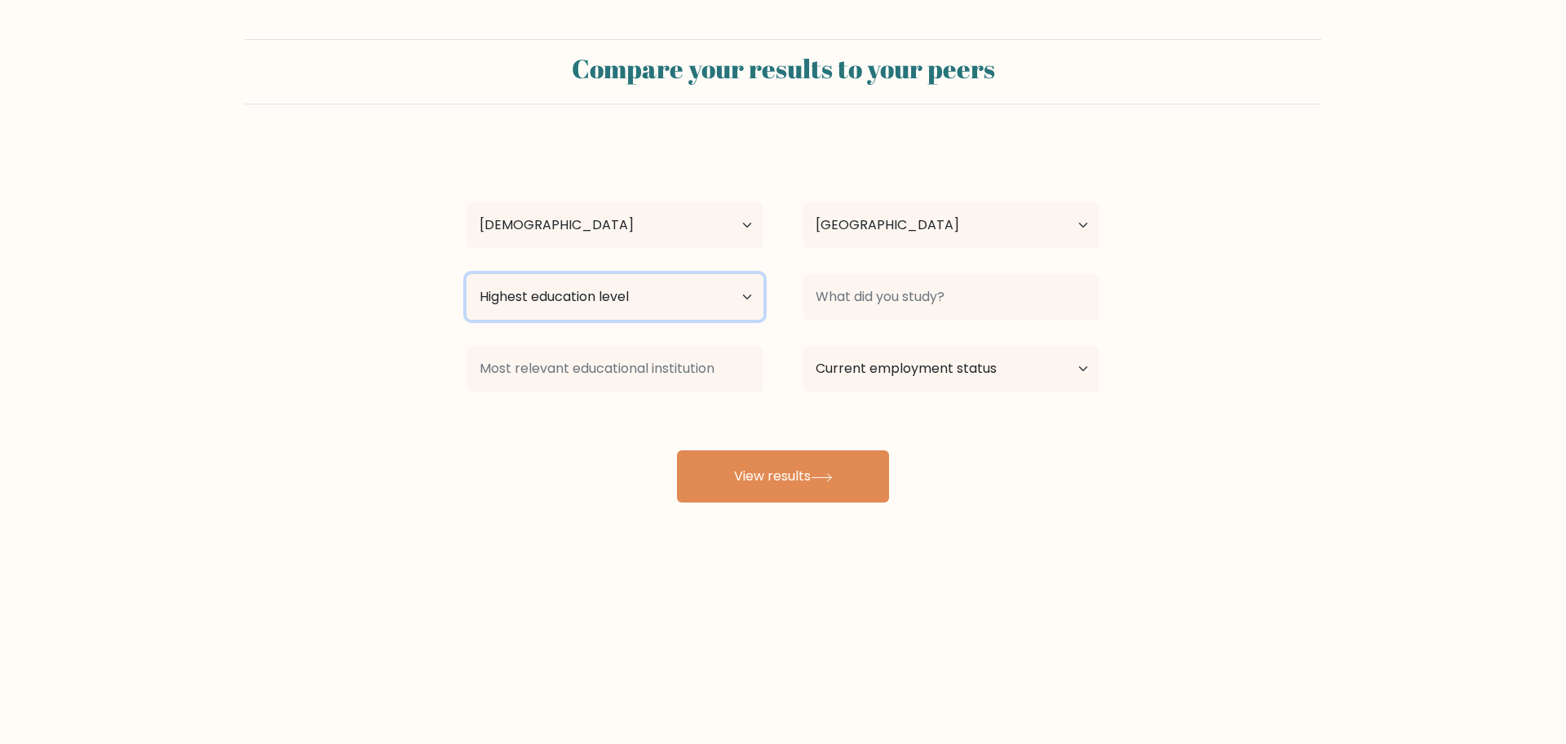
click at [589, 300] on select "Highest education level No schooling Primary Lower Secondary Upper Secondary Oc…" at bounding box center [615, 297] width 297 height 46
select select "upper_secondary"
click at [467, 274] on select "Highest education level No schooling Primary Lower Secondary Upper Secondary Oc…" at bounding box center [615, 297] width 297 height 46
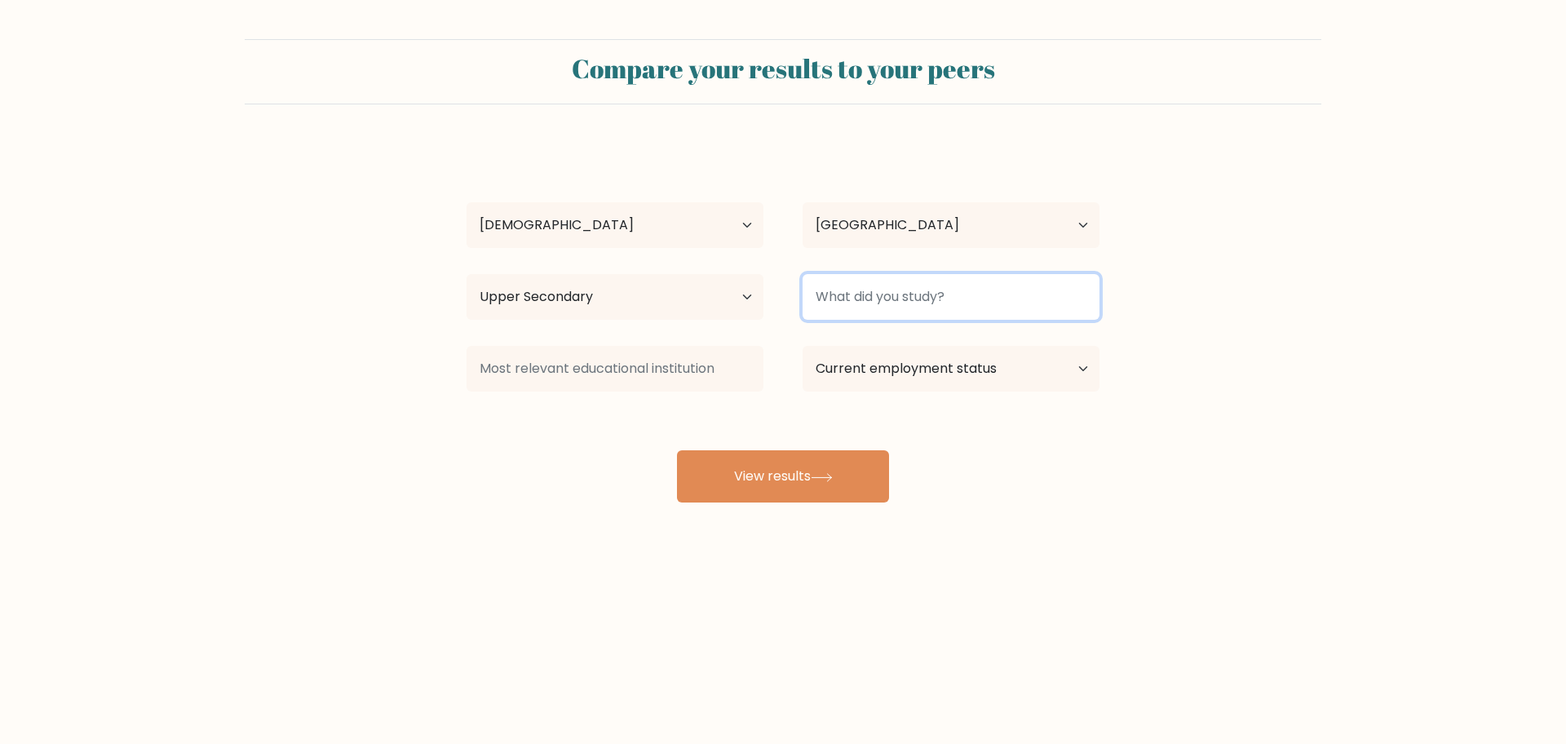
click at [909, 299] on input at bounding box center [951, 297] width 297 height 46
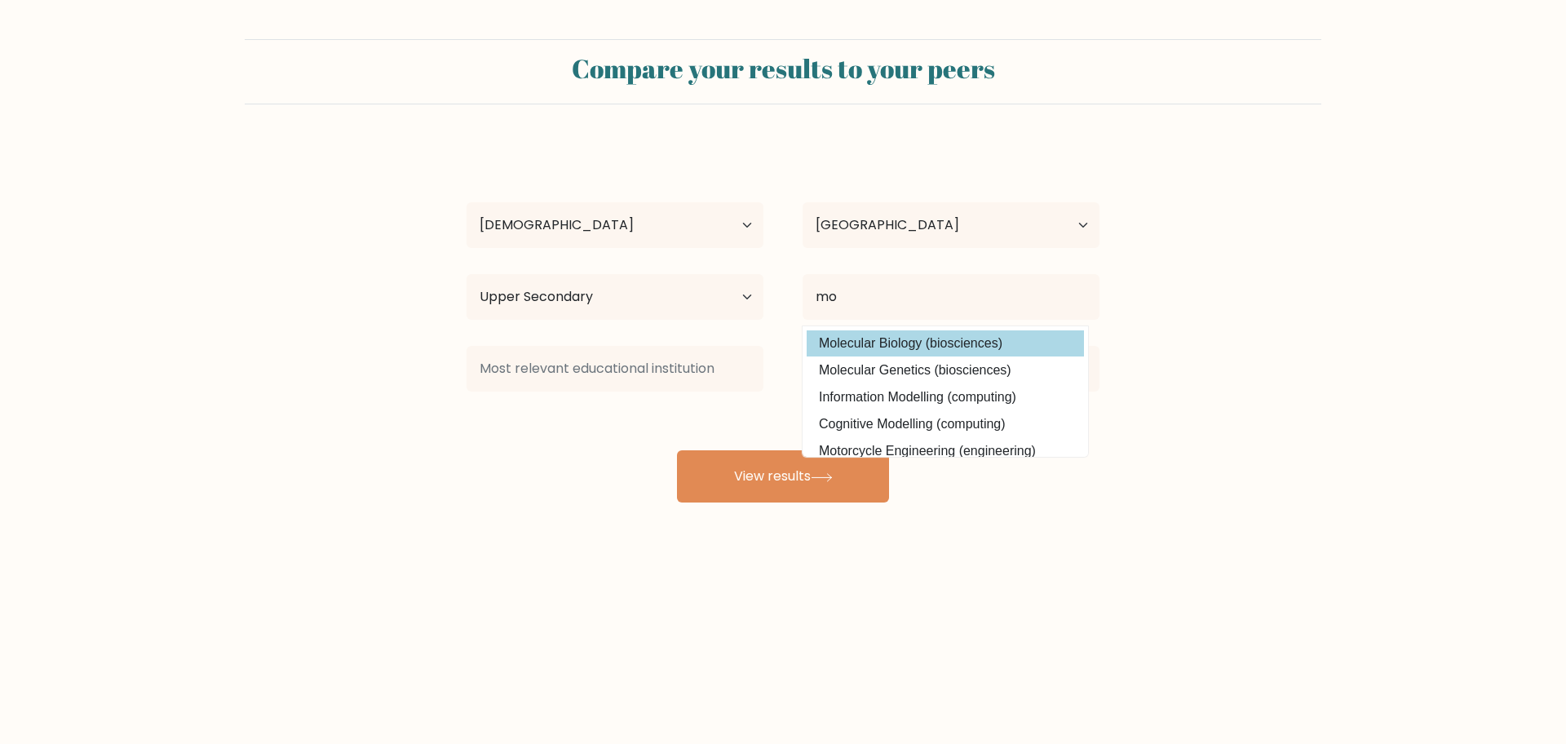
click at [828, 341] on option "Molecular Biology (biosciences)" at bounding box center [945, 343] width 277 height 26
type input "Molecular Biology"
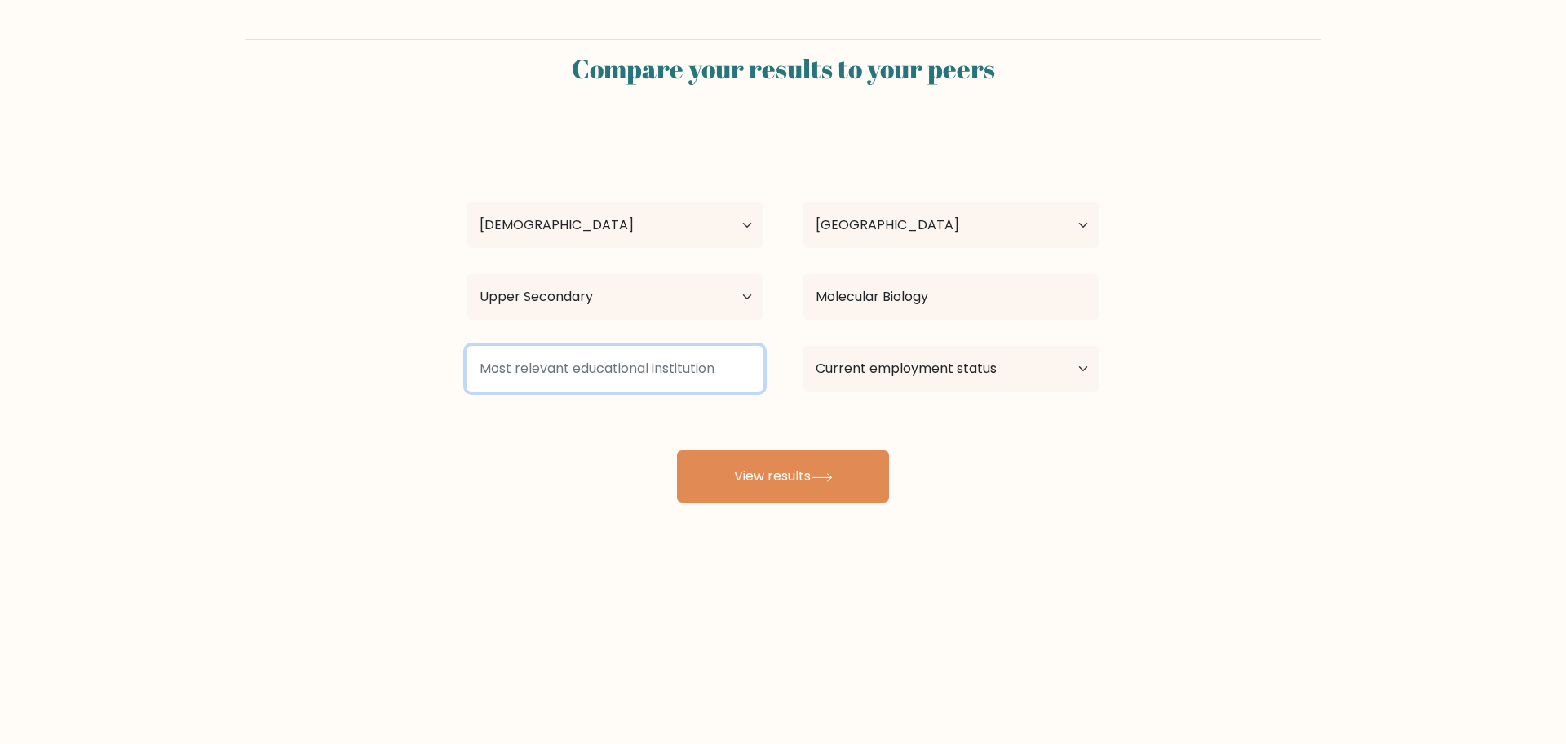
click at [669, 367] on input at bounding box center [615, 369] width 297 height 46
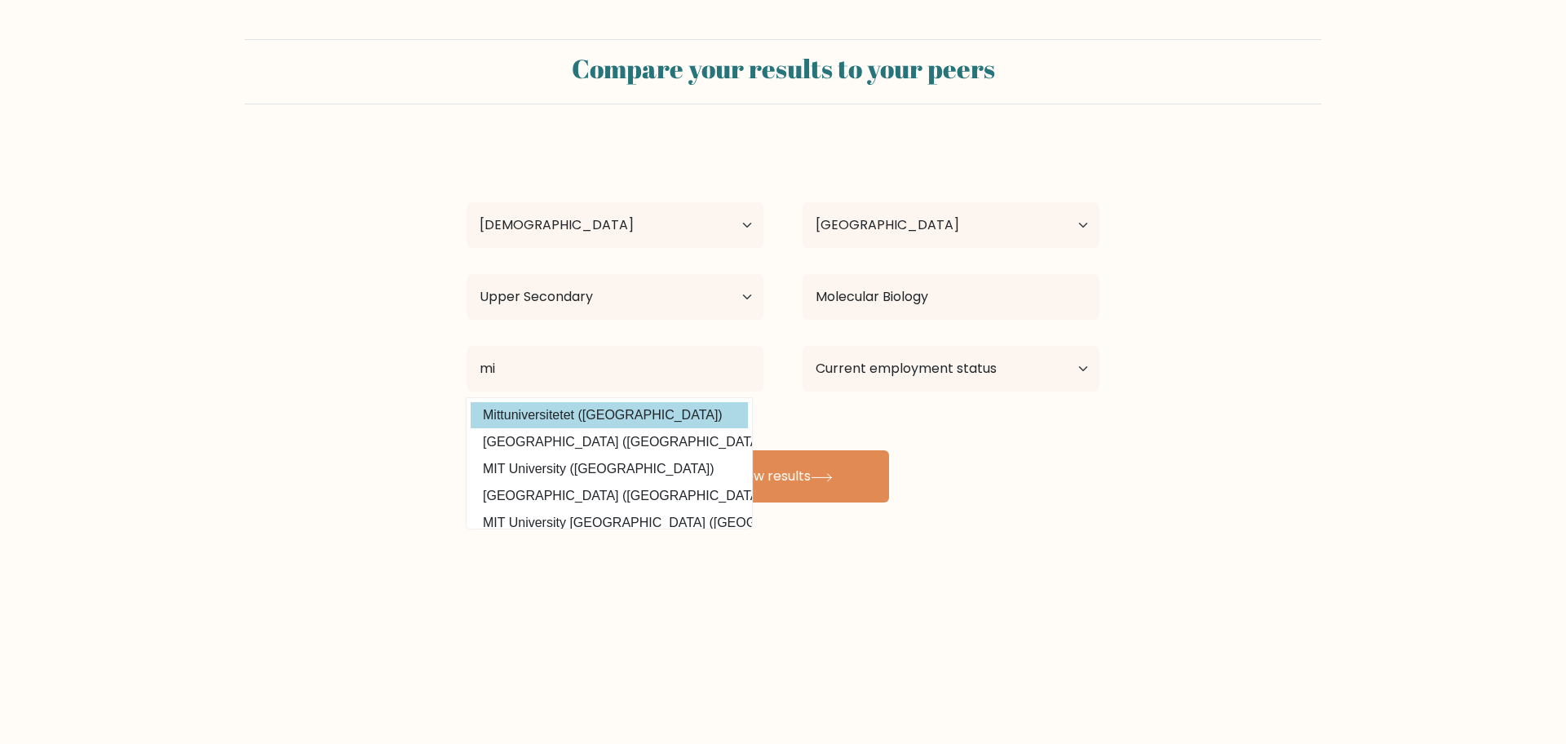
click at [616, 416] on option "Mittuniversitetet (Sweden)" at bounding box center [609, 415] width 277 height 26
type input "Mittuniversitetet"
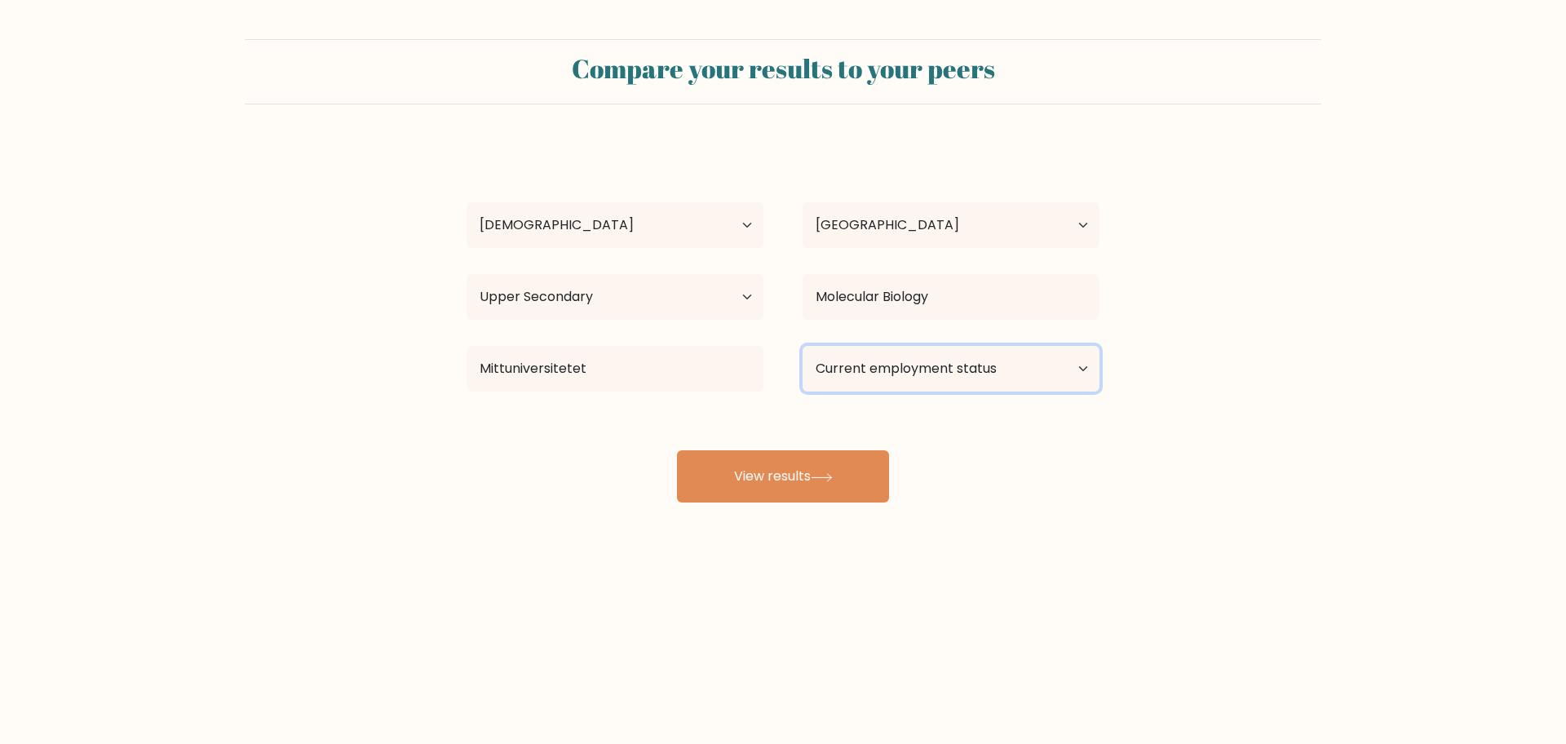
click at [867, 362] on select "Current employment status Employed Student Retired Other / prefer not to answer" at bounding box center [951, 369] width 297 height 46
select select "student"
click at [803, 346] on select "Current employment status Employed Student Retired Other / prefer not to answer" at bounding box center [951, 369] width 297 height 46
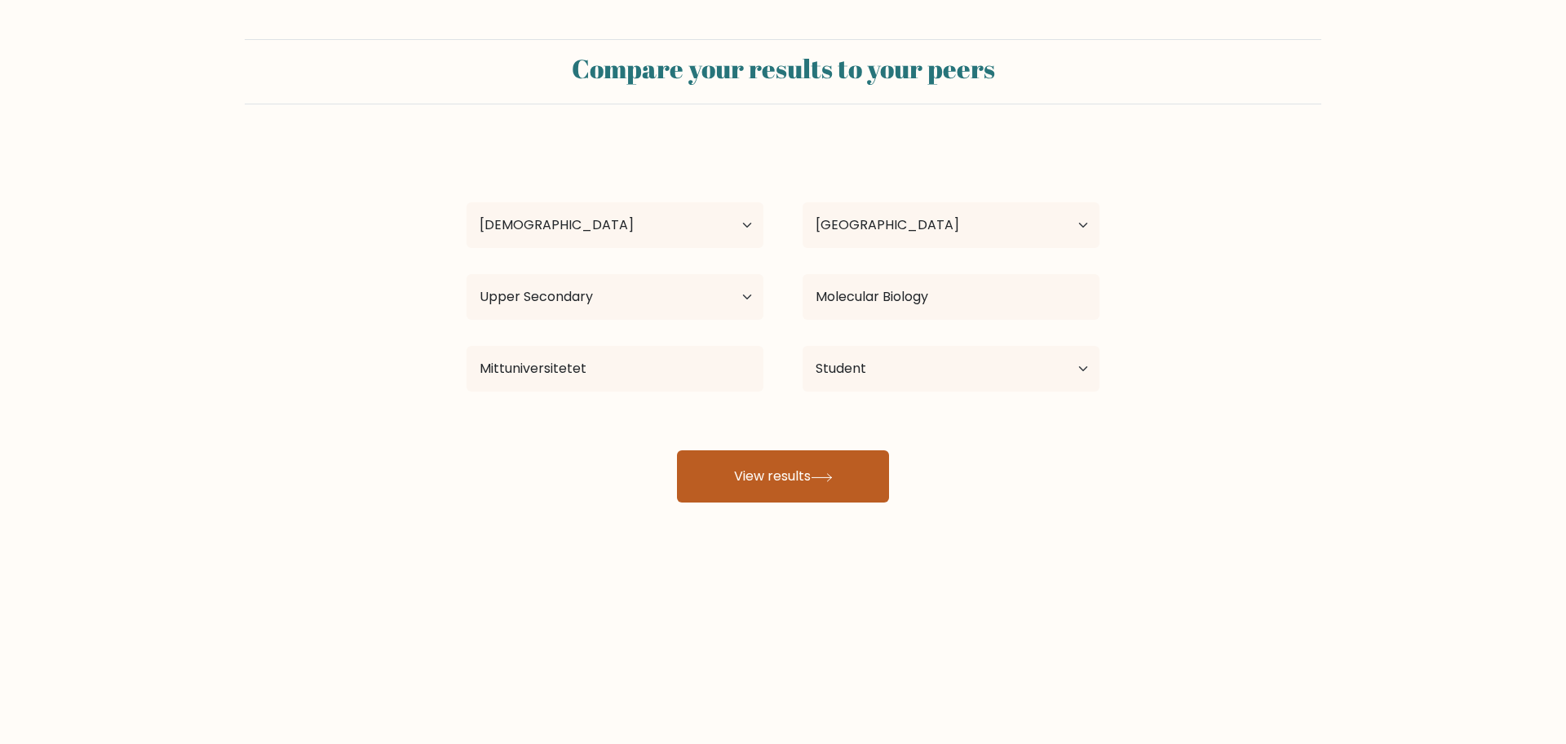
click at [790, 459] on button "View results" at bounding box center [783, 476] width 212 height 52
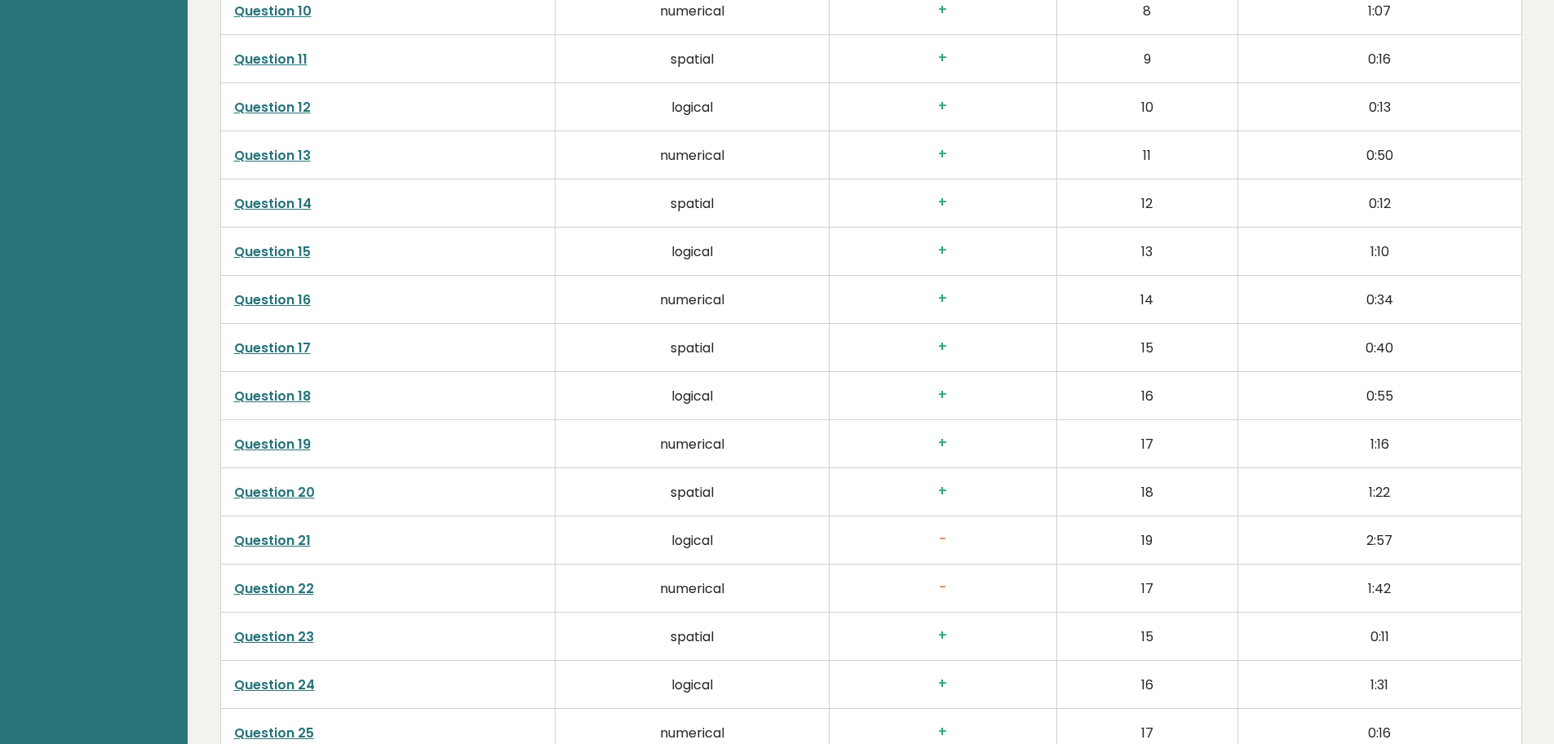
scroll to position [3426, 0]
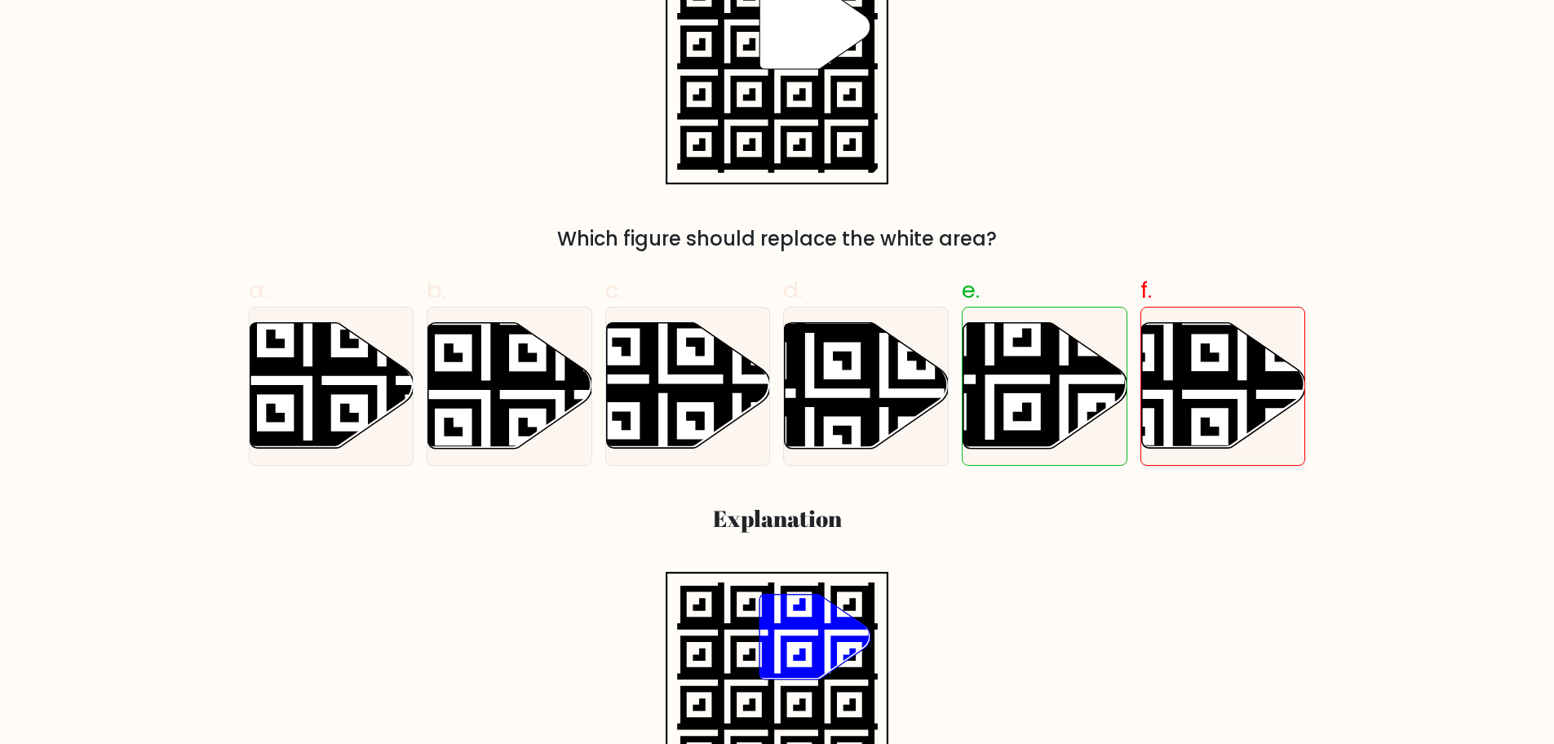
scroll to position [326, 0]
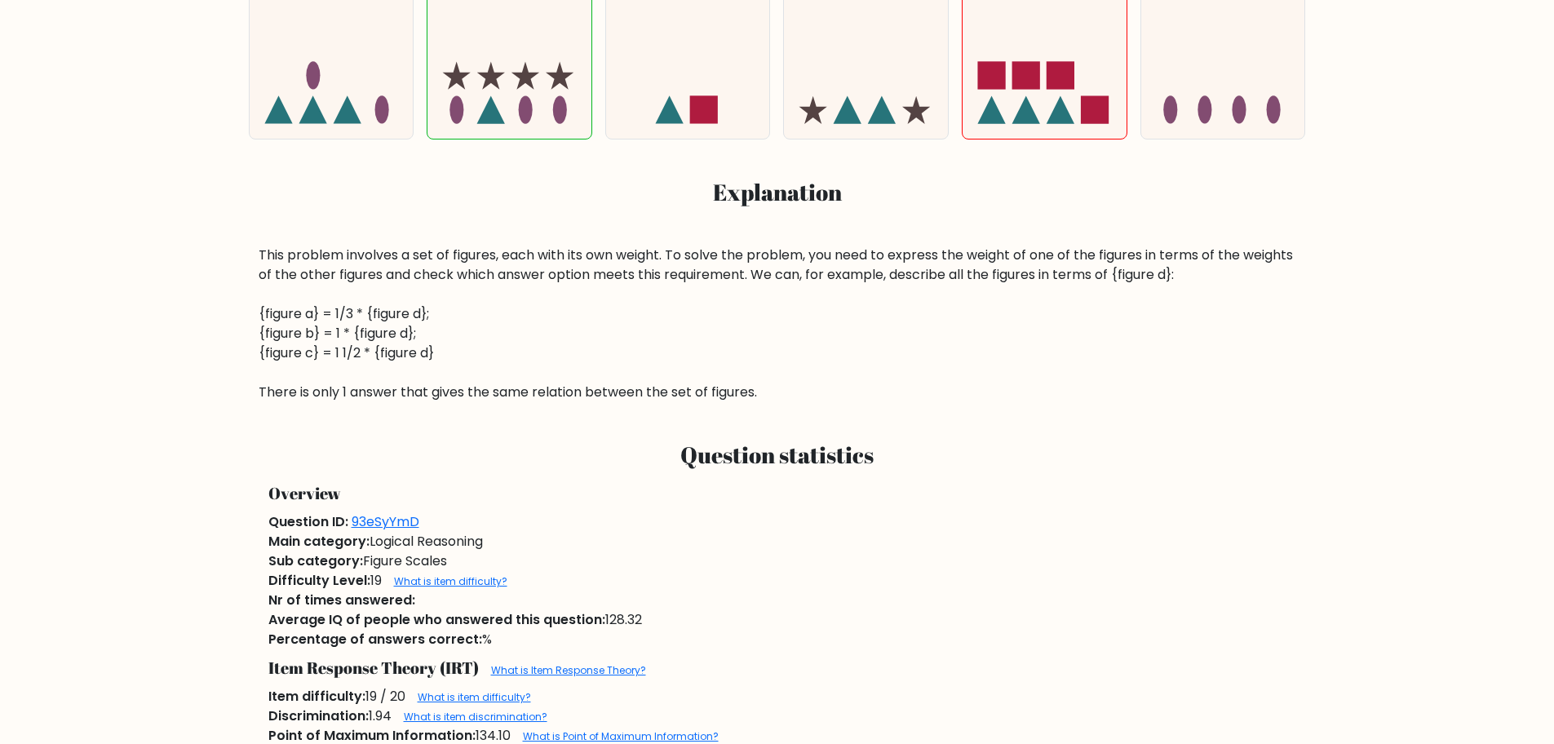
scroll to position [653, 0]
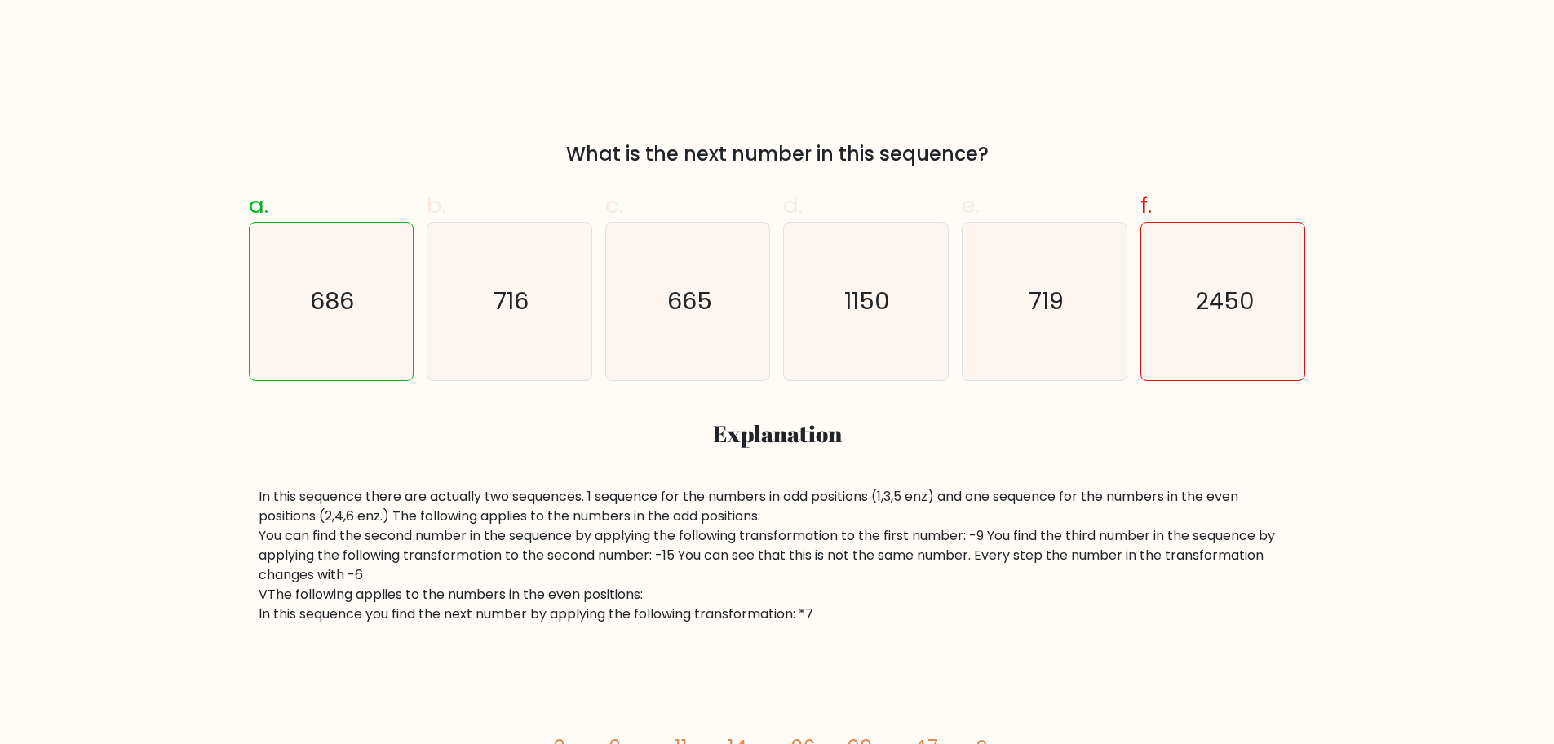
scroll to position [489, 0]
